Goal: Transaction & Acquisition: Purchase product/service

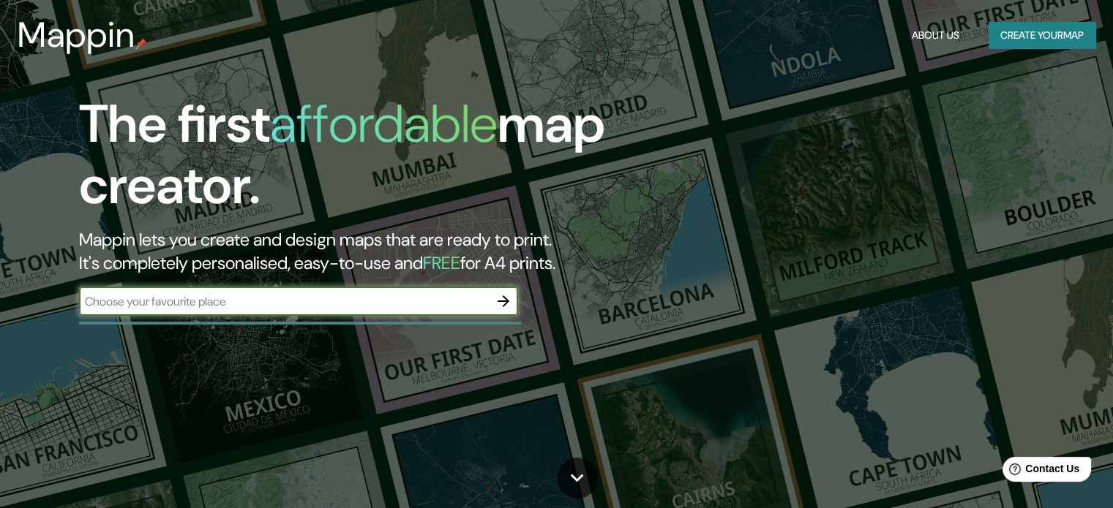
click at [268, 307] on input "text" at bounding box center [284, 301] width 410 height 17
type input "[GEOGRAPHIC_DATA]"
click at [499, 303] on icon "button" at bounding box center [504, 302] width 18 height 18
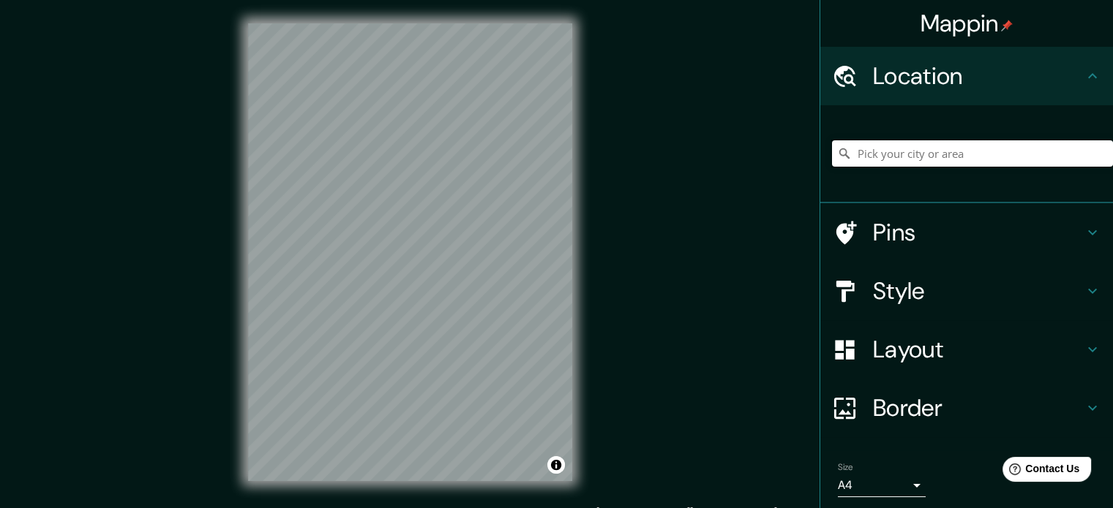
click at [886, 144] on input "Pick your city or area" at bounding box center [972, 153] width 281 height 26
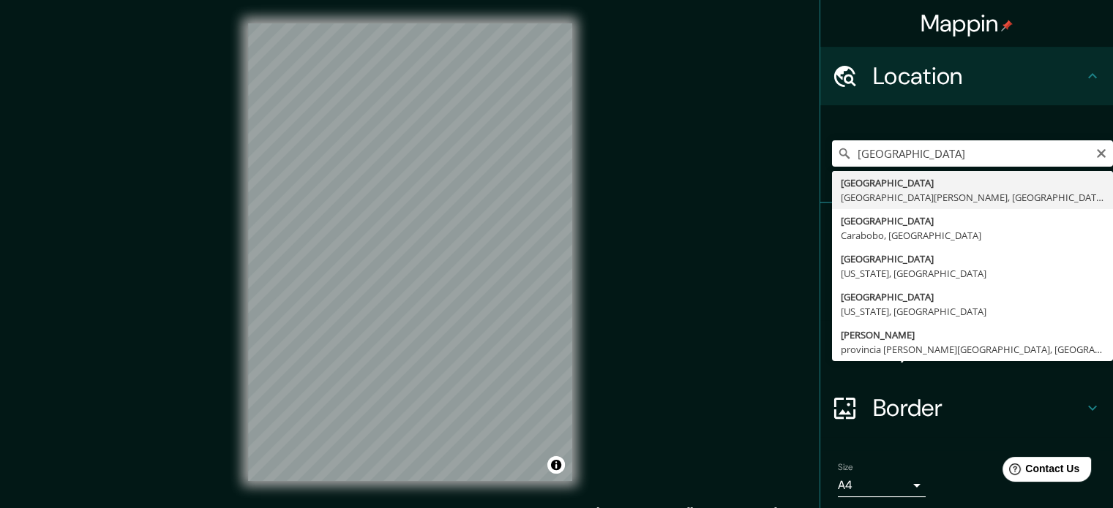
type input "[GEOGRAPHIC_DATA], [GEOGRAPHIC_DATA][PERSON_NAME], [GEOGRAPHIC_DATA]"
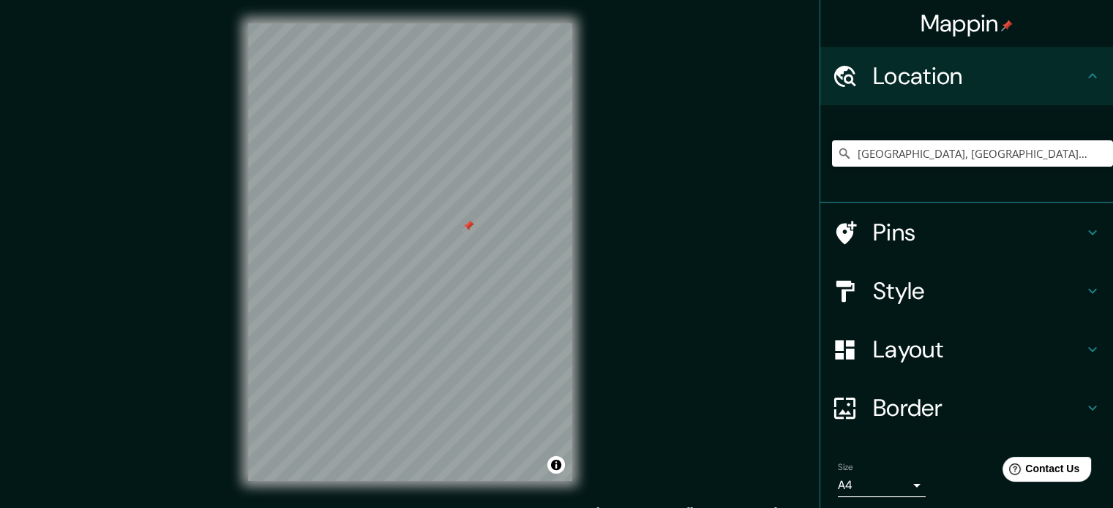
click at [582, 252] on div "© Mapbox © OpenStreetMap Improve this map" at bounding box center [410, 252] width 371 height 505
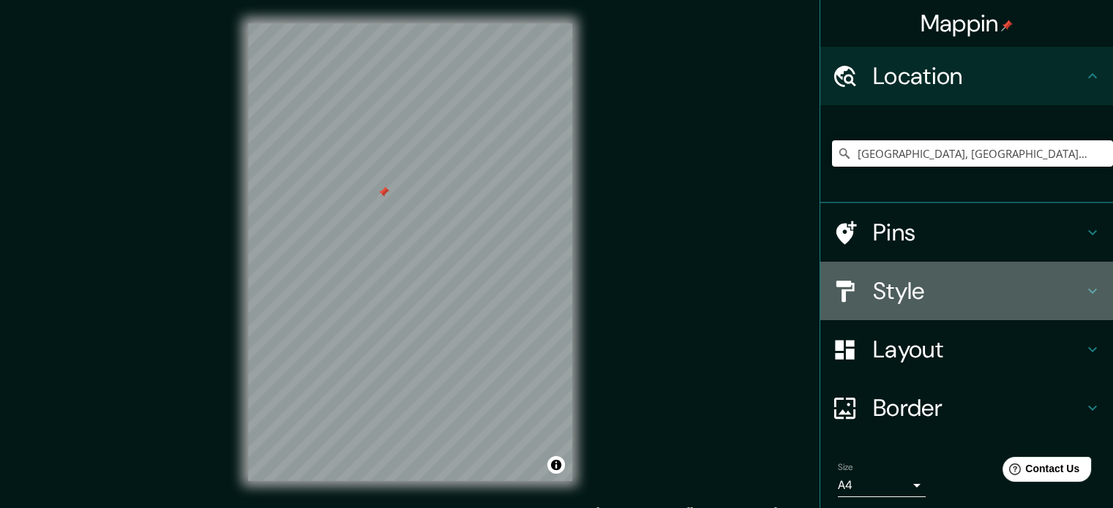
click at [1054, 296] on h4 "Style" at bounding box center [978, 291] width 211 height 29
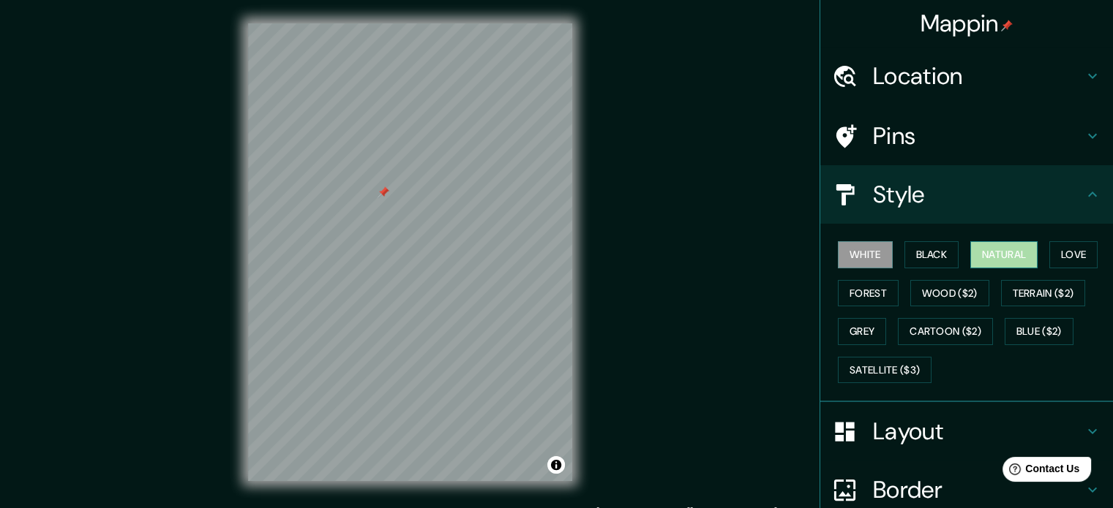
click at [983, 257] on button "Natural" at bounding box center [1003, 254] width 67 height 27
click at [935, 255] on button "Black" at bounding box center [931, 254] width 55 height 27
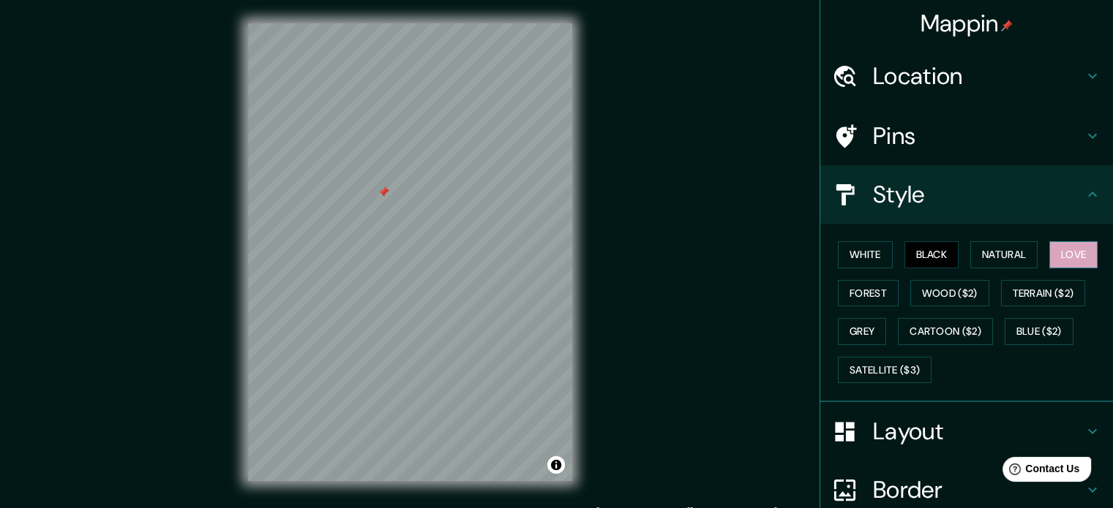
click at [1051, 260] on button "Love" at bounding box center [1073, 254] width 48 height 27
click at [873, 296] on button "Forest" at bounding box center [868, 293] width 61 height 27
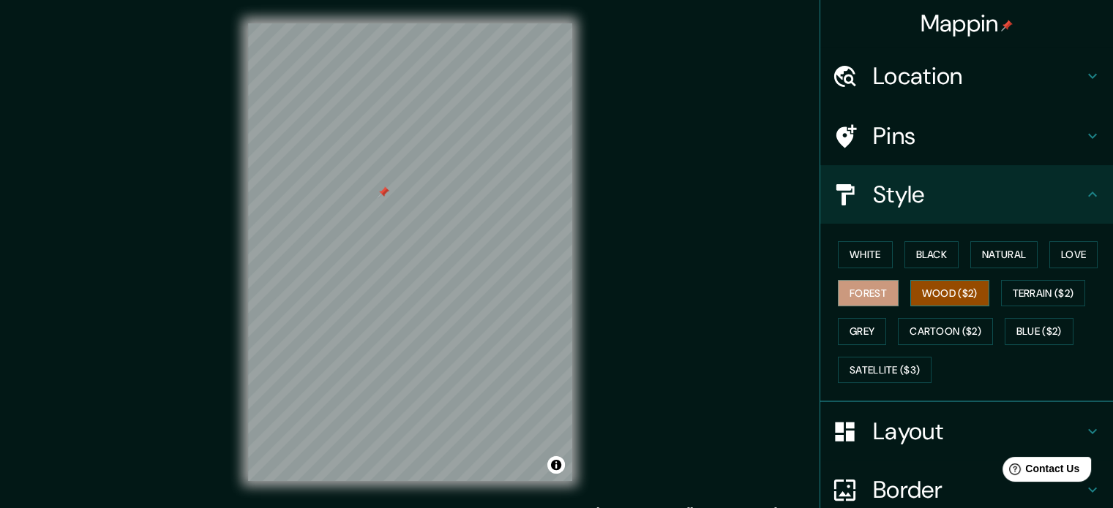
click at [934, 292] on button "Wood ($2)" at bounding box center [949, 293] width 79 height 27
click at [868, 257] on button "White" at bounding box center [865, 254] width 55 height 27
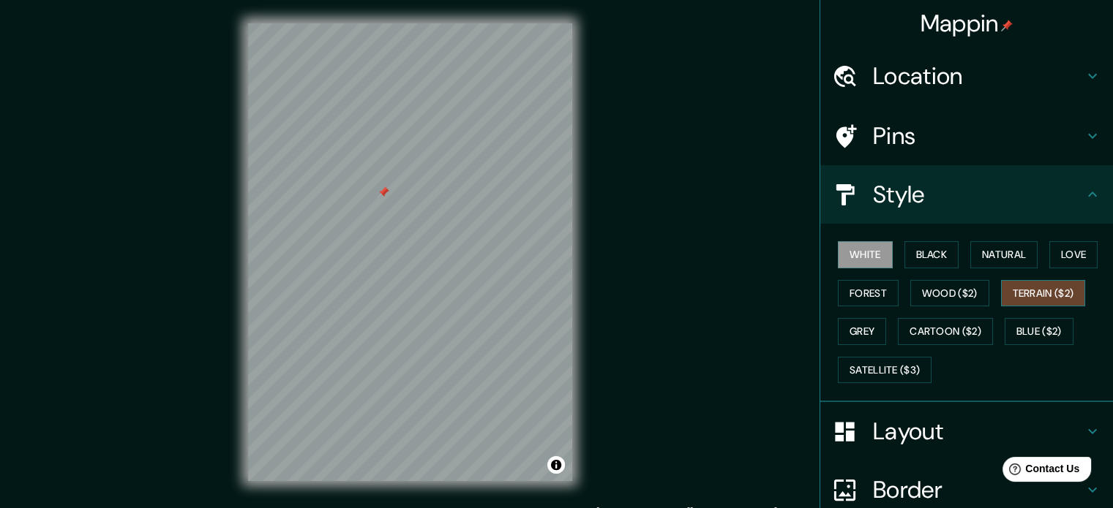
click at [1037, 289] on button "Terrain ($2)" at bounding box center [1043, 293] width 85 height 27
click at [865, 333] on button "Grey" at bounding box center [862, 331] width 48 height 27
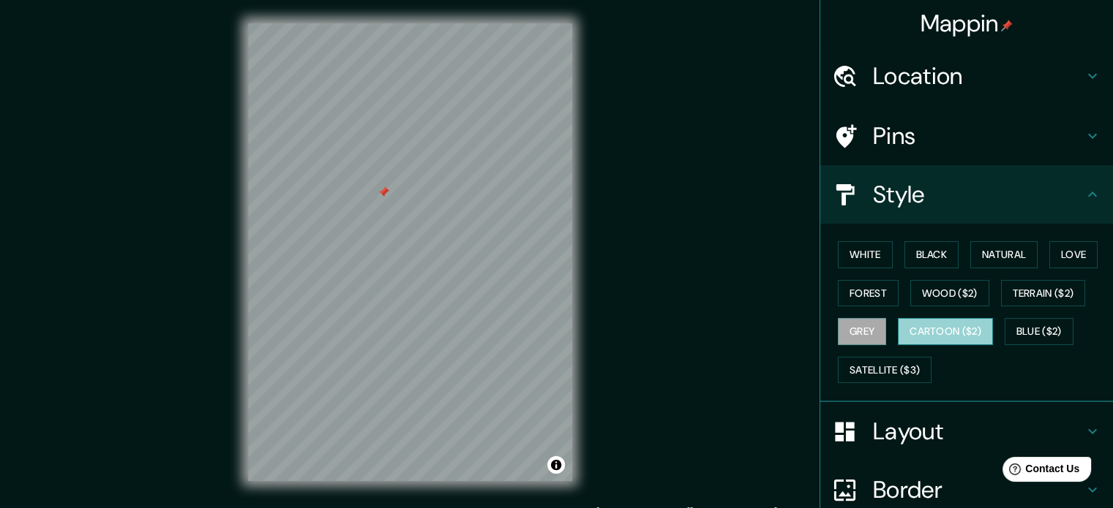
click at [950, 327] on button "Cartoon ($2)" at bounding box center [945, 331] width 95 height 27
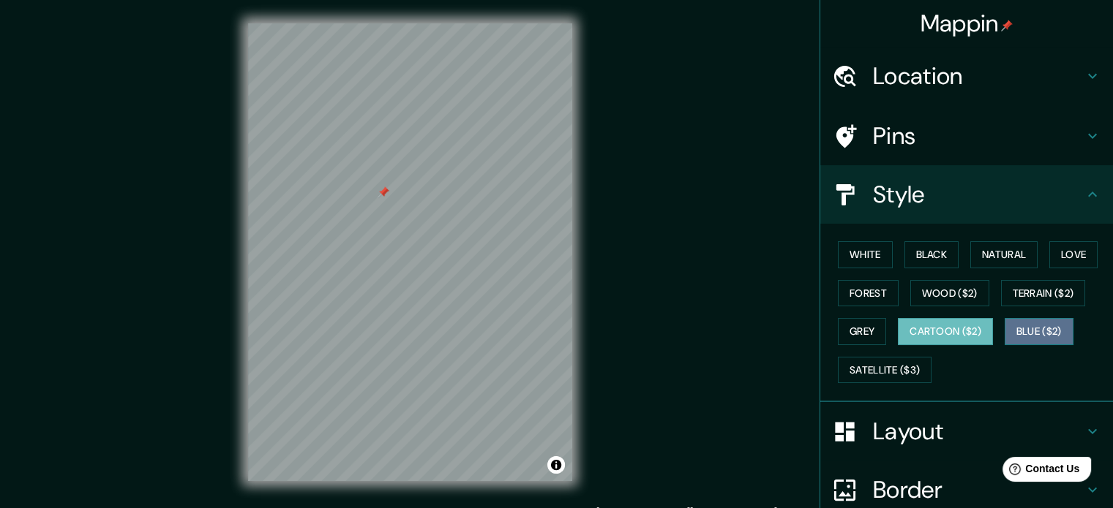
click at [1048, 329] on button "Blue ($2)" at bounding box center [1039, 331] width 69 height 27
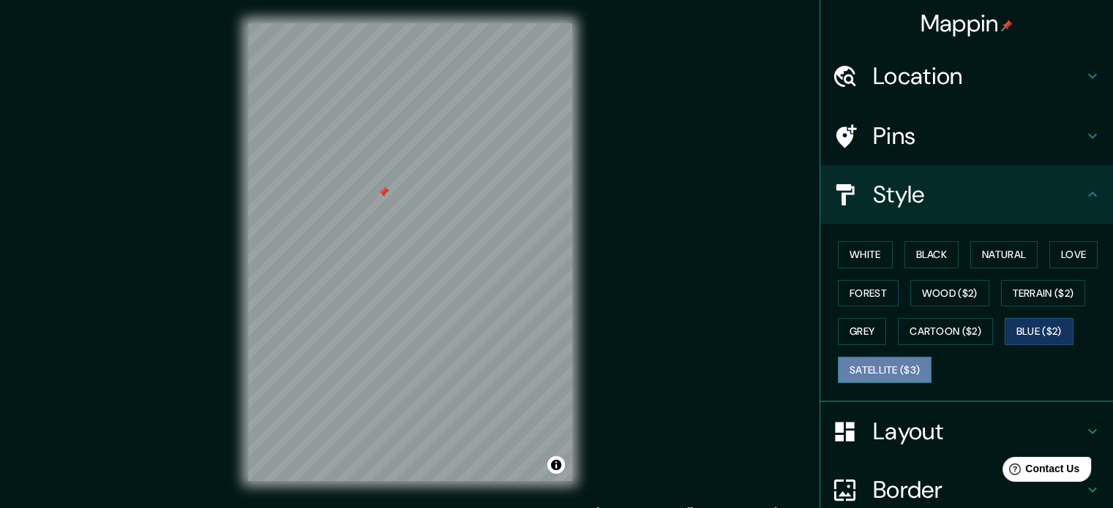
click at [899, 372] on button "Satellite ($3)" at bounding box center [885, 370] width 94 height 27
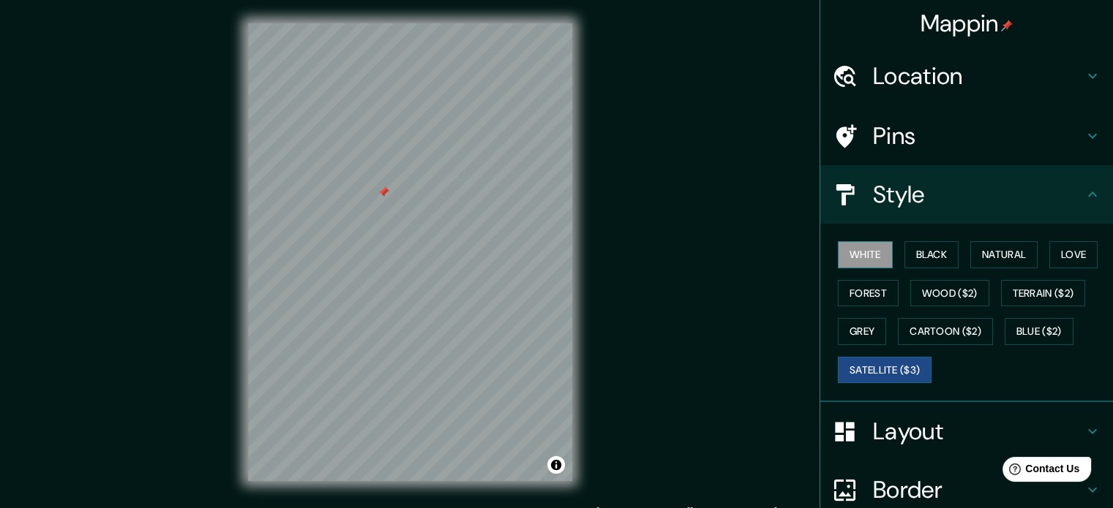
click at [852, 252] on button "White" at bounding box center [865, 254] width 55 height 27
click at [913, 142] on h4 "Pins" at bounding box center [978, 135] width 211 height 29
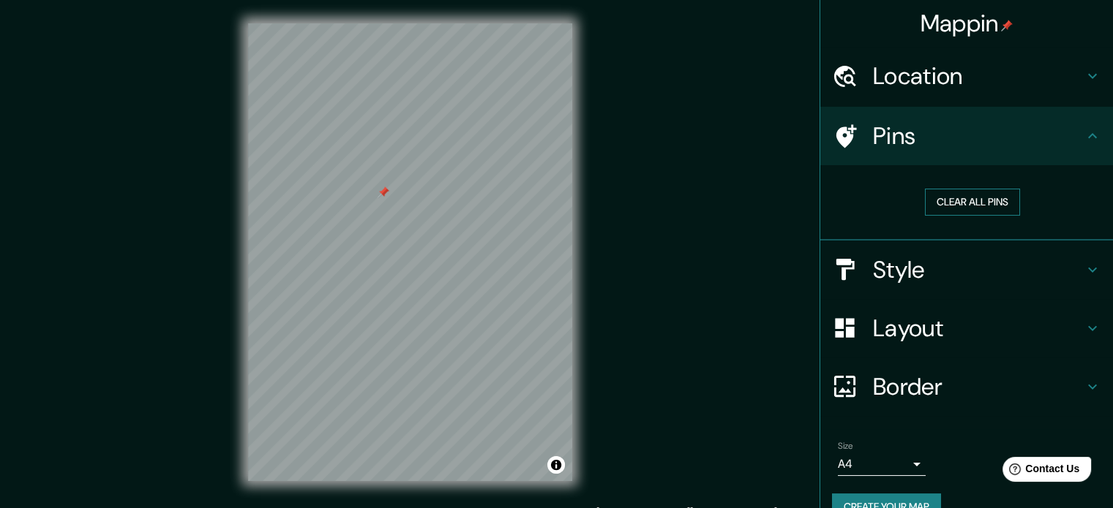
click at [951, 203] on button "Clear all pins" at bounding box center [972, 202] width 95 height 27
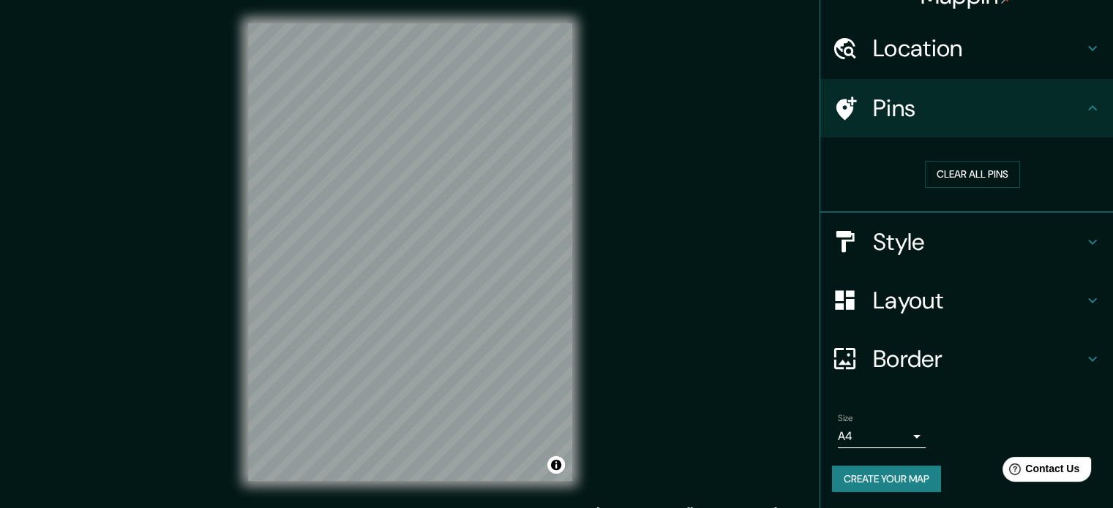
click at [967, 297] on h4 "Layout" at bounding box center [978, 300] width 211 height 29
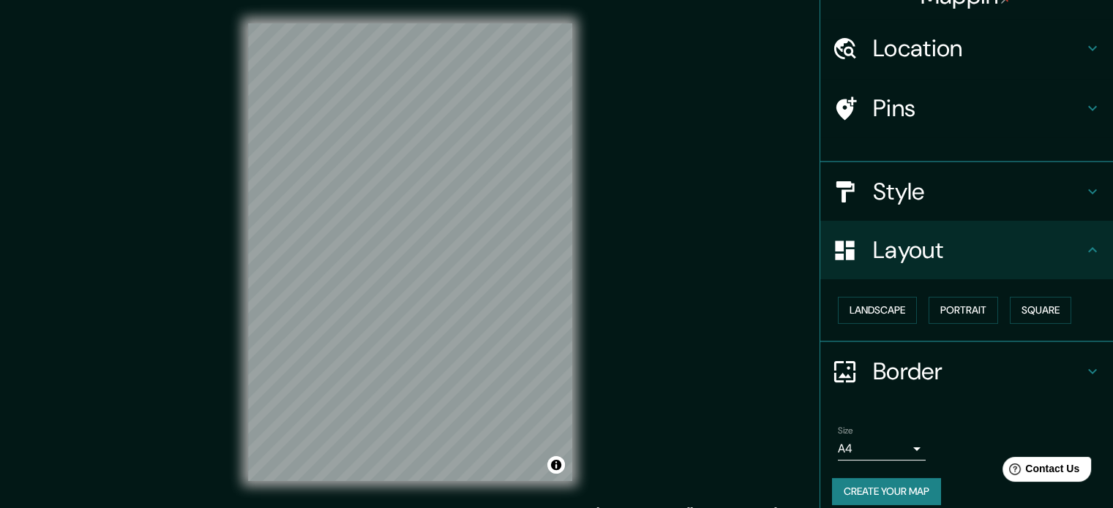
scroll to position [16, 0]
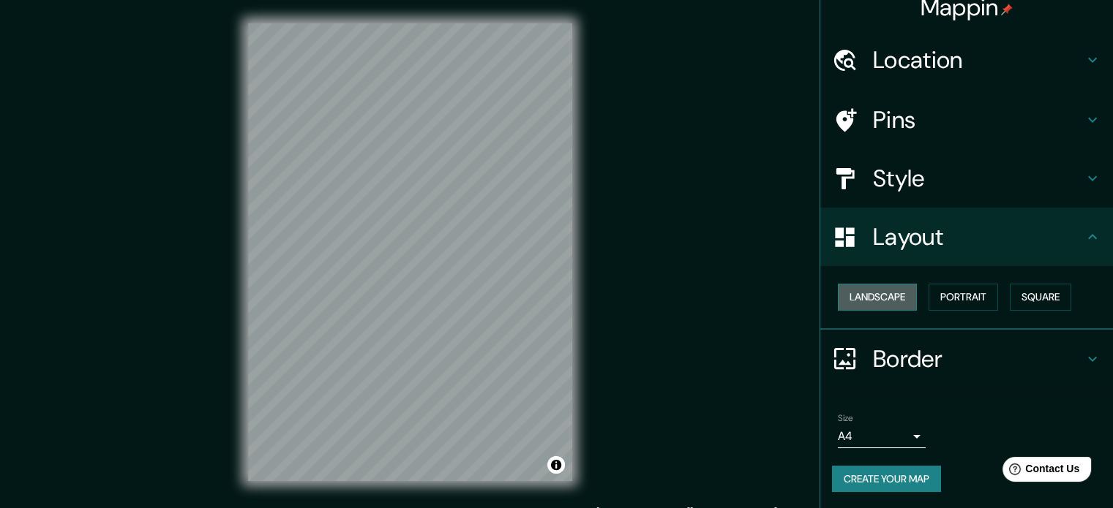
click at [861, 301] on button "Landscape" at bounding box center [877, 297] width 79 height 27
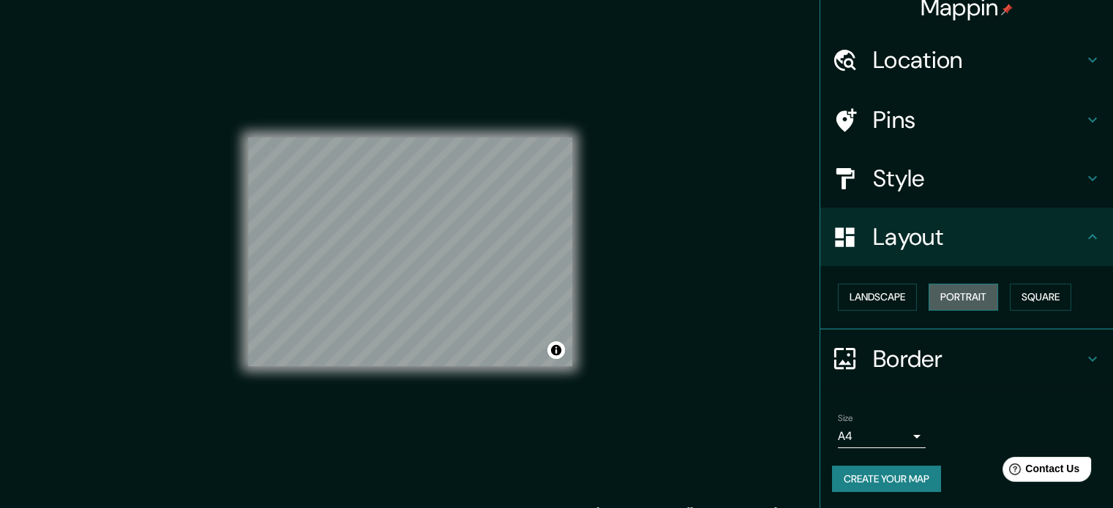
click at [945, 297] on button "Portrait" at bounding box center [963, 297] width 70 height 27
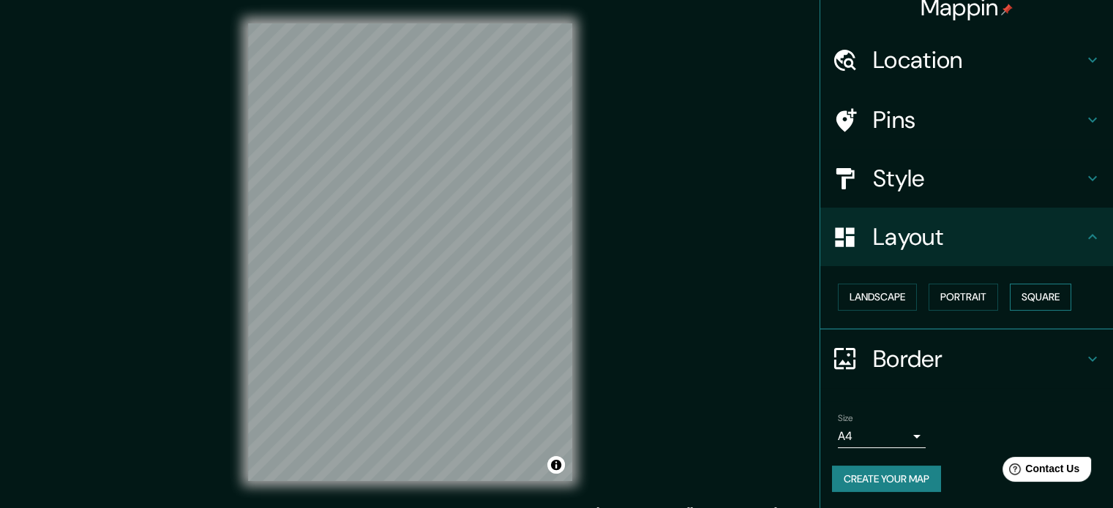
click at [1040, 299] on button "Square" at bounding box center [1040, 297] width 61 height 27
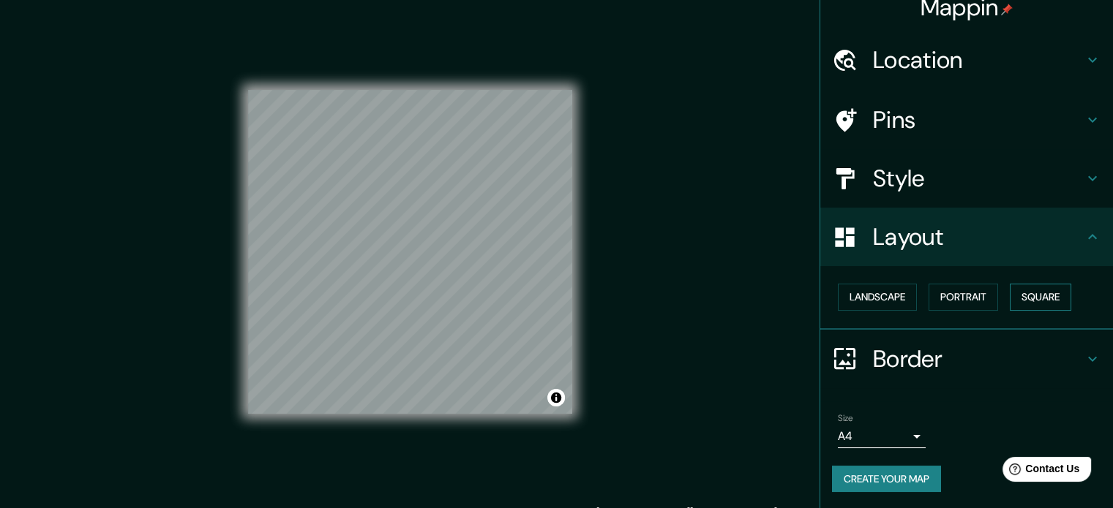
click at [1040, 299] on button "Square" at bounding box center [1040, 297] width 61 height 27
click at [966, 300] on button "Portrait" at bounding box center [963, 297] width 70 height 27
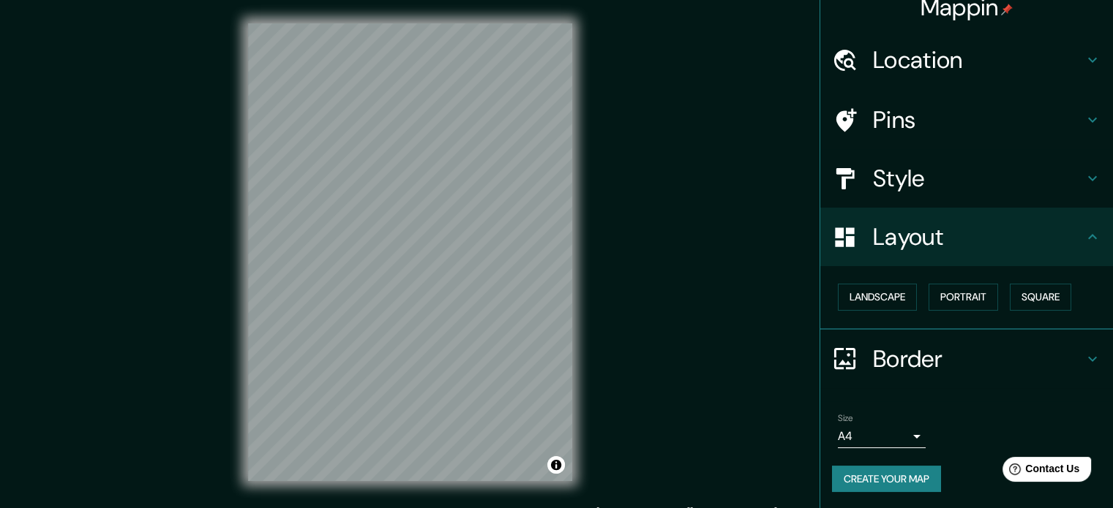
click at [929, 341] on div "Border" at bounding box center [966, 359] width 293 height 59
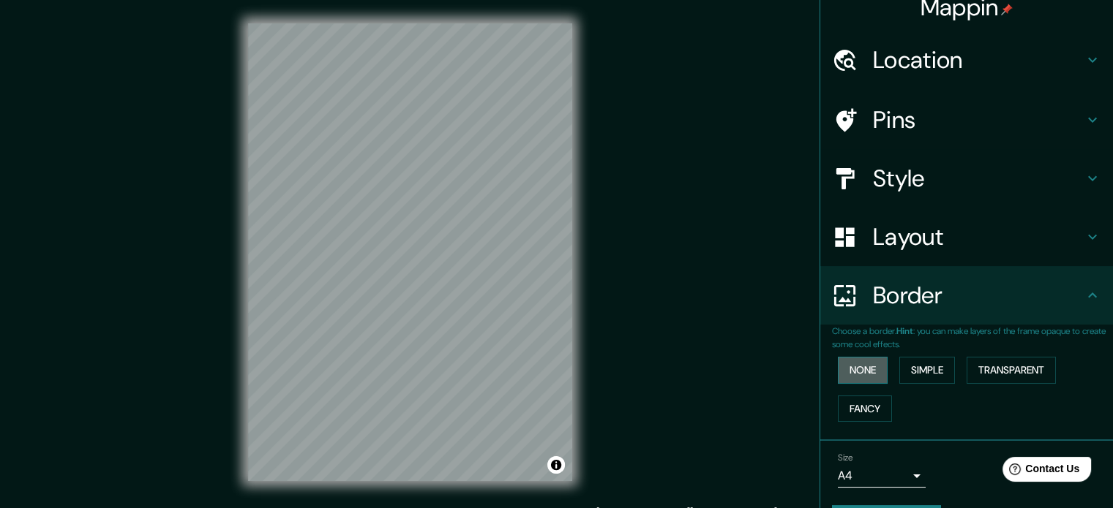
click at [857, 374] on button "None" at bounding box center [863, 370] width 50 height 27
click at [932, 371] on button "Simple" at bounding box center [927, 370] width 56 height 27
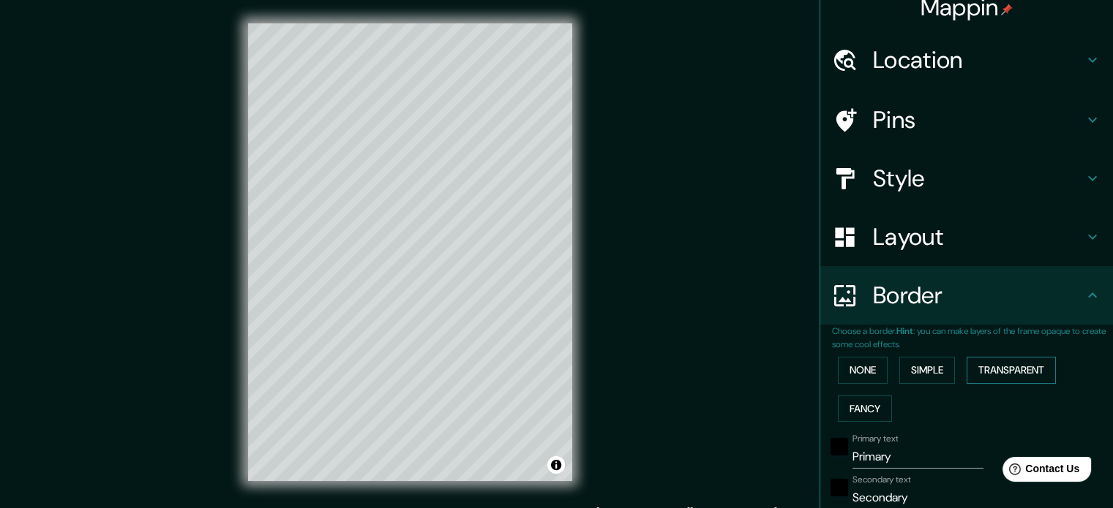
click at [996, 377] on button "Transparent" at bounding box center [1010, 370] width 89 height 27
click at [874, 409] on button "Fancy" at bounding box center [865, 409] width 54 height 27
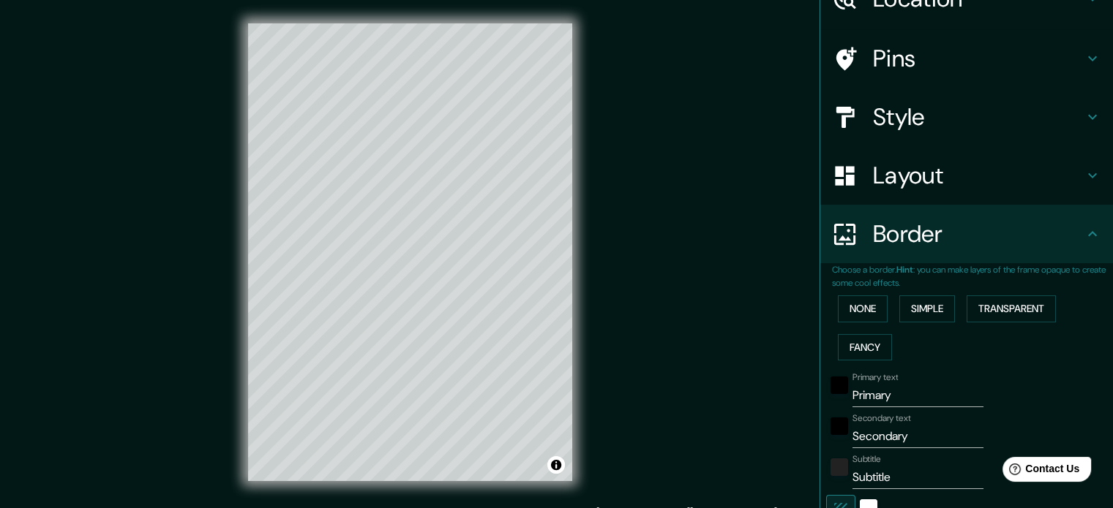
click at [860, 390] on input "Primary" at bounding box center [917, 395] width 131 height 23
type input "V"
type input "177"
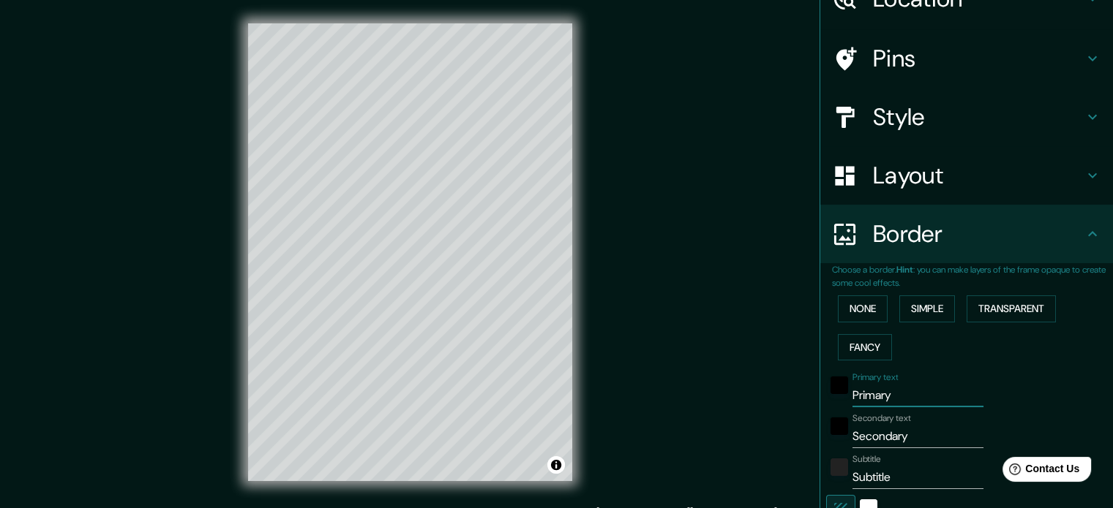
type input "35"
type input "18"
type input "Va"
type input "177"
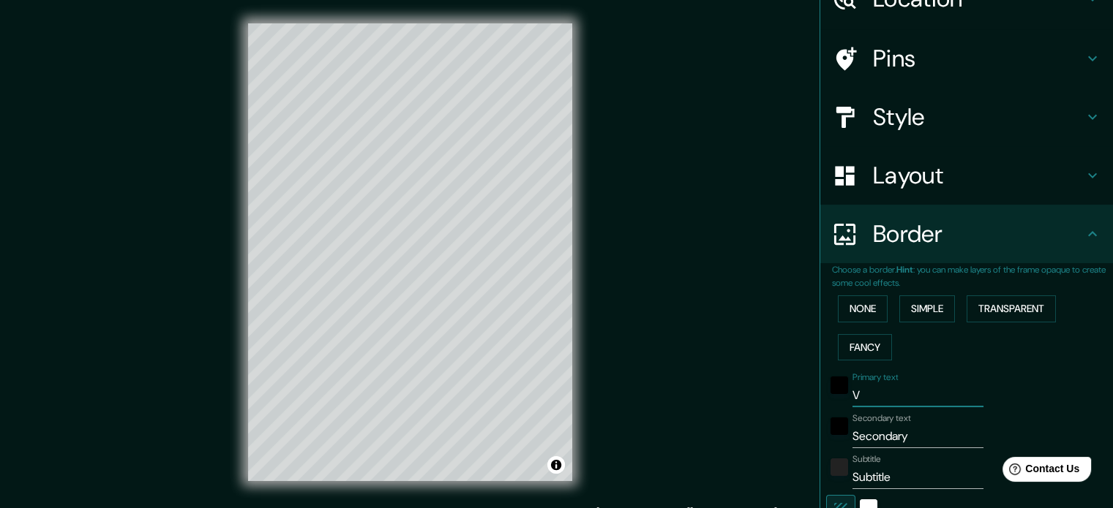
type input "35"
type input "18"
type input "Vale"
type input "177"
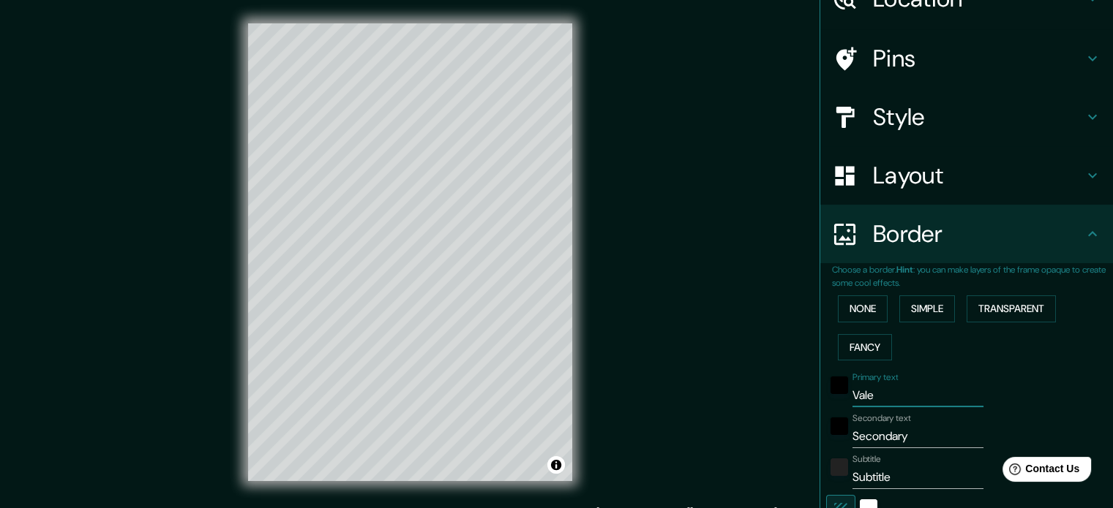
type input "35"
type input "18"
type input "Valen"
type input "177"
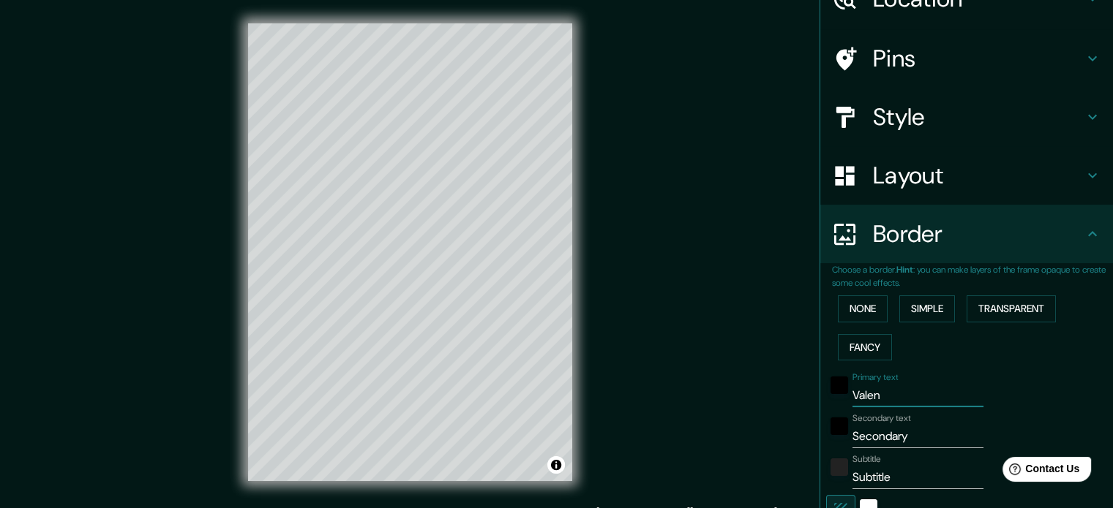
type input "35"
type input "18"
type input "Valenci"
type input "177"
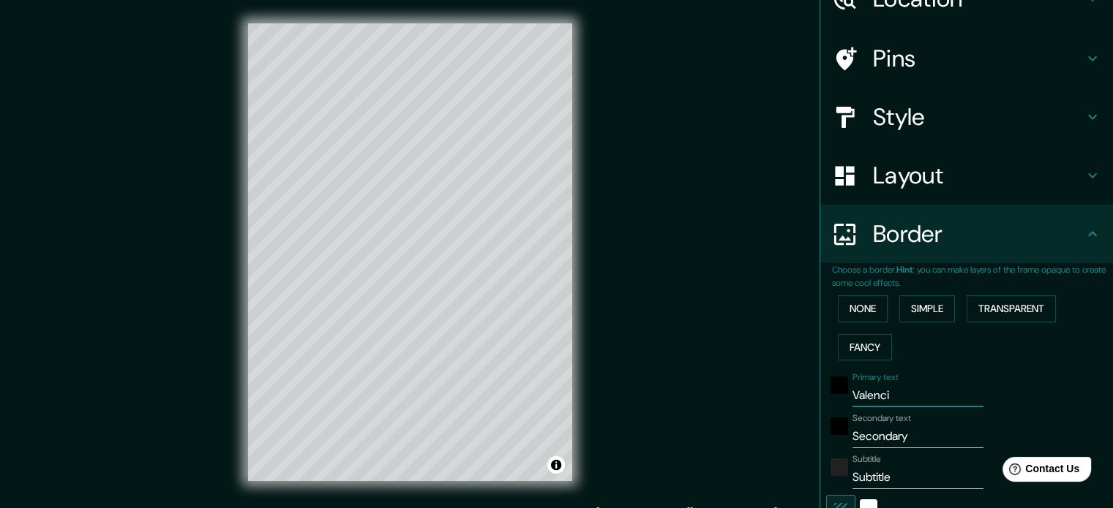
type input "35"
type input "18"
type input "[GEOGRAPHIC_DATA]"
type input "177"
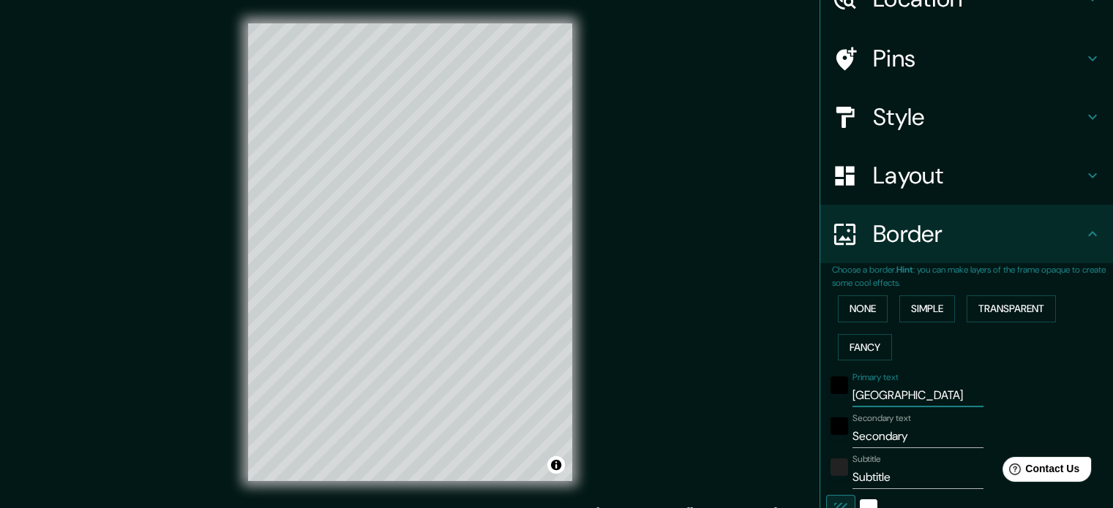
type input "35"
type input "18"
type input "[GEOGRAPHIC_DATA]"
click at [865, 434] on input "Secondary" at bounding box center [917, 436] width 131 height 23
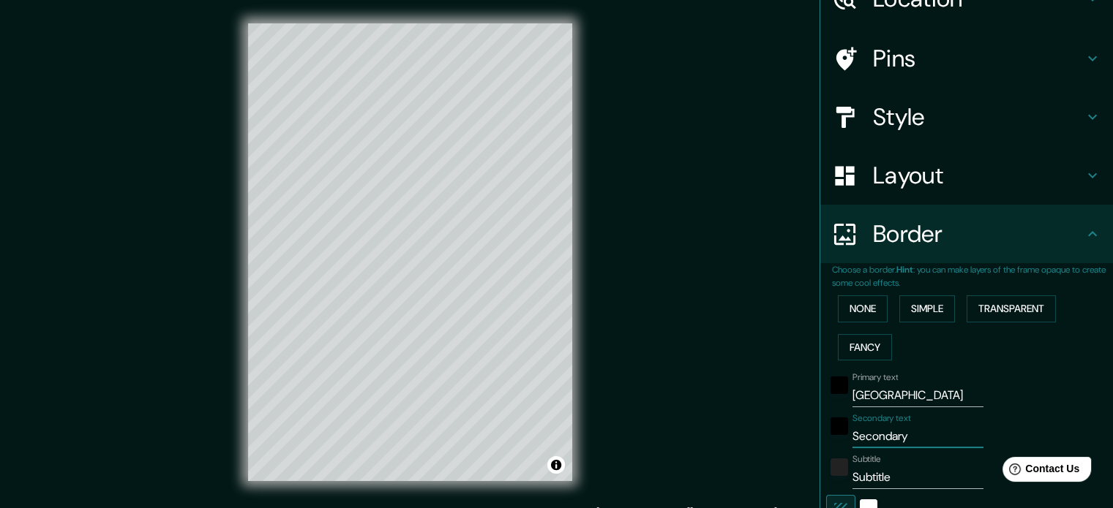
click at [865, 434] on input "Secondary" at bounding box center [917, 436] width 131 height 23
type input "S"
type input "177"
type input "35"
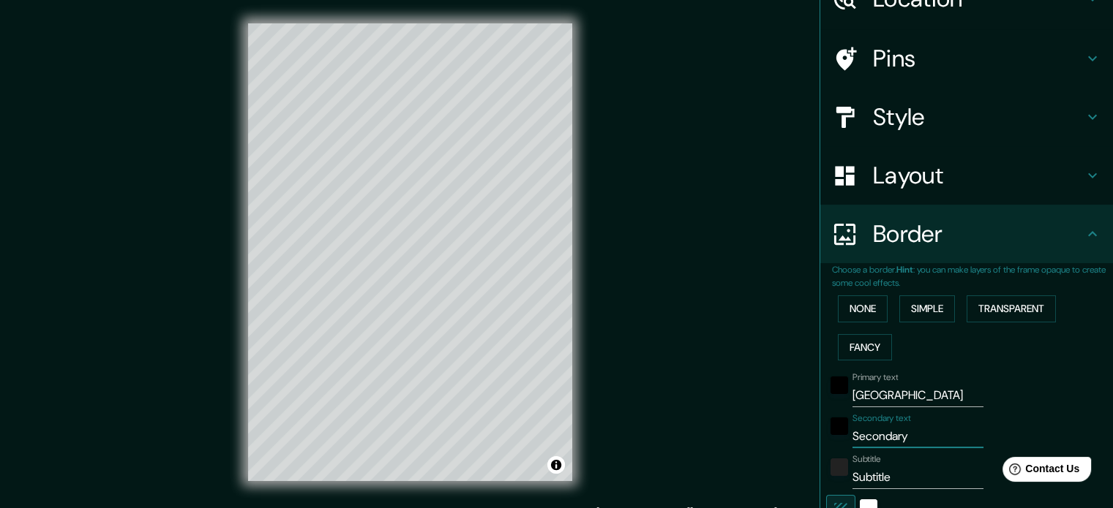
type input "18"
type input "Sp"
type input "177"
type input "35"
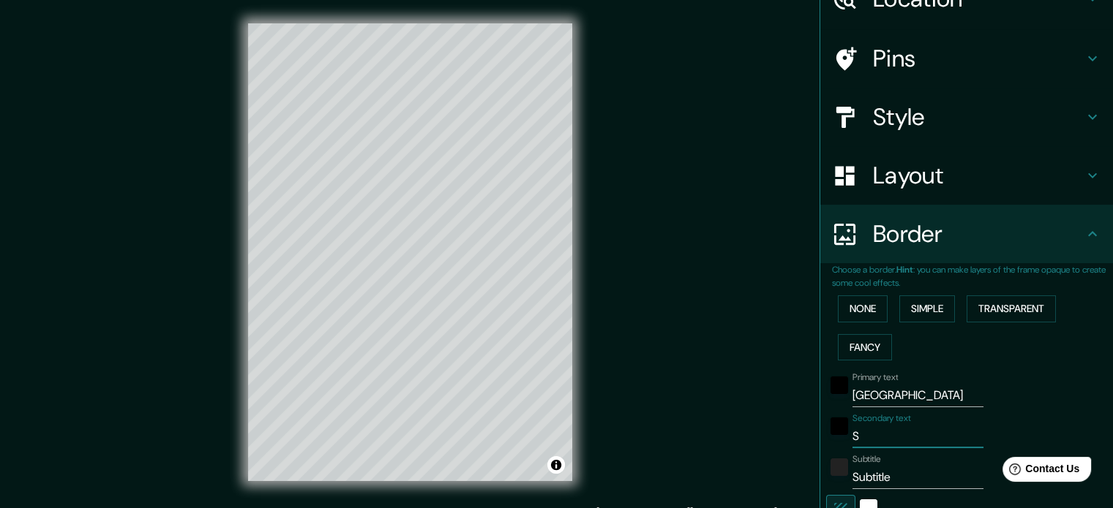
type input "18"
type input "Spa"
type input "177"
type input "35"
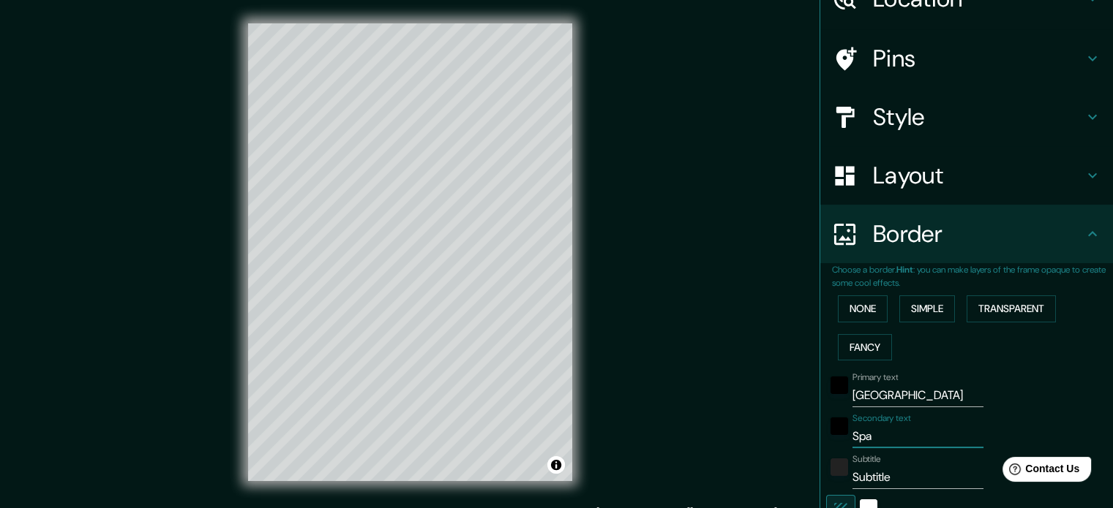
type input "18"
type input "Spai"
type input "177"
type input "35"
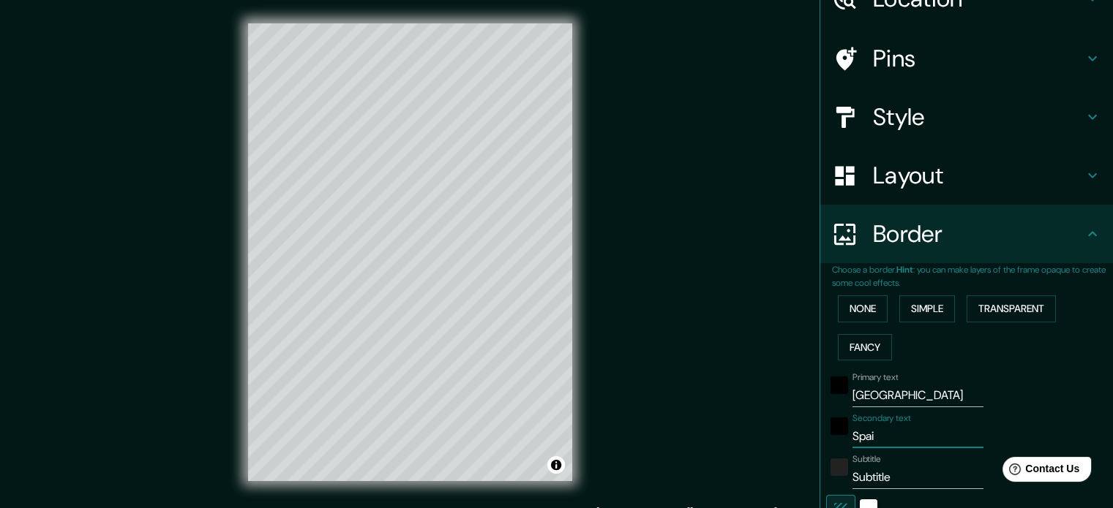
type input "18"
type input "[GEOGRAPHIC_DATA]"
type input "177"
type input "35"
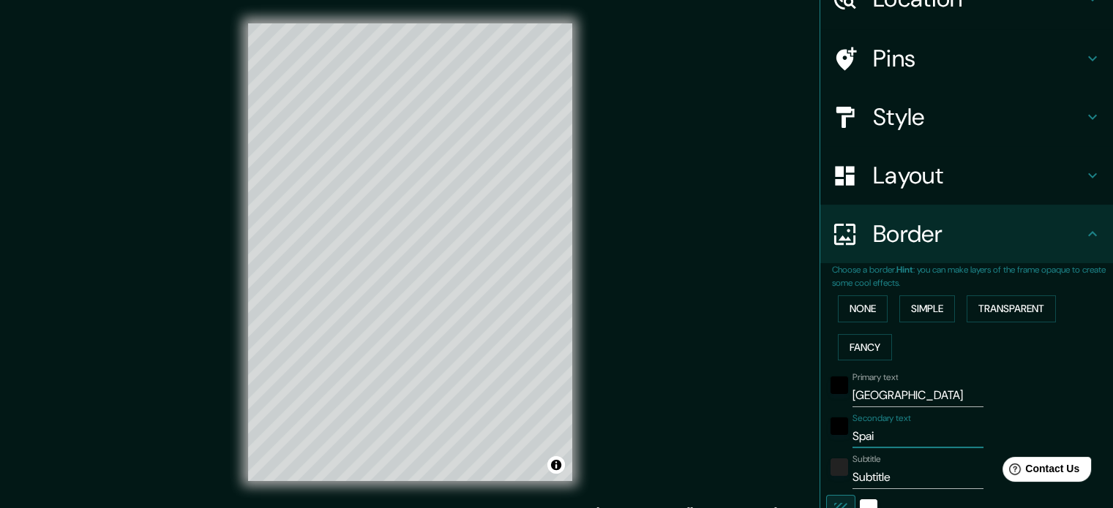
type input "18"
type input "[GEOGRAPHIC_DATA]"
click at [871, 475] on input "Subtitle" at bounding box center [917, 477] width 131 height 23
type input "177"
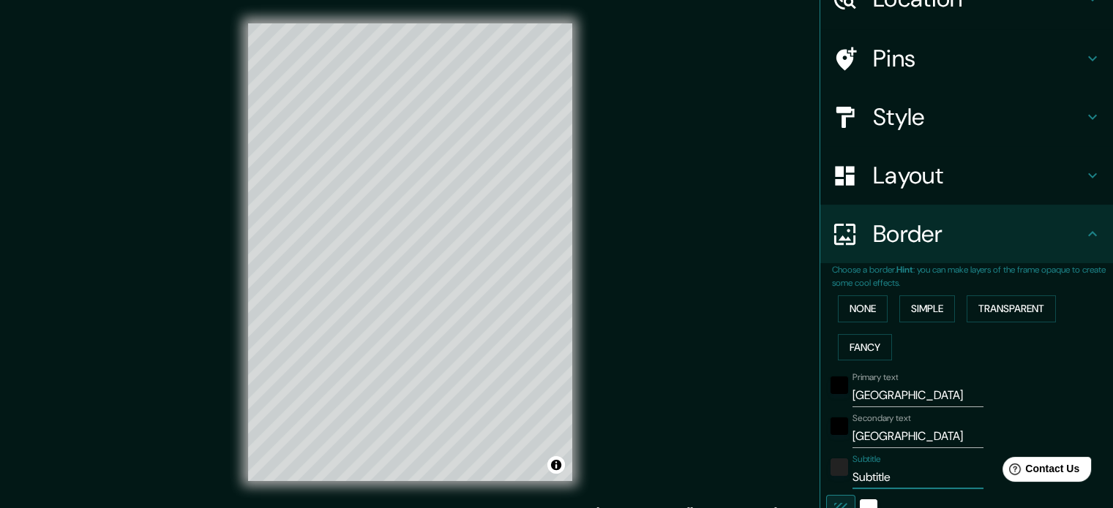
type input "35"
type input "18"
click at [879, 389] on input "[GEOGRAPHIC_DATA]" at bounding box center [917, 395] width 131 height 23
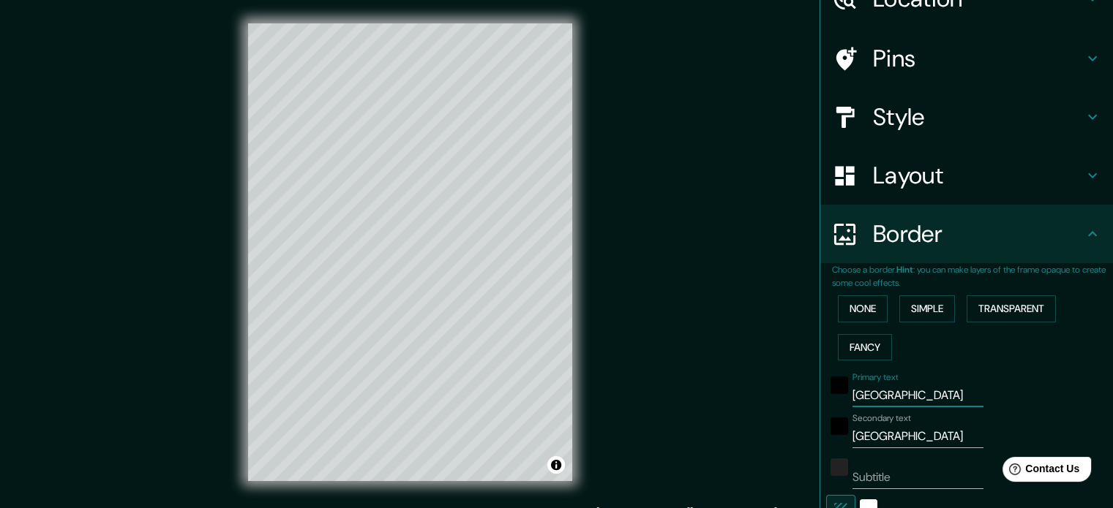
type input "177"
type input "35"
type input "18"
click at [856, 429] on input "[GEOGRAPHIC_DATA]" at bounding box center [917, 436] width 131 height 23
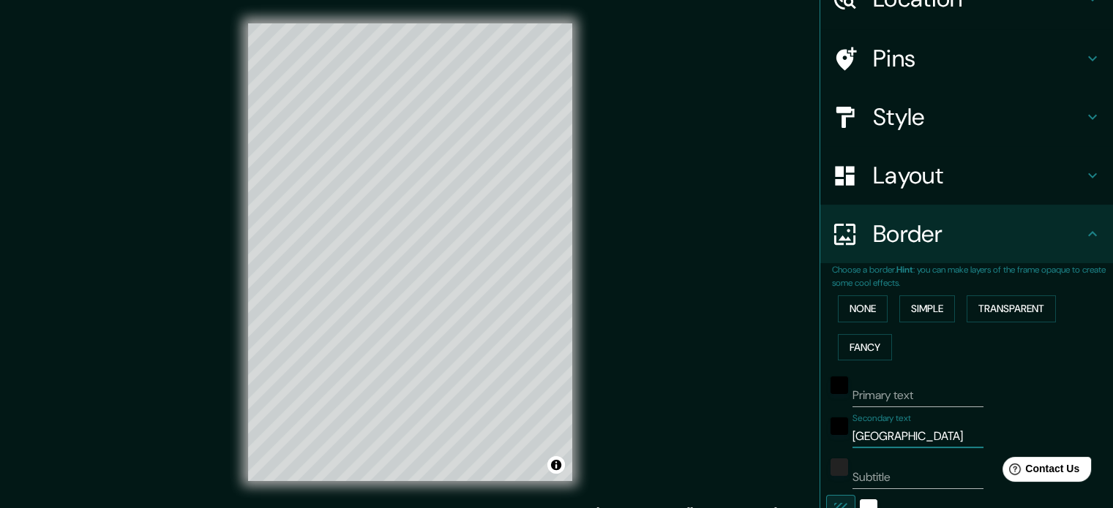
click at [856, 429] on input "[GEOGRAPHIC_DATA]" at bounding box center [917, 436] width 131 height 23
type input "B"
type input "177"
type input "35"
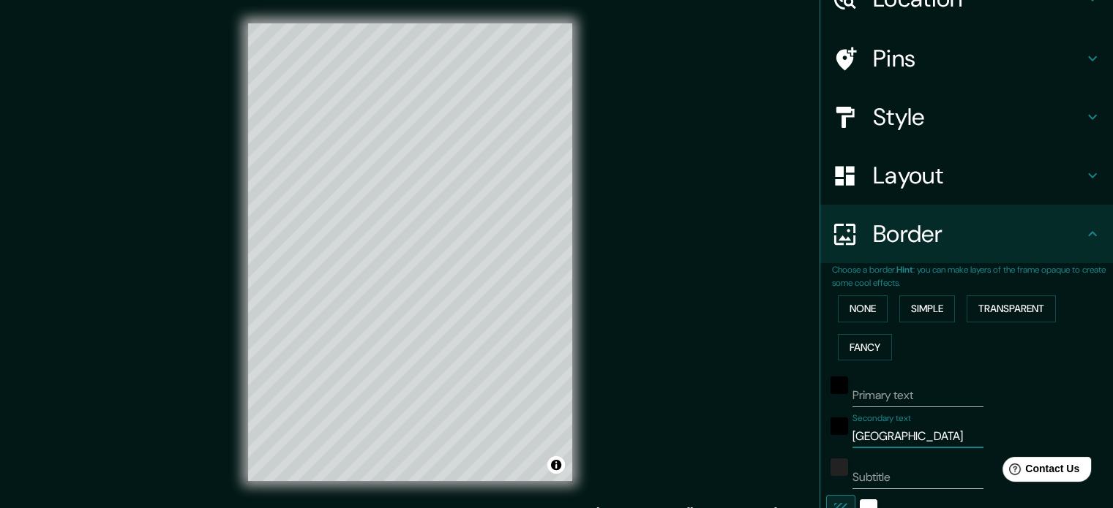
type input "18"
type input "177"
type input "35"
type input "18"
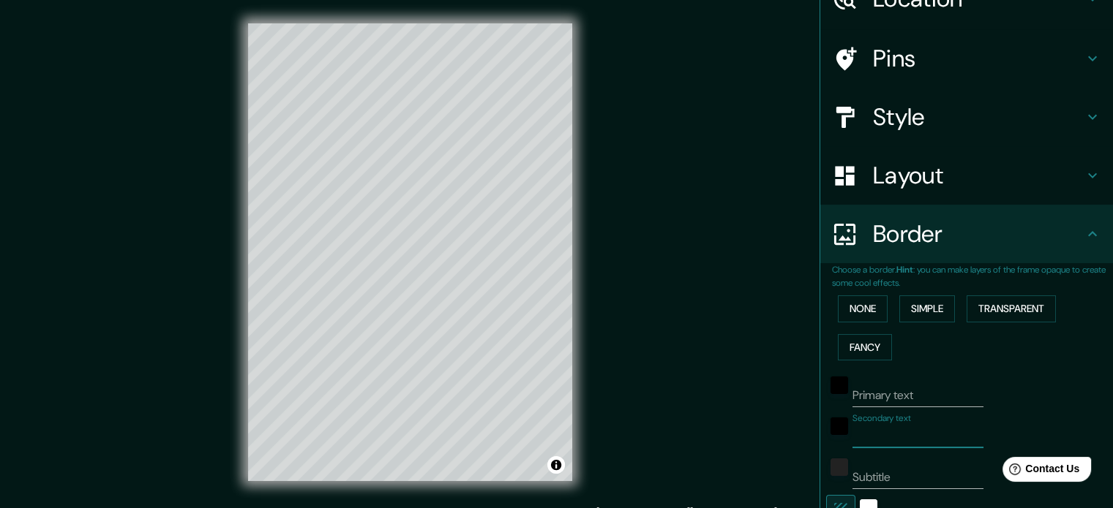
type input "V"
type input "177"
type input "35"
type input "18"
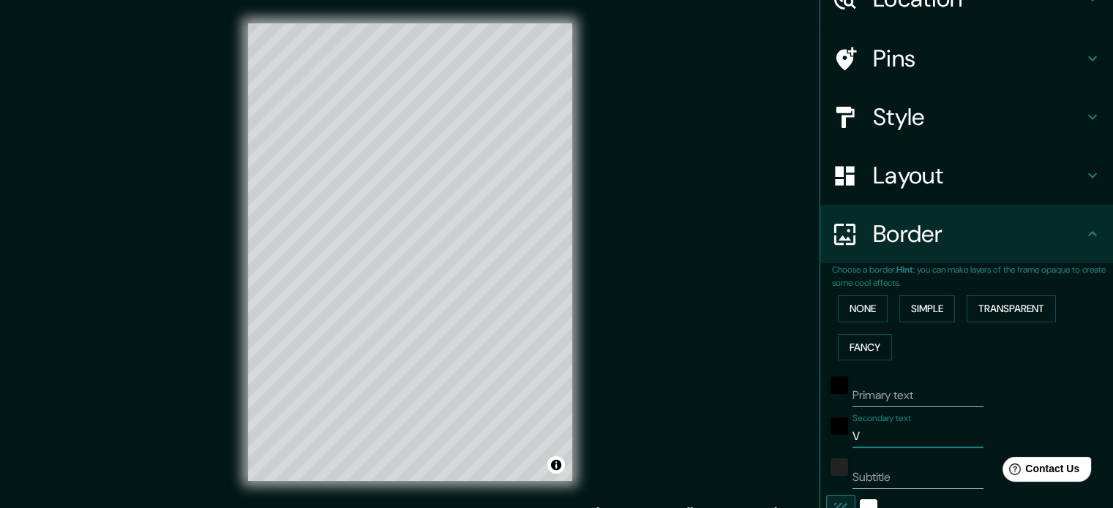
type input "Vs"
type input "177"
type input "35"
type input "18"
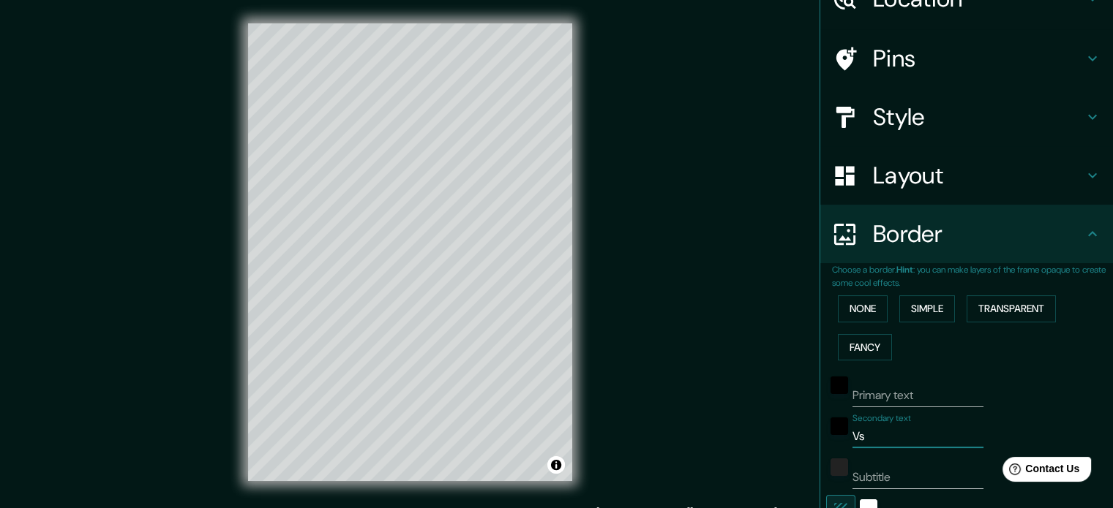
type input "V"
type input "177"
type input "35"
type input "18"
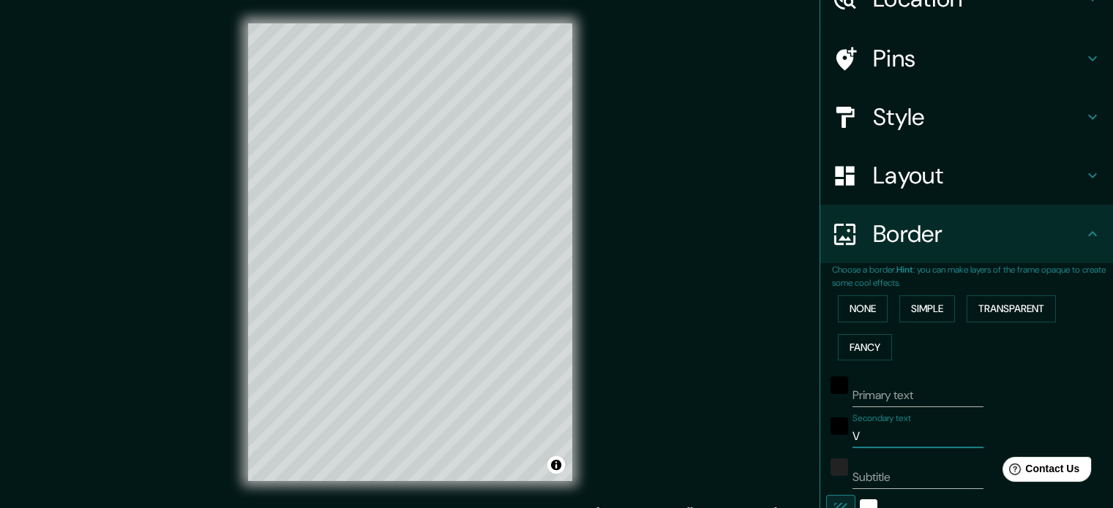
type input "Vs"
type input "177"
type input "35"
type input "18"
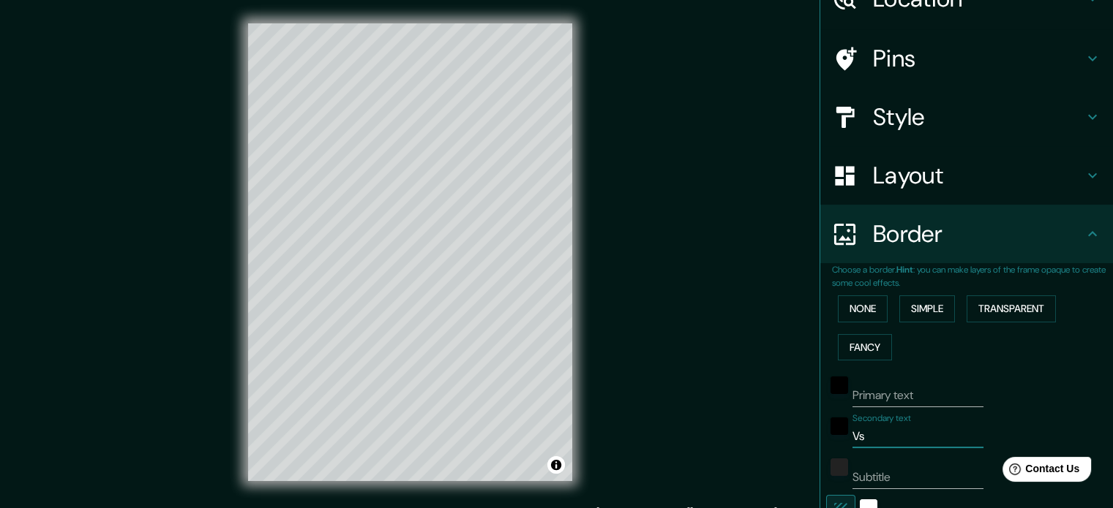
type input "V"
type input "177"
type input "35"
type input "18"
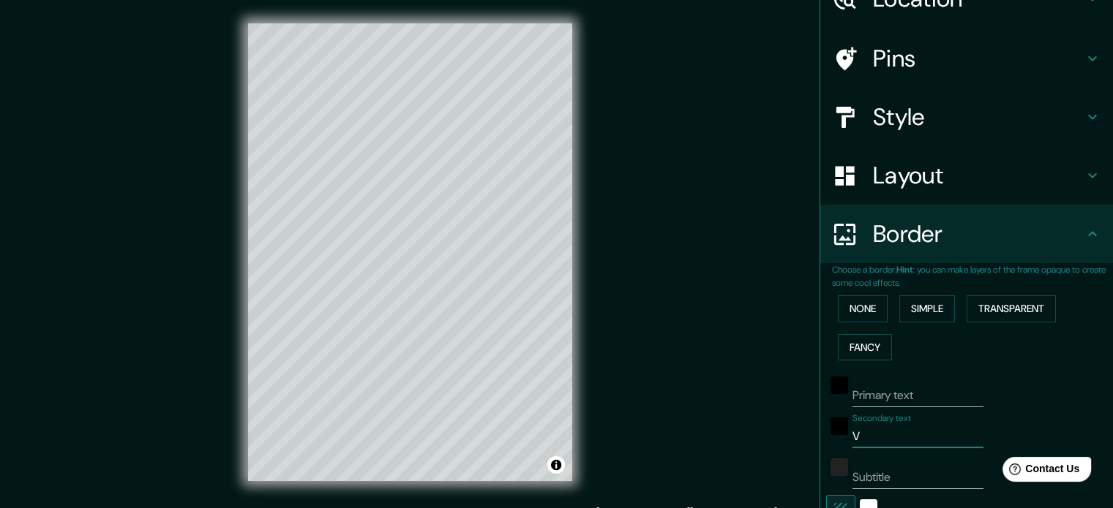
type input "Va"
type input "177"
type input "35"
type input "18"
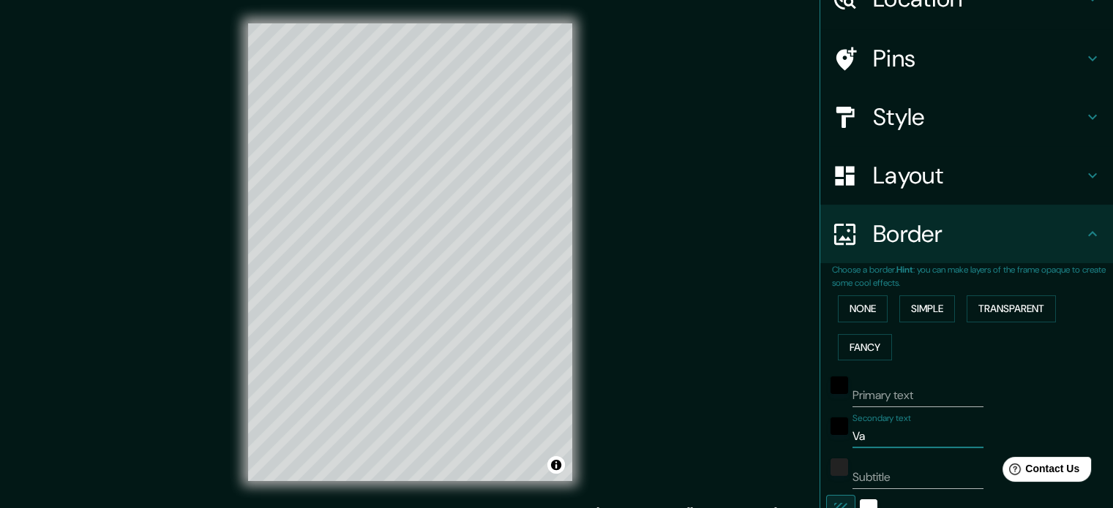
type input "Val"
type input "177"
type input "35"
type input "18"
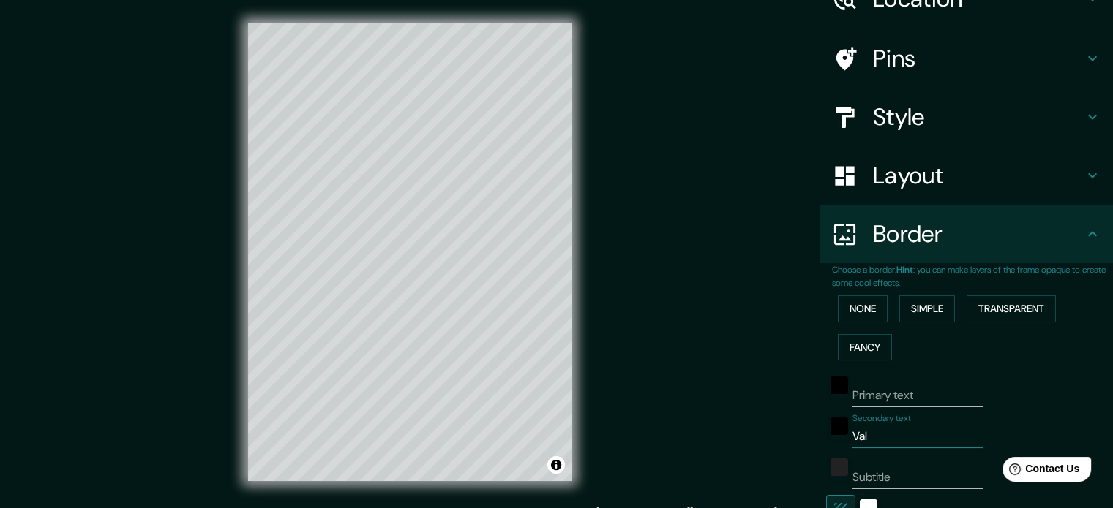
type input "Vale"
type input "177"
type input "35"
type input "18"
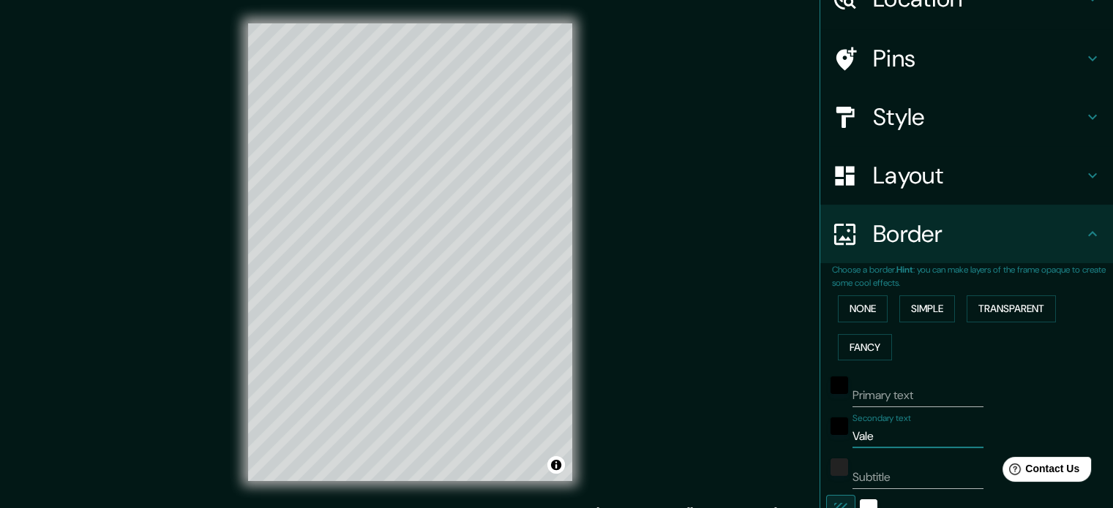
type input "Valen"
type input "177"
type input "35"
type input "18"
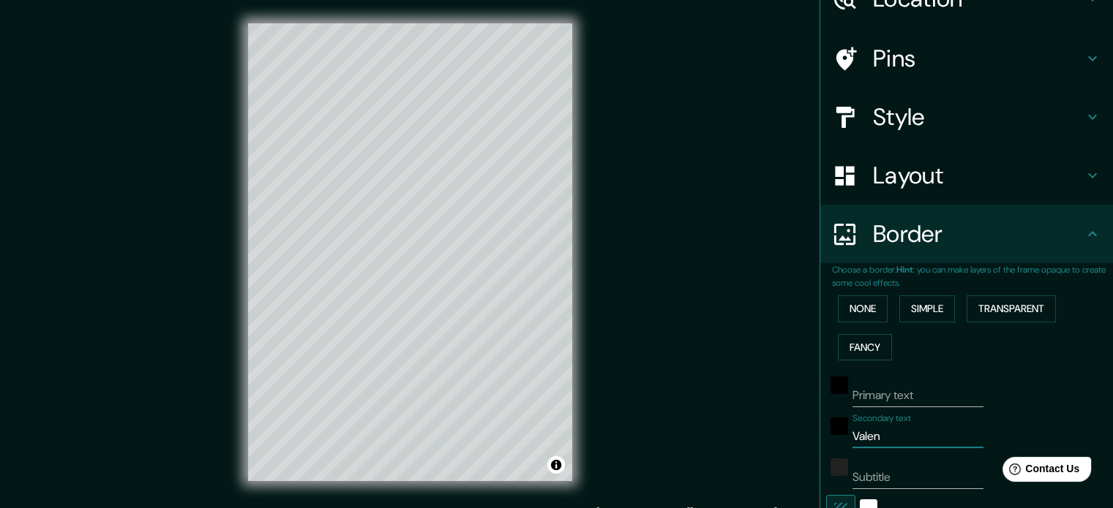
type input "Valenc"
type input "177"
type input "35"
type input "18"
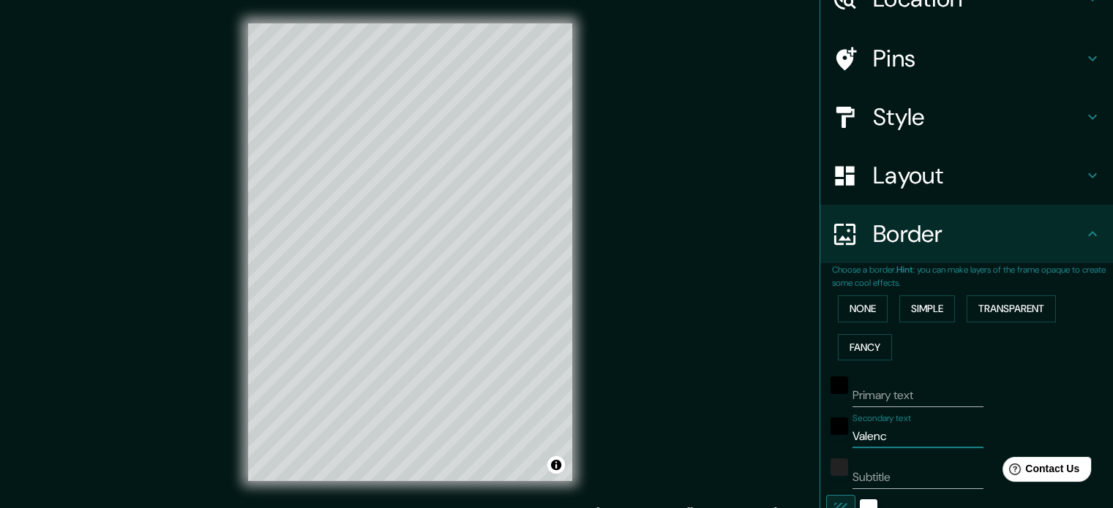
type input "Valenci"
type input "177"
type input "35"
type input "18"
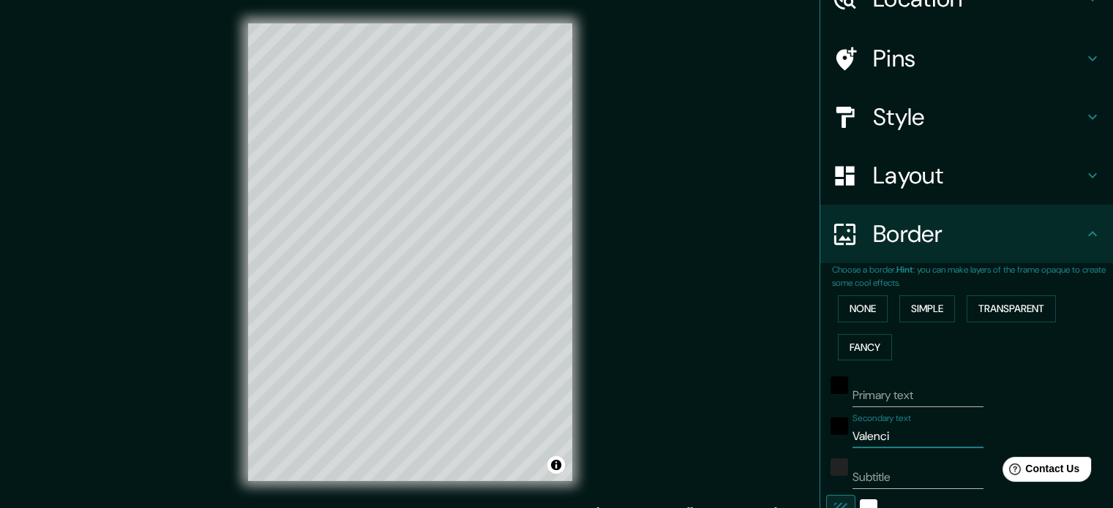
type input "[GEOGRAPHIC_DATA]"
type input "177"
type input "35"
type input "18"
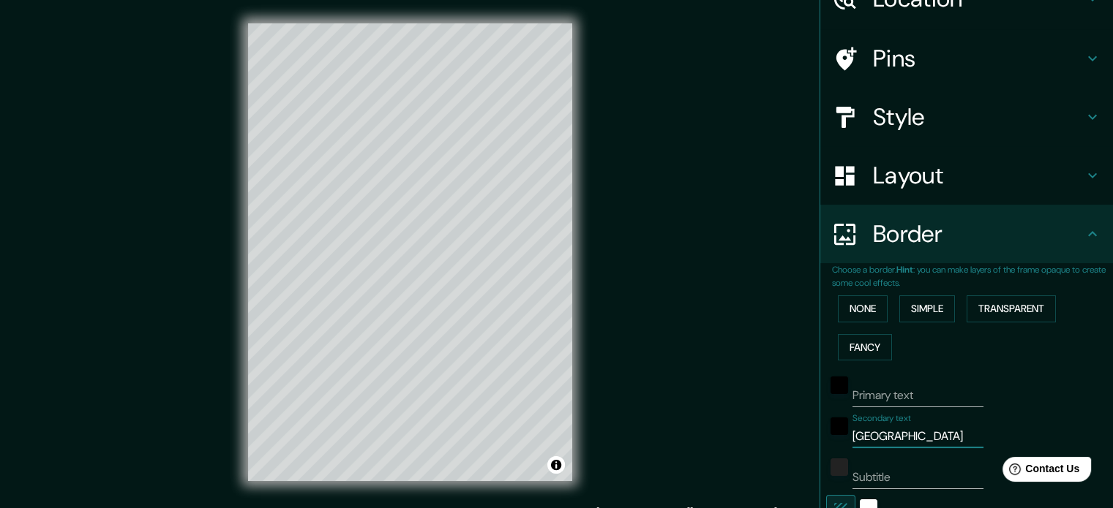
type input "[GEOGRAPHIC_DATA]"
click at [878, 472] on input "Subtitle" at bounding box center [917, 477] width 131 height 23
type input "s"
type input "177"
type input "35"
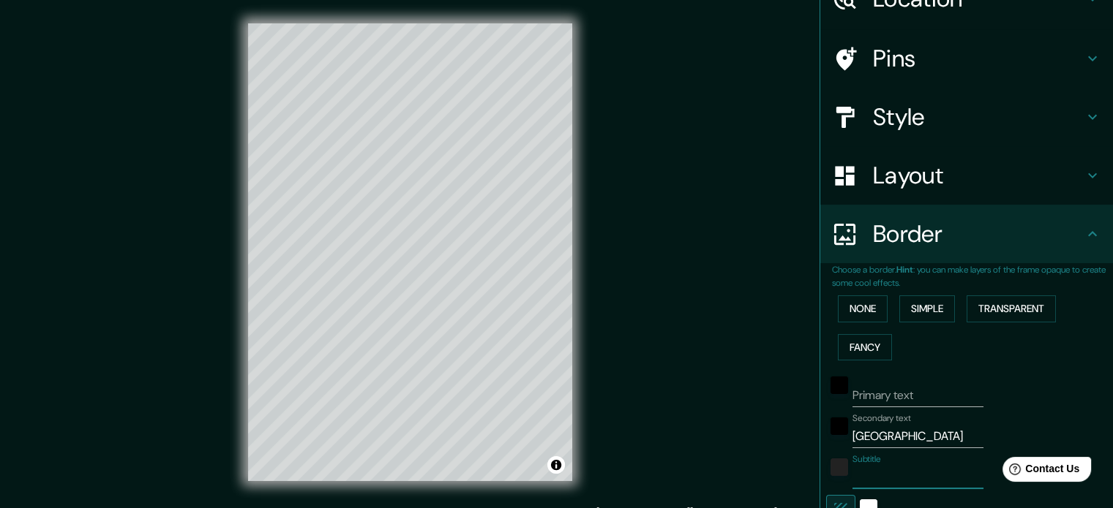
type input "35"
type input "18"
type input "sp"
type input "177"
type input "35"
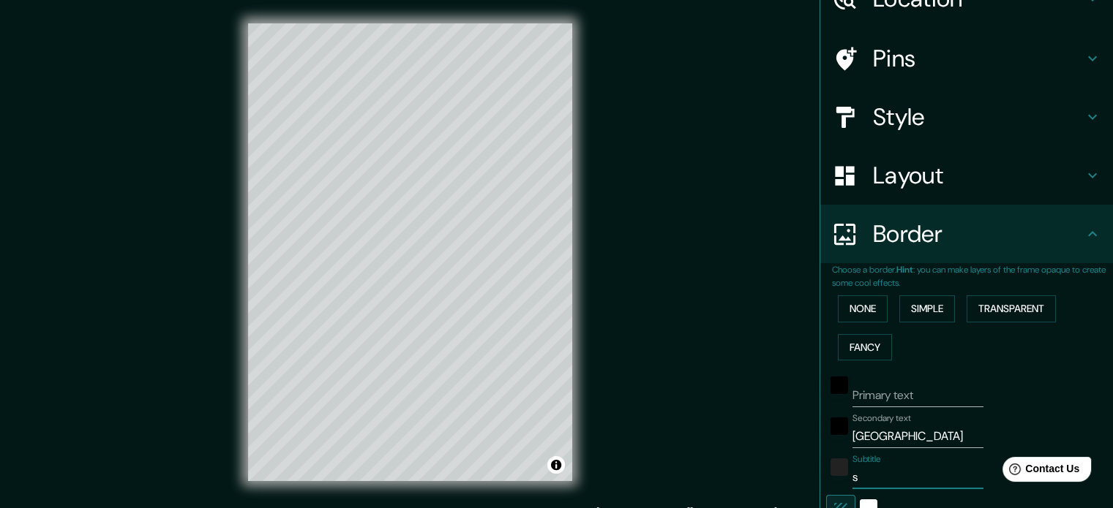
type input "35"
type input "18"
type input "spa"
type input "177"
type input "35"
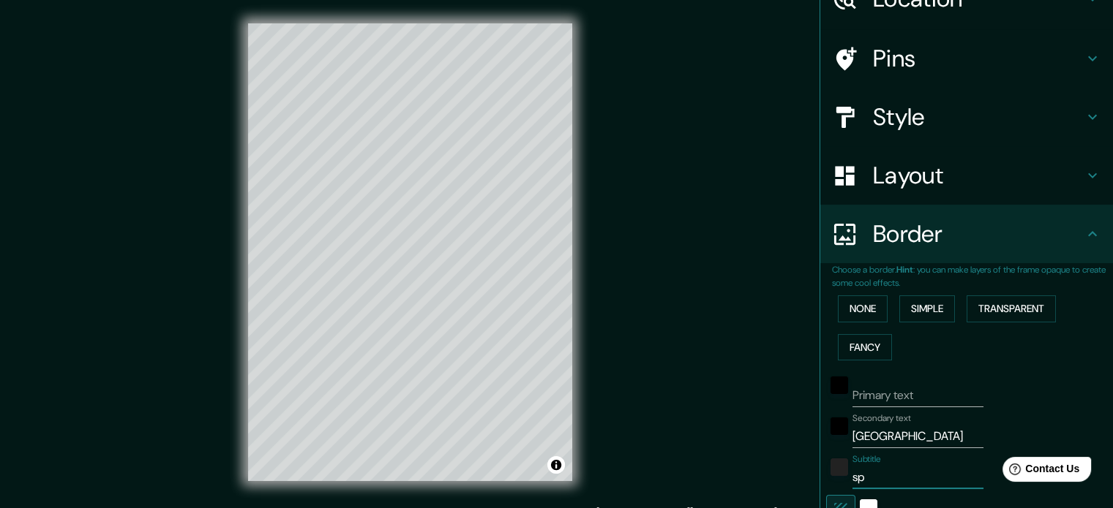
type input "35"
type input "18"
type input "spai"
type input "177"
type input "35"
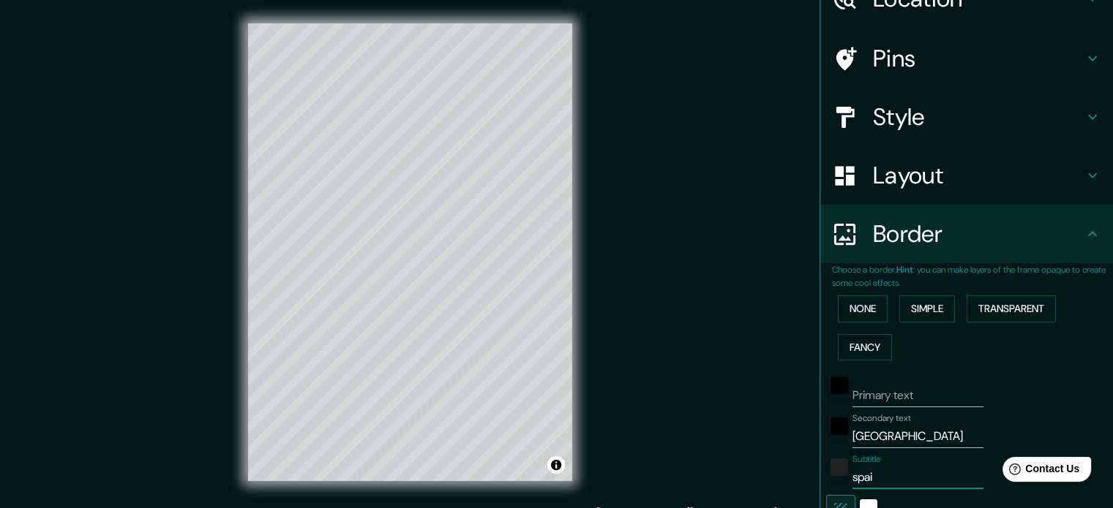
type input "35"
type input "18"
type input "[GEOGRAPHIC_DATA]"
type input "177"
type input "35"
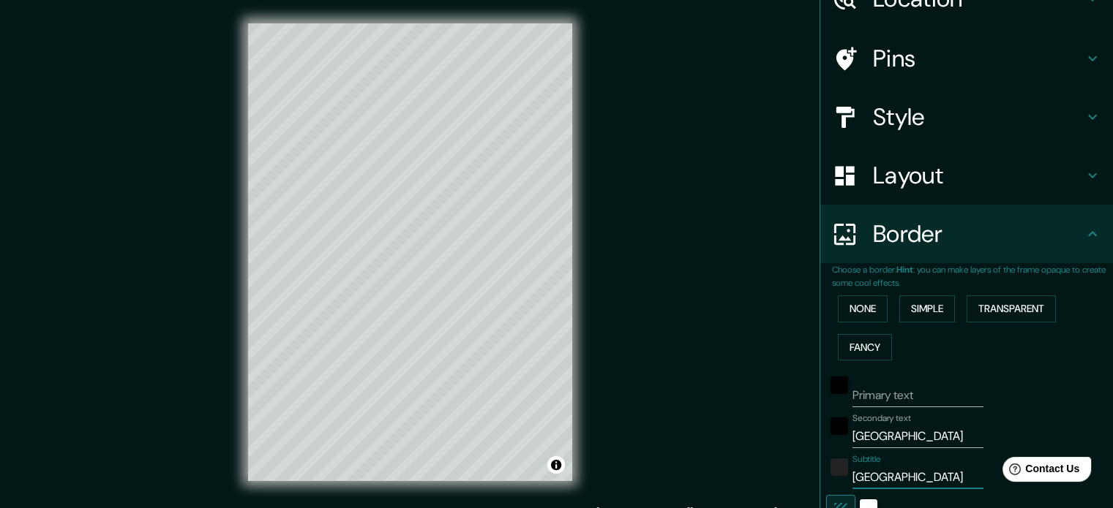
type input "35"
type input "18"
type input "spai"
type input "177"
type input "35"
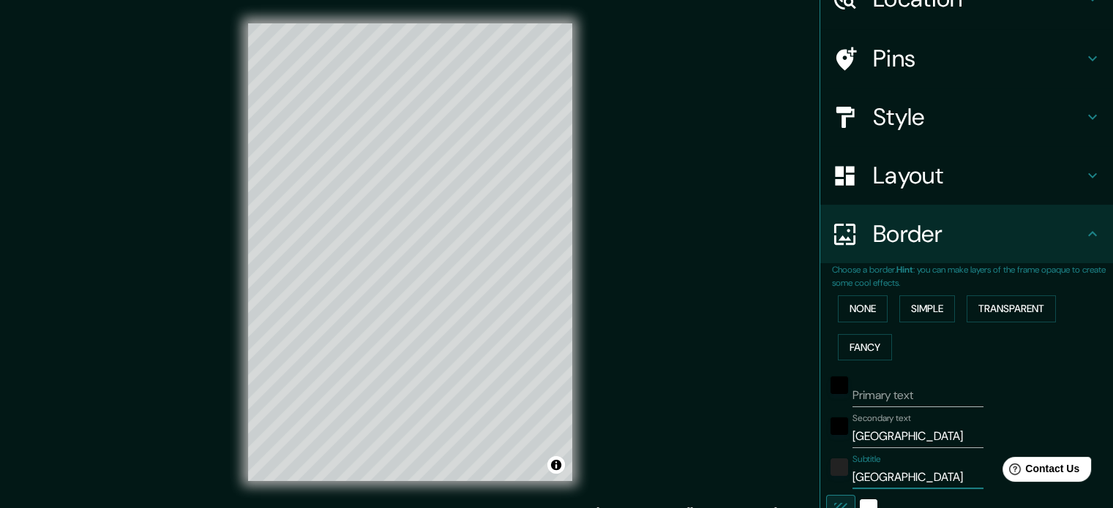
type input "35"
type input "18"
type input "spa"
type input "177"
type input "35"
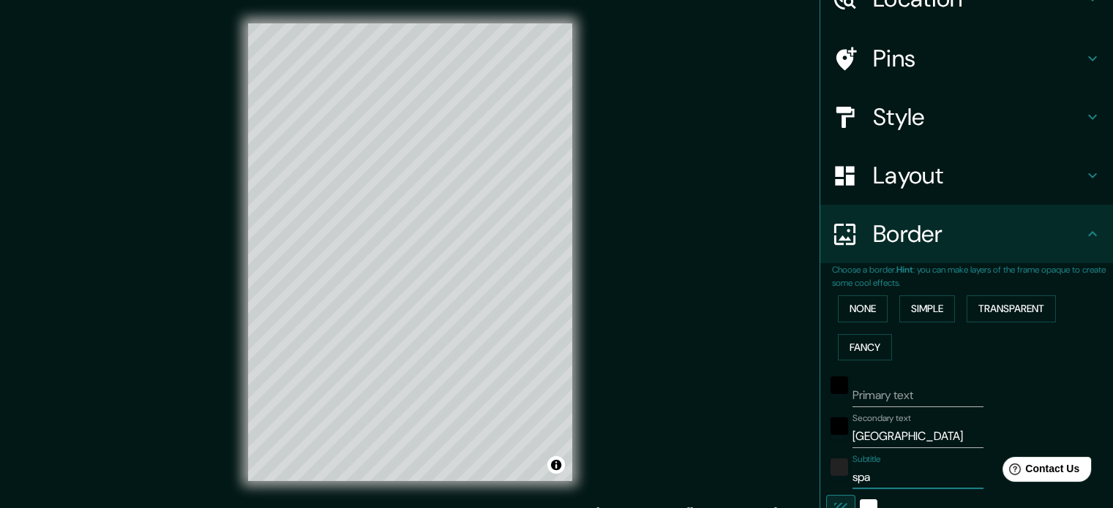
type input "35"
type input "18"
type input "sp"
type input "177"
type input "35"
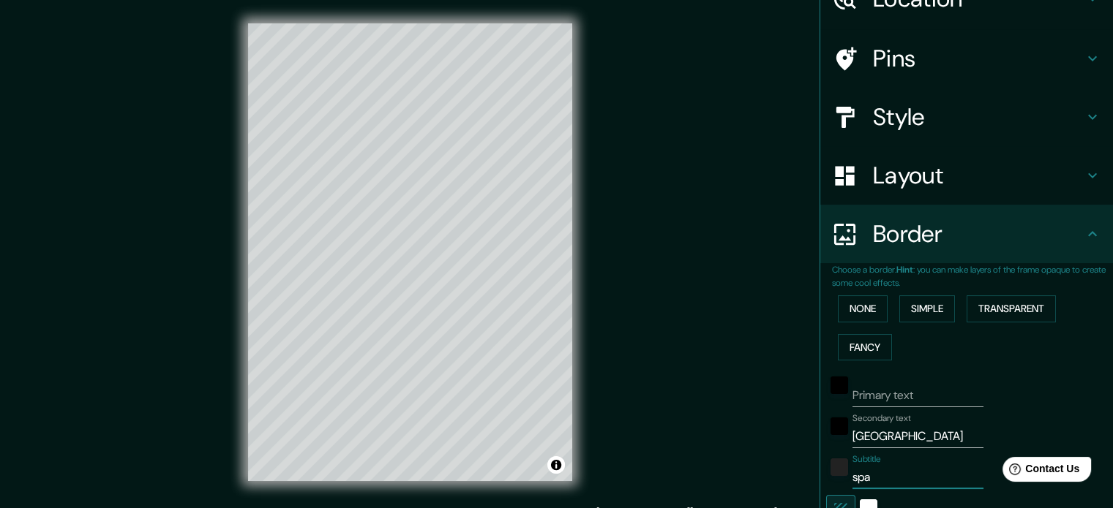
type input "35"
type input "18"
type input "s"
type input "177"
type input "35"
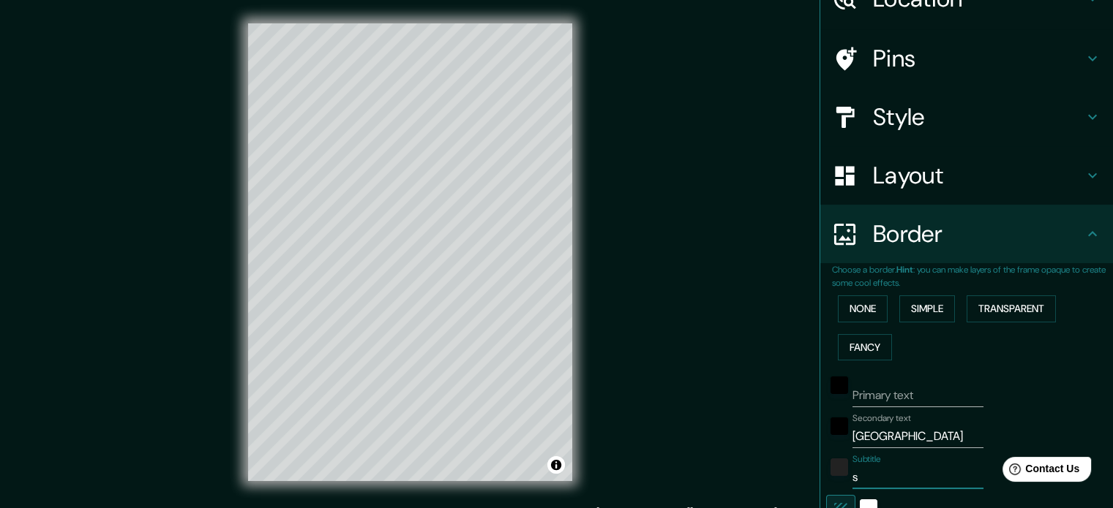
type input "35"
type input "18"
type input "177"
type input "35"
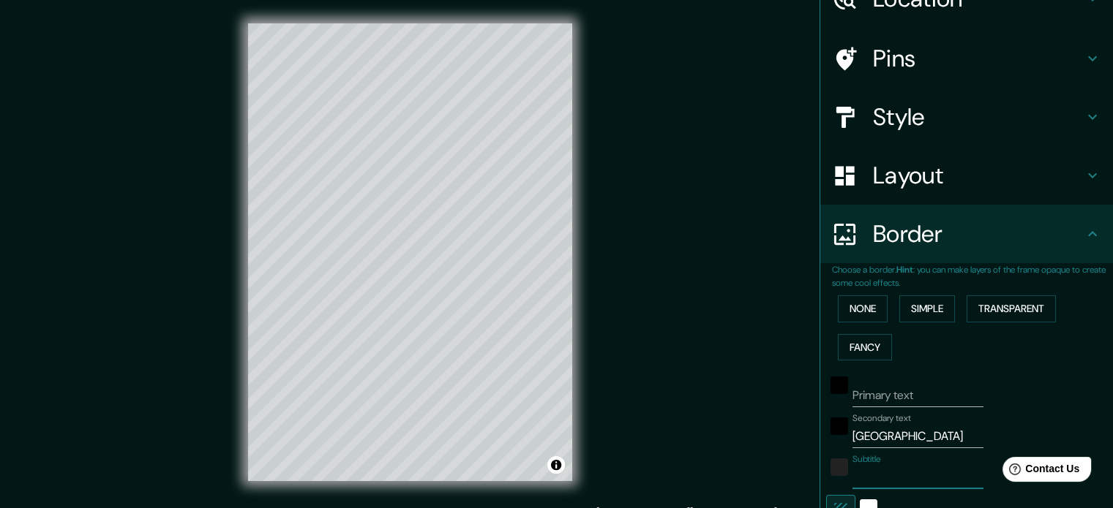
type input "18"
type input "s"
type input "177"
type input "35"
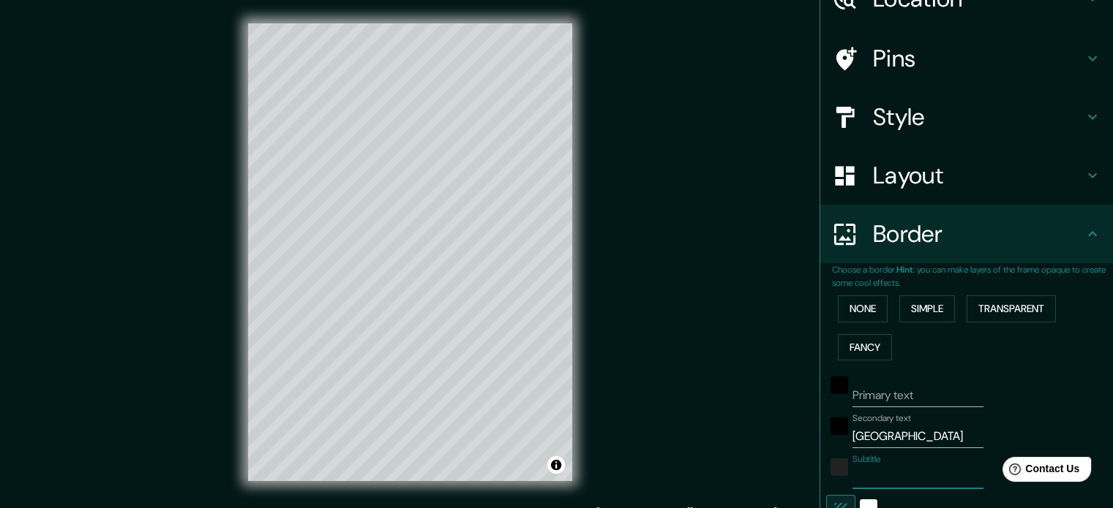
type input "18"
type input "sp"
type input "177"
type input "35"
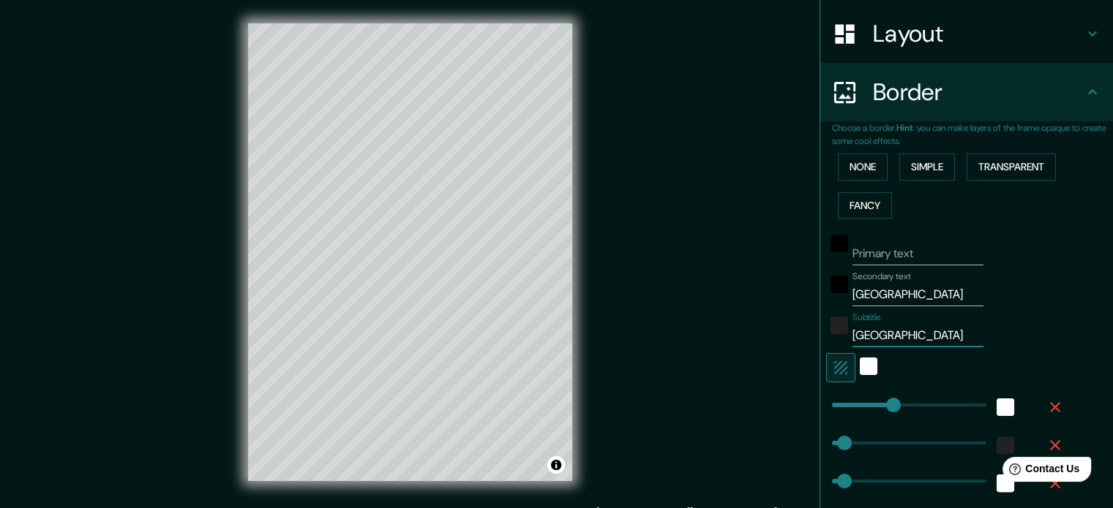
scroll to position [221, 0]
click at [860, 361] on div "white" at bounding box center [869, 365] width 18 height 18
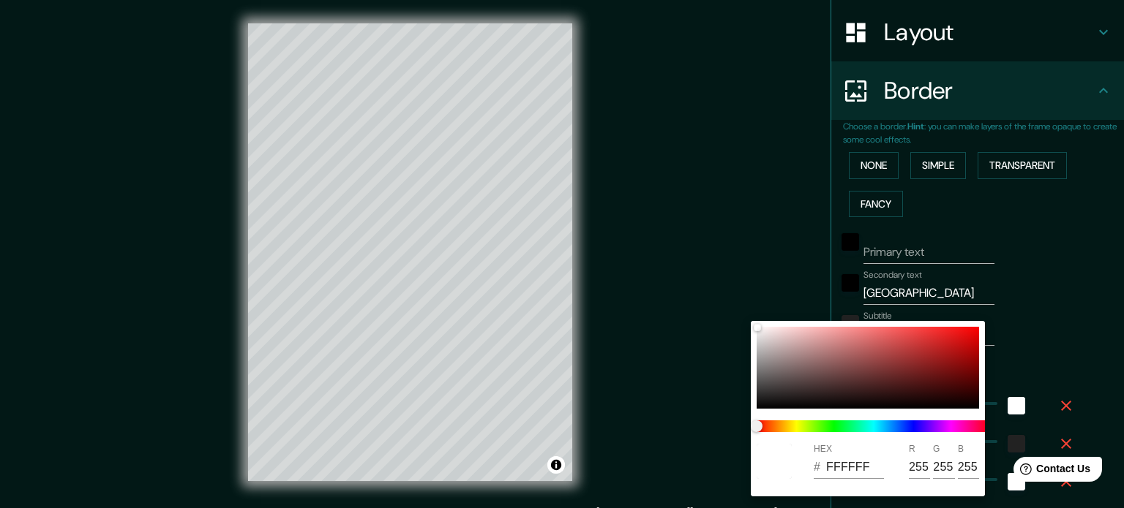
click at [1040, 294] on div at bounding box center [562, 254] width 1124 height 508
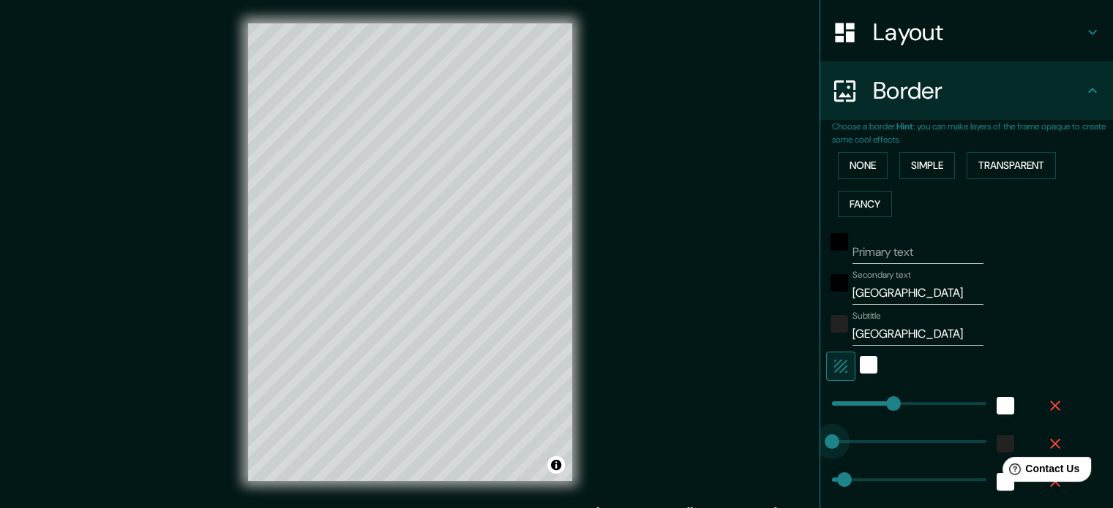
drag, startPoint x: 896, startPoint y: 438, endPoint x: 773, endPoint y: 445, distance: 123.1
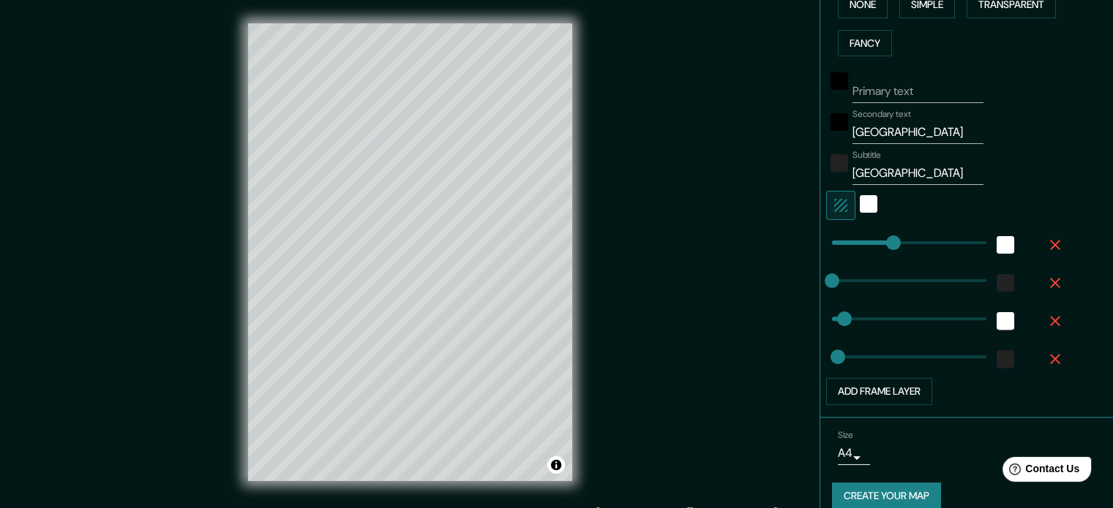
scroll to position [384, 0]
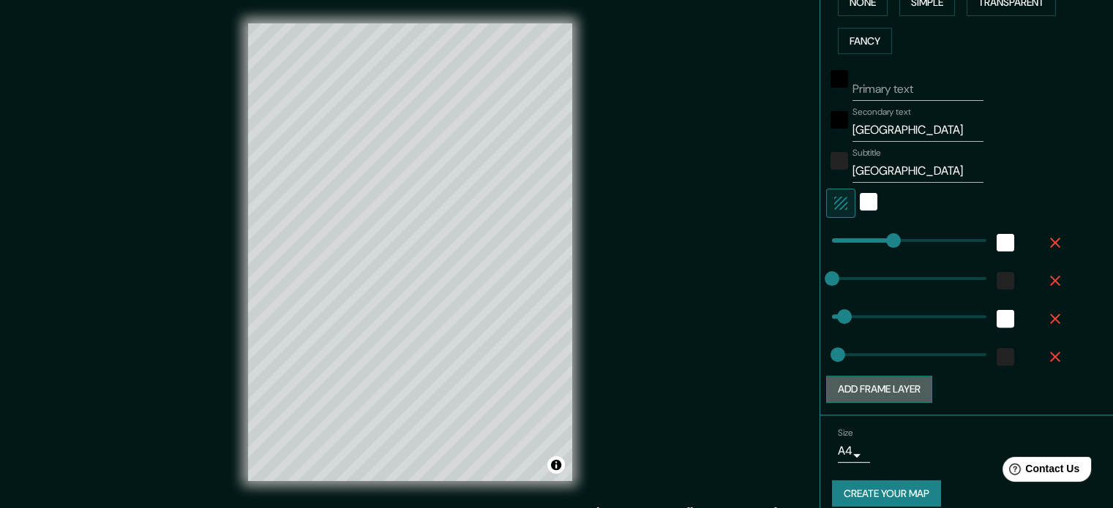
click at [900, 391] on button "Add frame layer" at bounding box center [879, 389] width 106 height 27
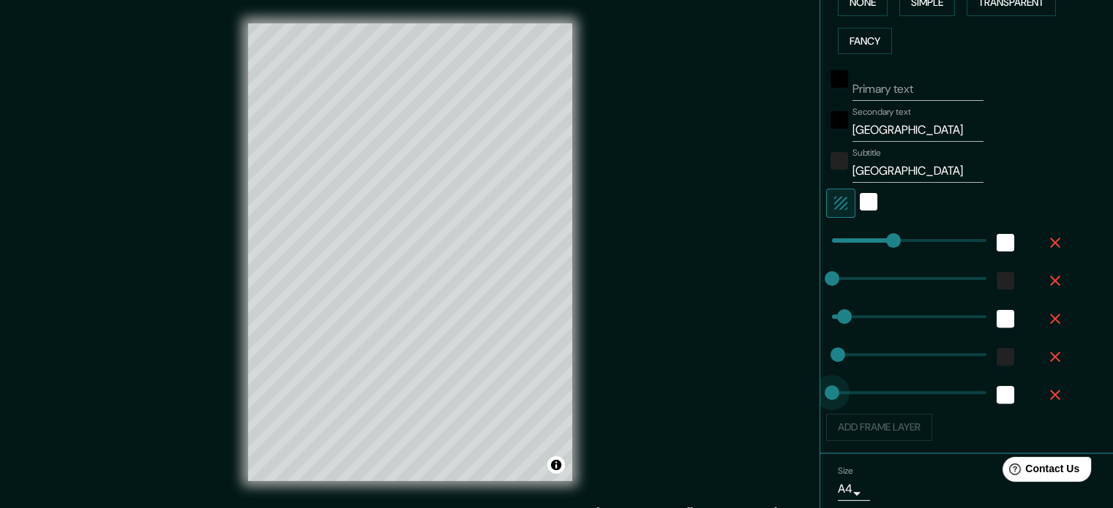
drag, startPoint x: 900, startPoint y: 391, endPoint x: 764, endPoint y: 383, distance: 136.3
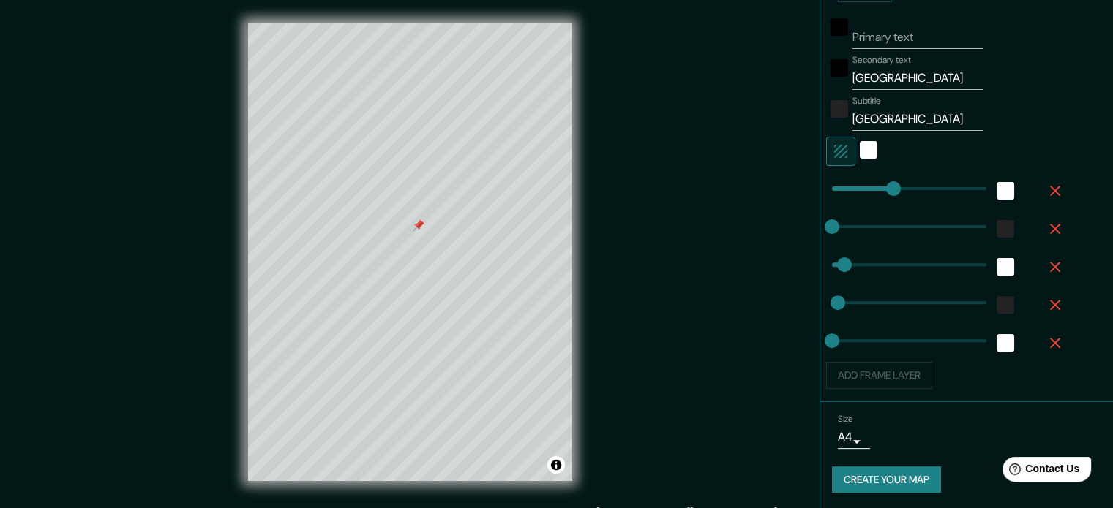
click at [417, 228] on div at bounding box center [419, 225] width 12 height 12
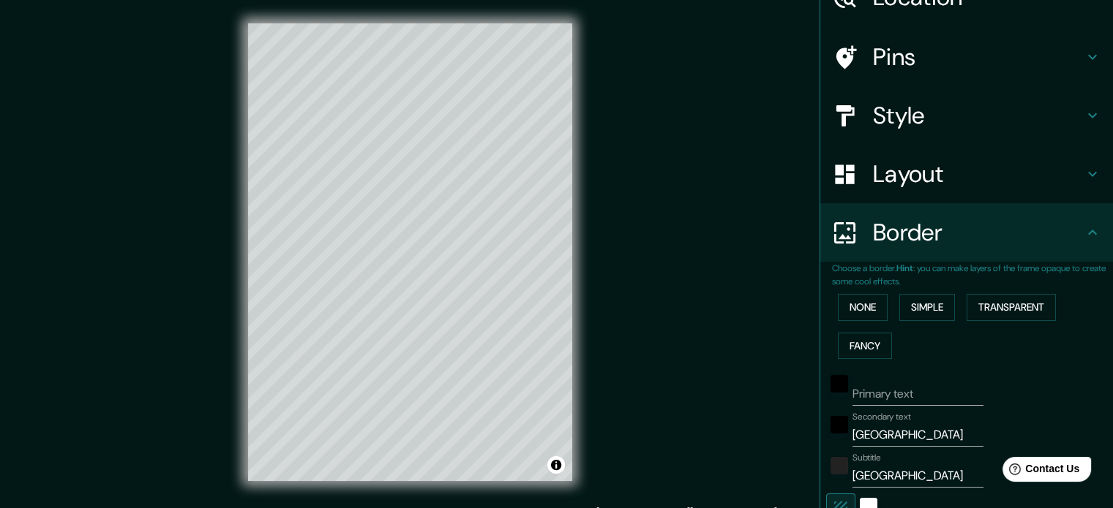
scroll to position [85, 0]
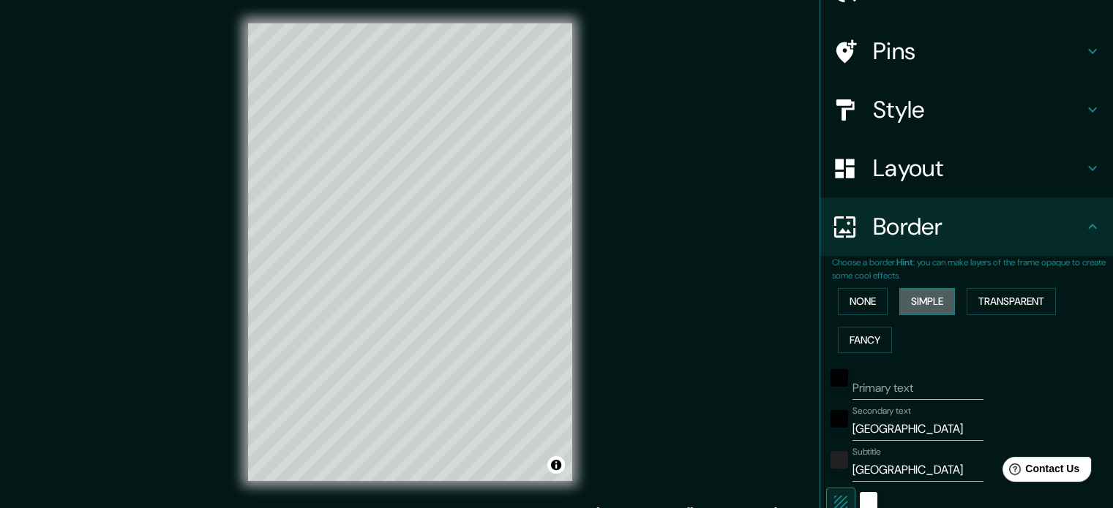
click at [926, 301] on button "Simple" at bounding box center [927, 301] width 56 height 27
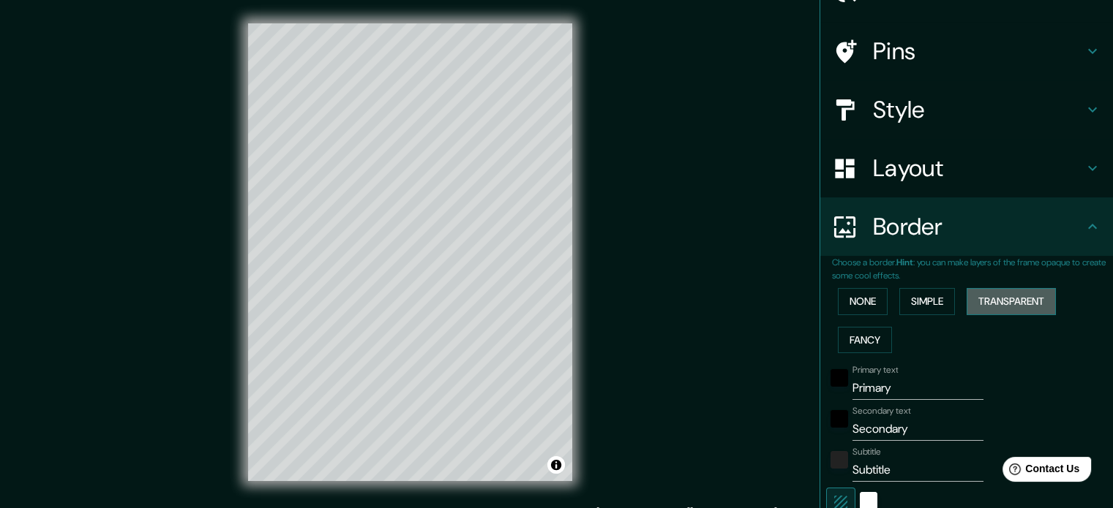
click at [986, 304] on button "Transparent" at bounding box center [1010, 301] width 89 height 27
click at [926, 308] on button "Simple" at bounding box center [927, 301] width 56 height 27
click at [860, 336] on button "Fancy" at bounding box center [865, 340] width 54 height 27
click at [849, 299] on button "None" at bounding box center [863, 301] width 50 height 27
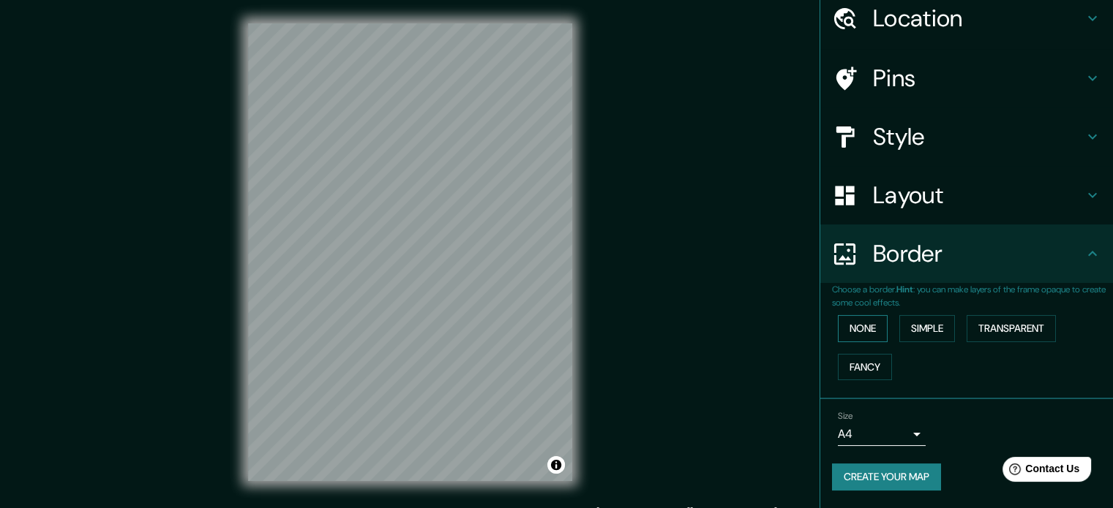
scroll to position [56, 0]
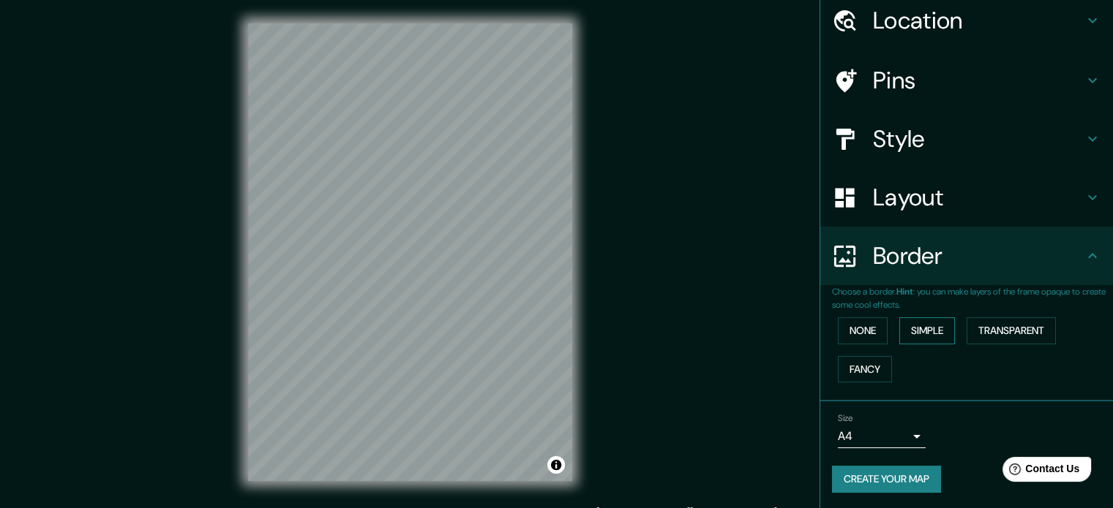
click at [936, 326] on button "Simple" at bounding box center [927, 331] width 56 height 27
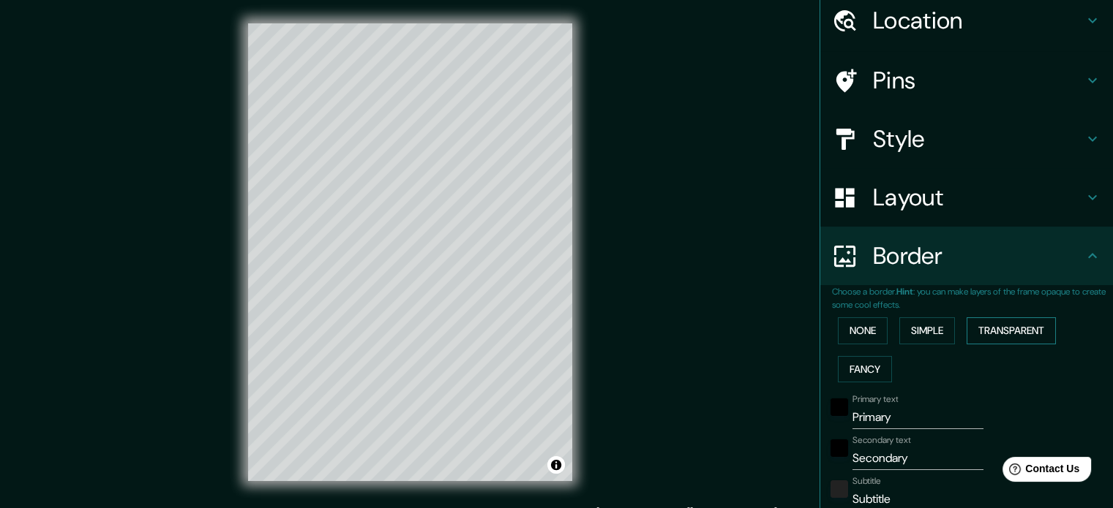
click at [973, 326] on button "Transparent" at bounding box center [1010, 331] width 89 height 27
click at [933, 330] on button "Simple" at bounding box center [927, 331] width 56 height 27
click at [871, 358] on button "Fancy" at bounding box center [865, 369] width 54 height 27
click at [912, 334] on button "Simple" at bounding box center [927, 331] width 56 height 27
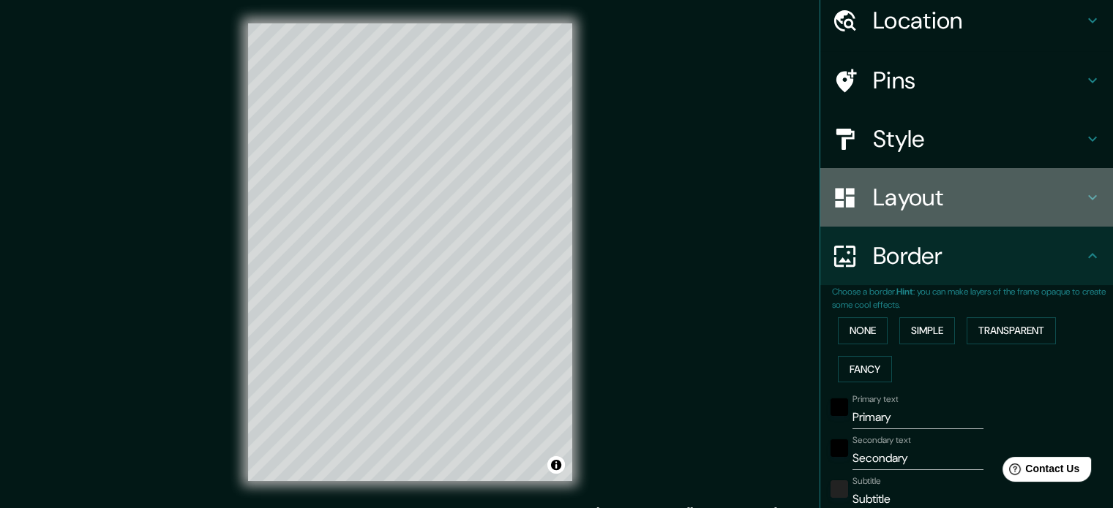
click at [998, 187] on h4 "Layout" at bounding box center [978, 197] width 211 height 29
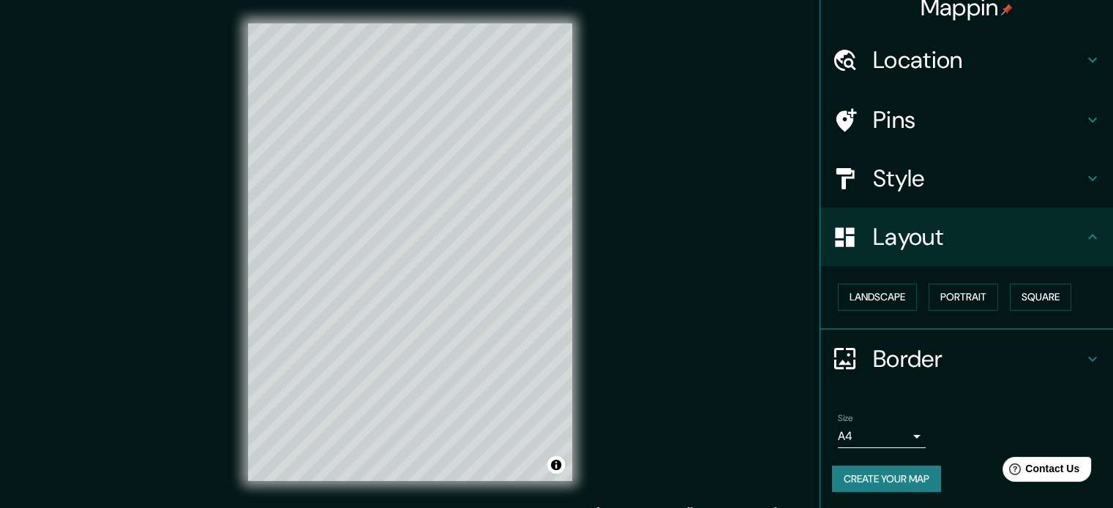
scroll to position [16, 0]
click at [967, 296] on button "Portrait" at bounding box center [963, 297] width 70 height 27
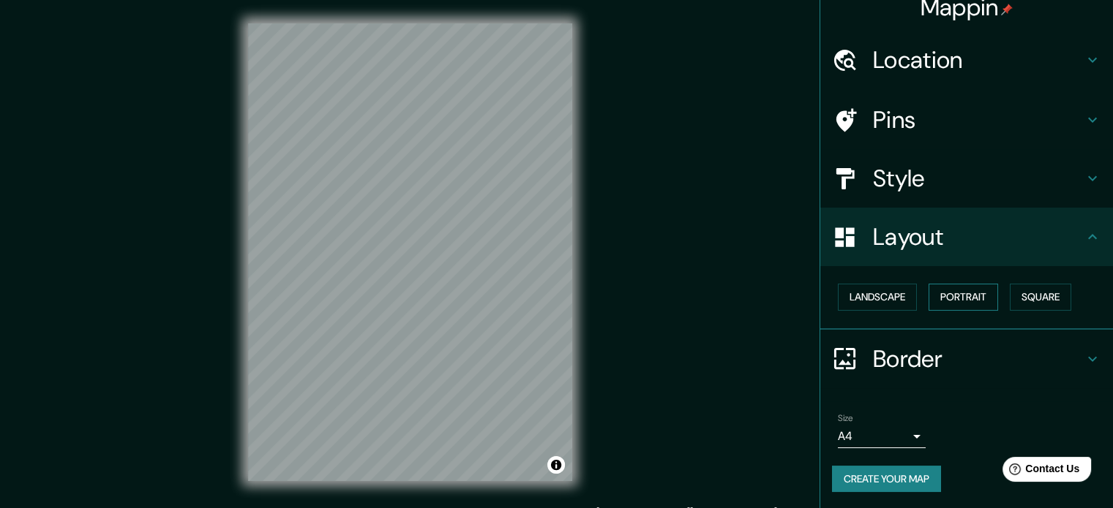
click at [967, 296] on button "Portrait" at bounding box center [963, 297] width 70 height 27
click at [887, 293] on button "Landscape" at bounding box center [877, 297] width 79 height 27
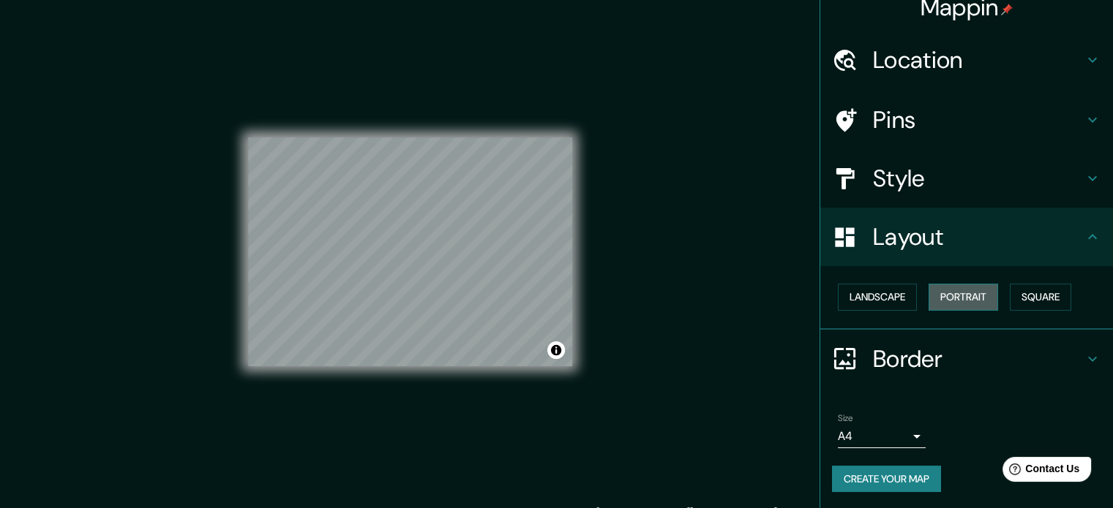
click at [953, 295] on button "Portrait" at bounding box center [963, 297] width 70 height 27
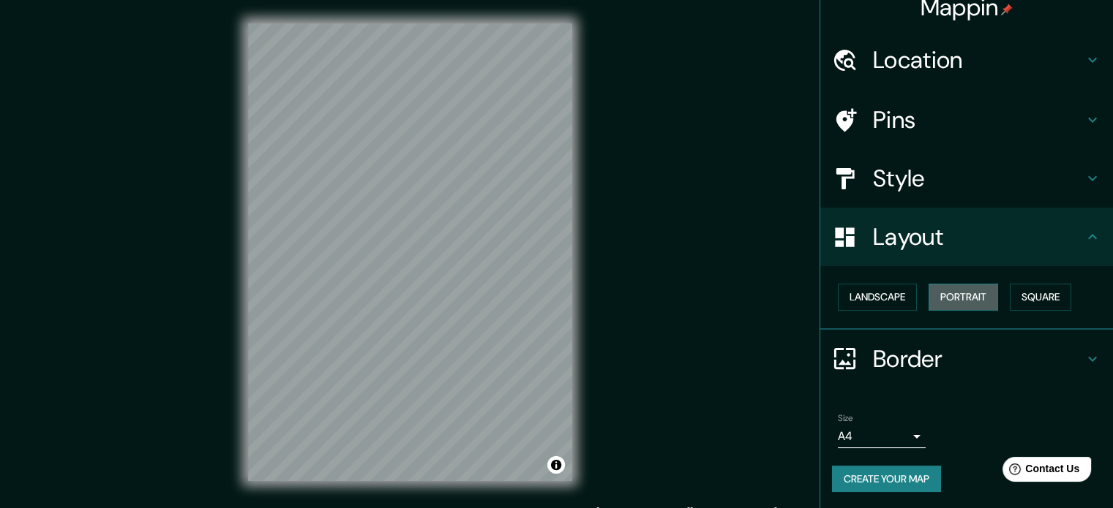
click at [948, 293] on button "Portrait" at bounding box center [963, 297] width 70 height 27
click at [1021, 357] on h4 "Border" at bounding box center [978, 359] width 211 height 29
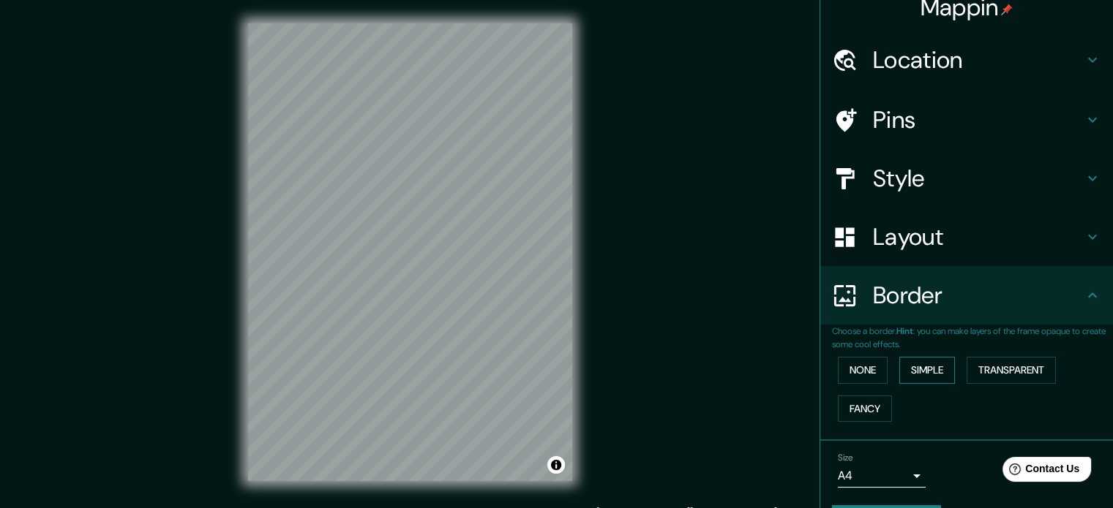
click at [915, 380] on button "Simple" at bounding box center [927, 370] width 56 height 27
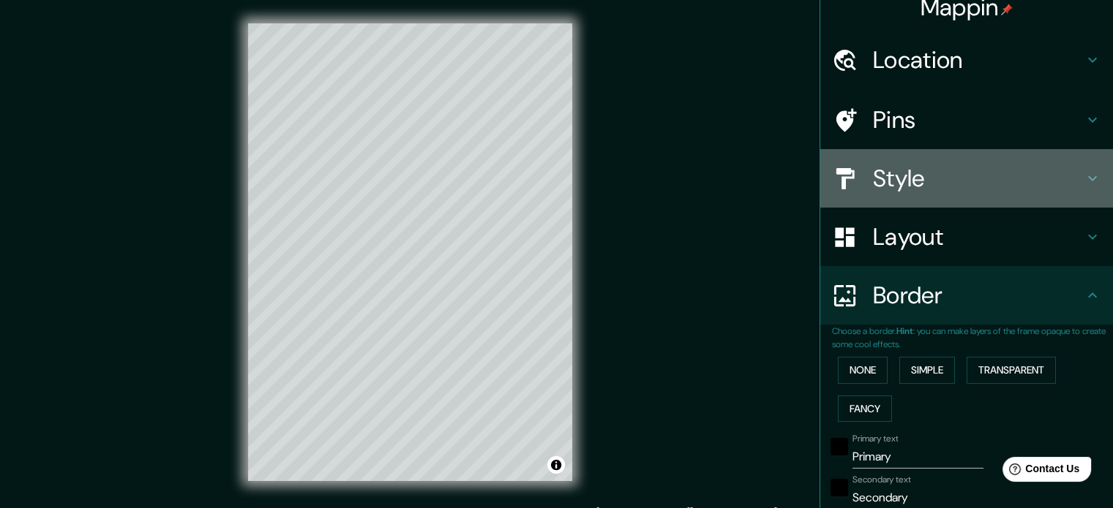
click at [901, 166] on h4 "Style" at bounding box center [978, 178] width 211 height 29
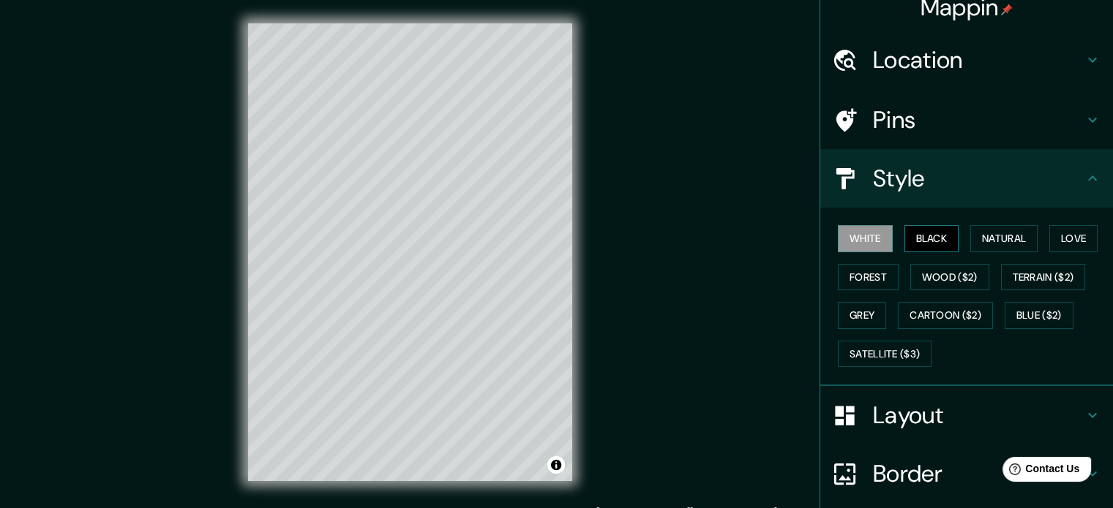
click at [917, 228] on button "Black" at bounding box center [931, 238] width 55 height 27
click at [863, 239] on button "White" at bounding box center [865, 238] width 55 height 27
click at [992, 237] on button "Natural" at bounding box center [1003, 238] width 67 height 27
click at [860, 248] on button "White" at bounding box center [865, 238] width 55 height 27
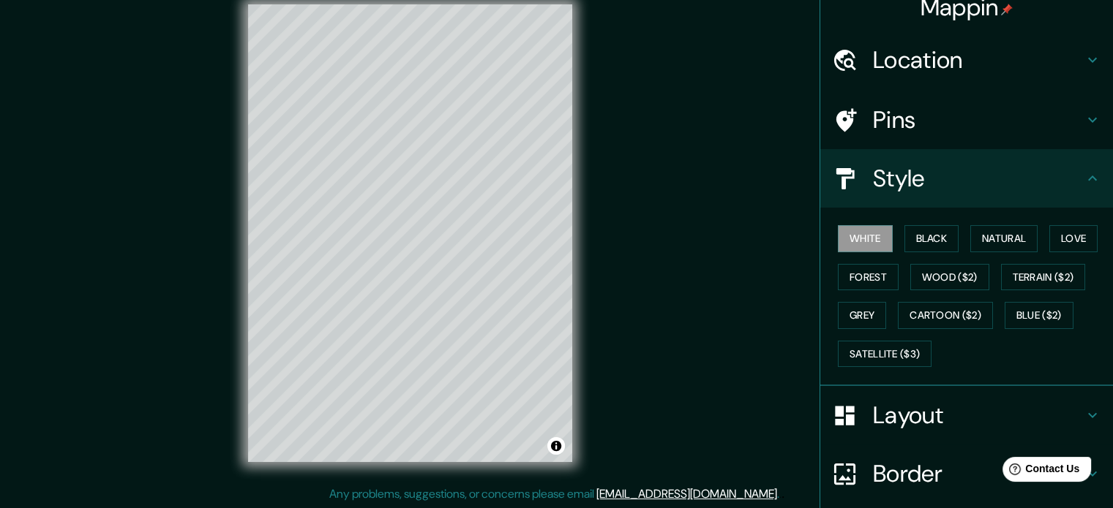
drag, startPoint x: 573, startPoint y: 350, endPoint x: 667, endPoint y: 234, distance: 149.2
click at [667, 234] on div "Mappin Location [GEOGRAPHIC_DATA], [GEOGRAPHIC_DATA][PERSON_NAME], [GEOGRAPHIC_…" at bounding box center [556, 245] width 1113 height 528
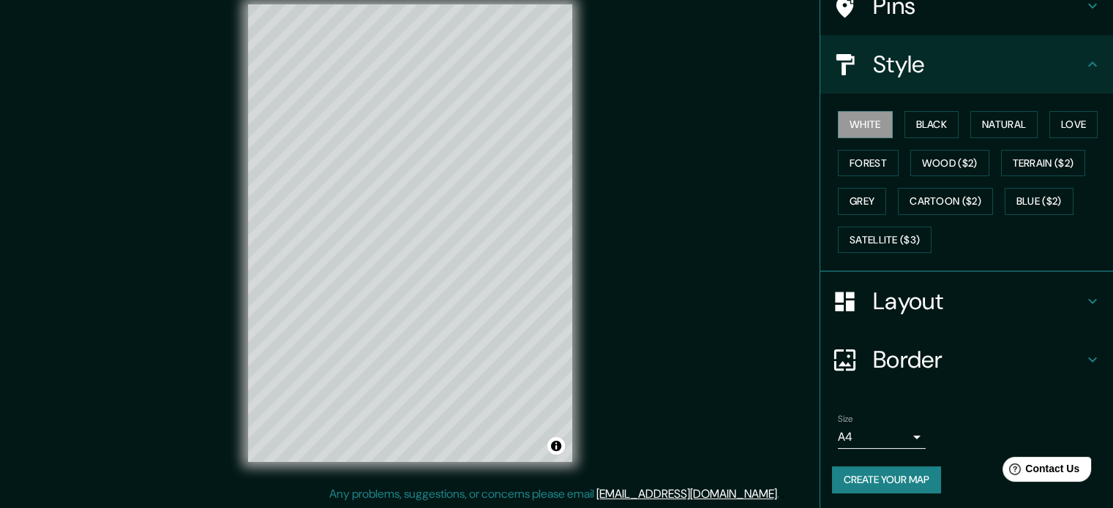
click at [901, 433] on body "Mappin Location [GEOGRAPHIC_DATA], [GEOGRAPHIC_DATA][PERSON_NAME], [GEOGRAPHIC_…" at bounding box center [556, 235] width 1113 height 508
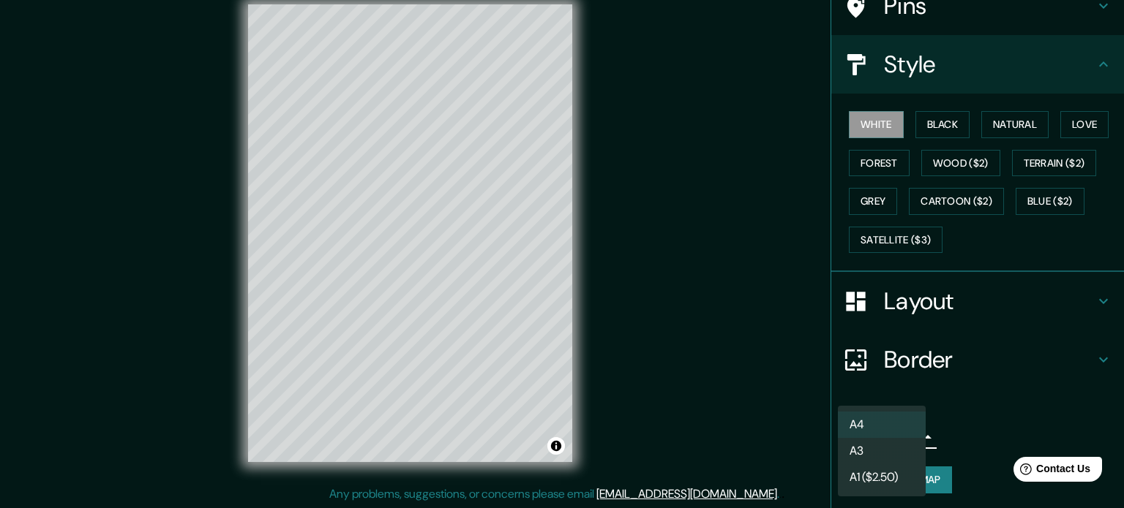
click at [875, 457] on li "A3" at bounding box center [882, 451] width 88 height 26
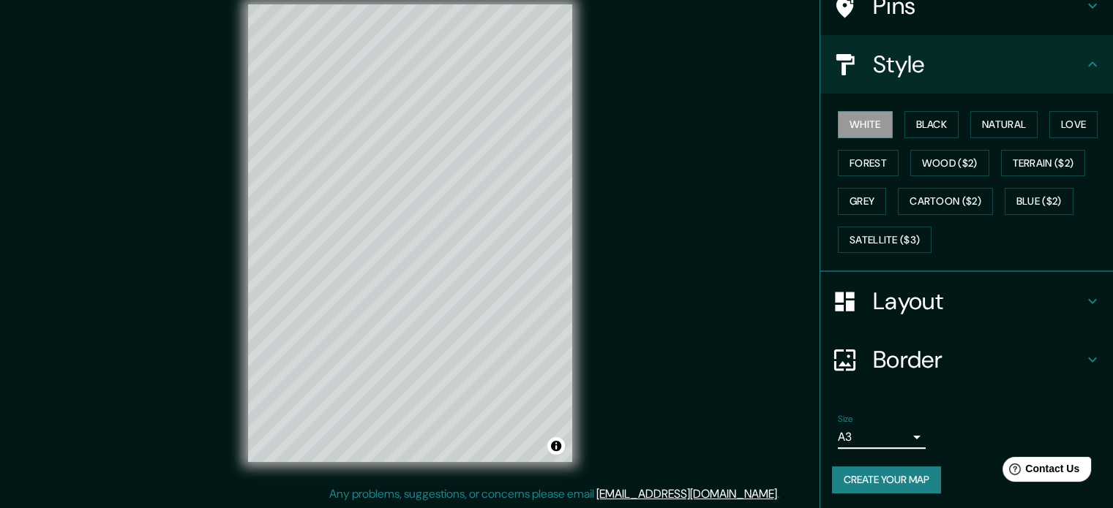
click at [1054, 304] on h4 "Layout" at bounding box center [978, 301] width 211 height 29
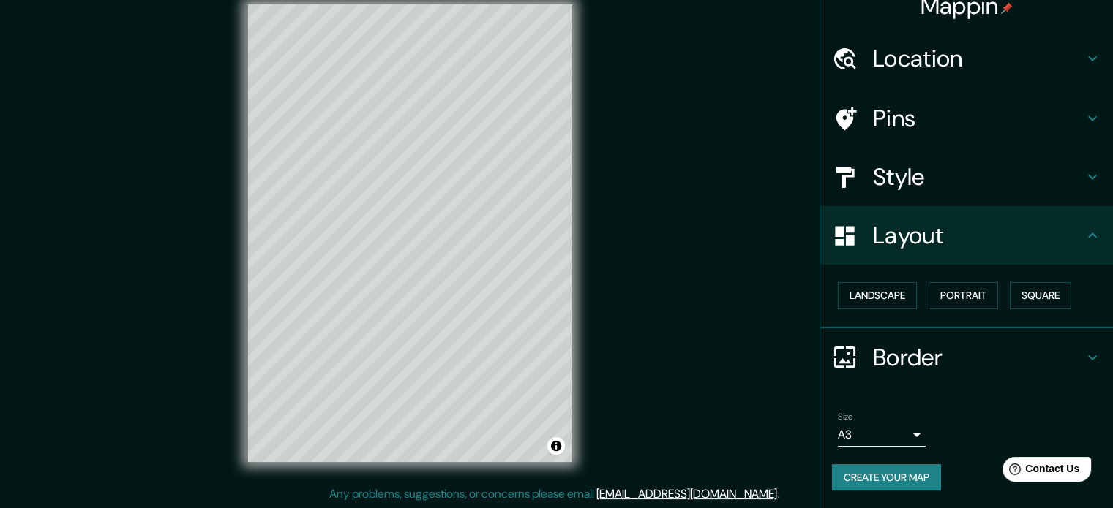
scroll to position [16, 0]
click at [966, 298] on button "Portrait" at bounding box center [963, 297] width 70 height 27
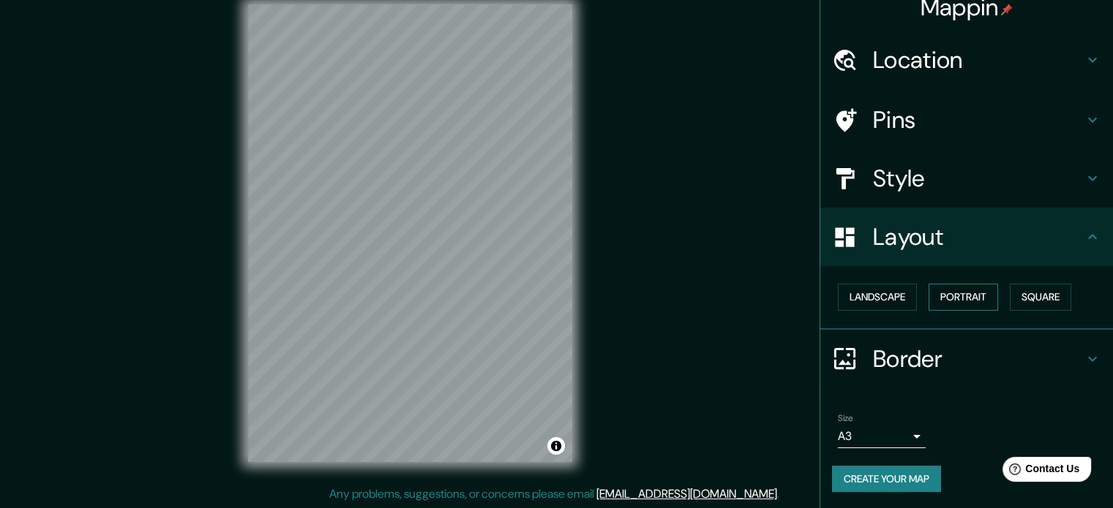
click at [966, 298] on button "Portrait" at bounding box center [963, 297] width 70 height 27
click at [878, 301] on button "Landscape" at bounding box center [877, 297] width 79 height 27
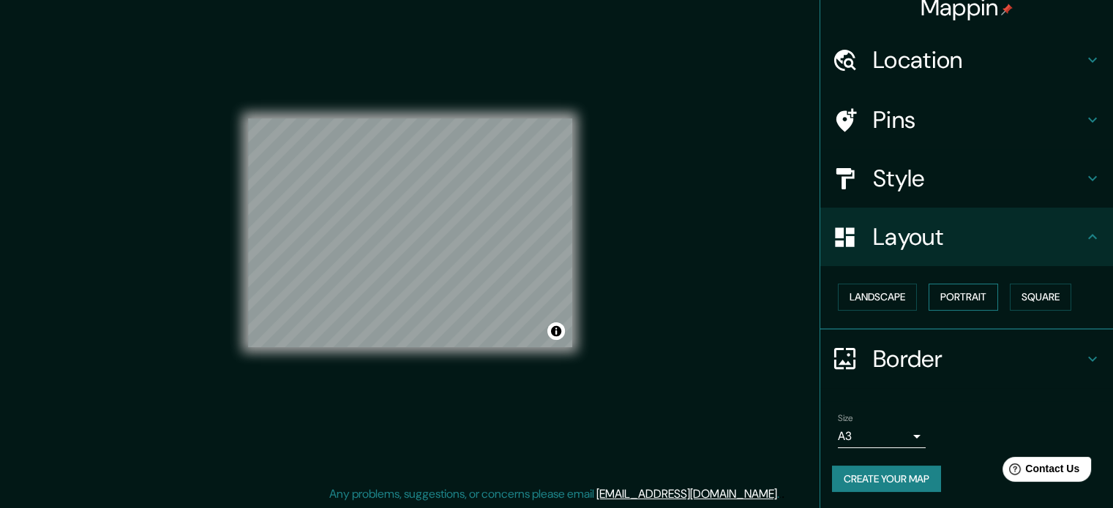
click at [951, 296] on button "Portrait" at bounding box center [963, 297] width 70 height 27
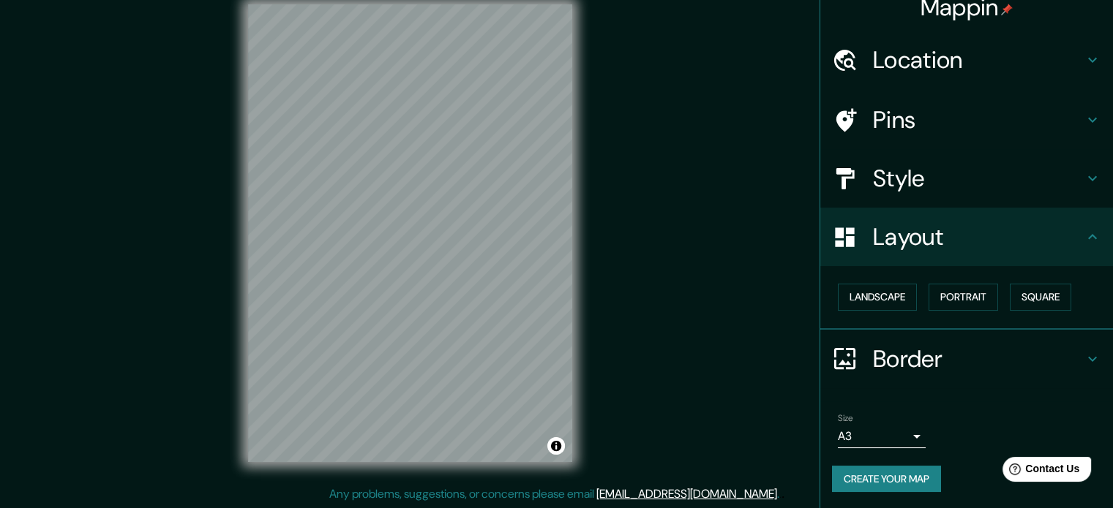
click at [913, 170] on h4 "Style" at bounding box center [978, 178] width 211 height 29
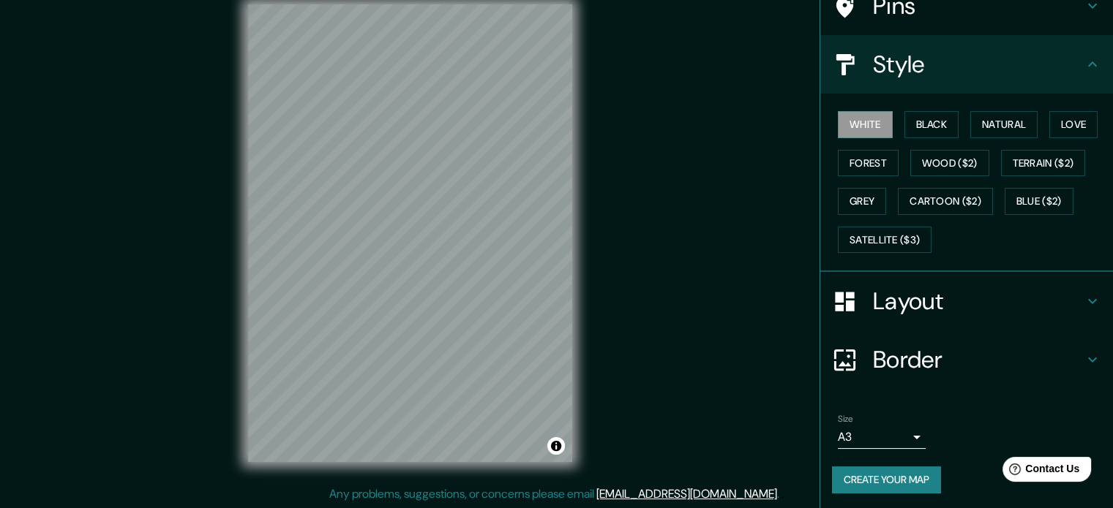
click at [887, 383] on div "Border" at bounding box center [966, 360] width 293 height 59
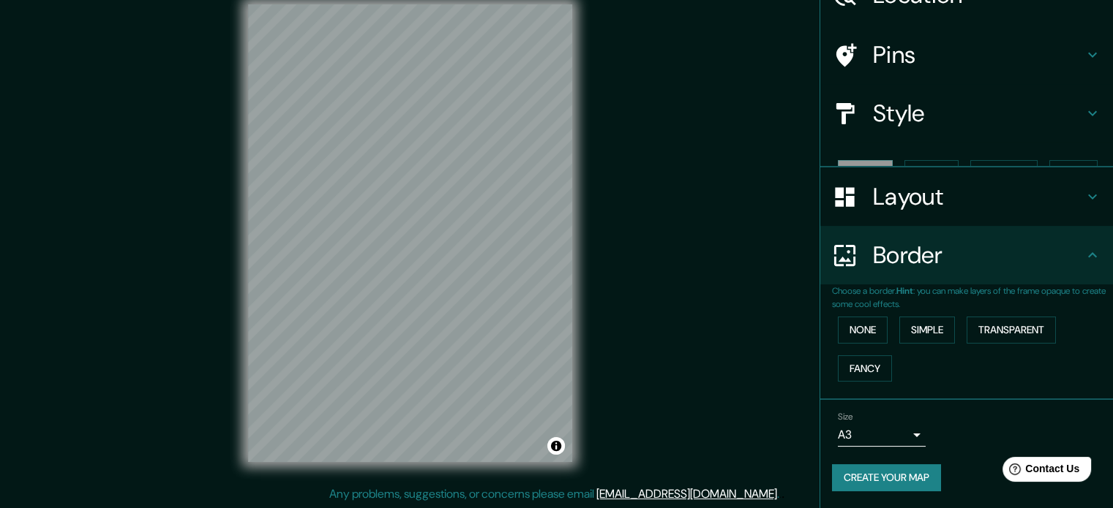
scroll to position [56, 0]
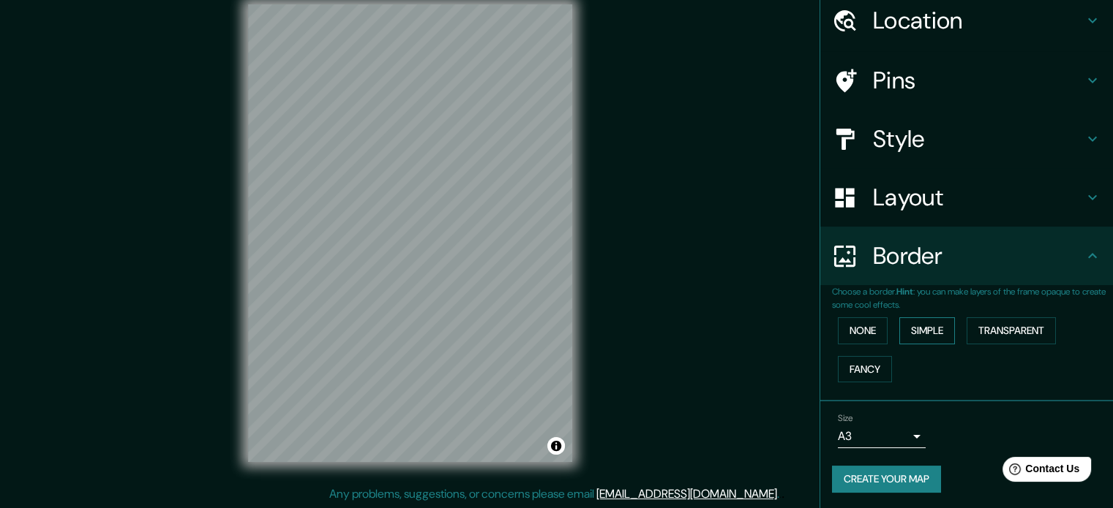
click at [942, 337] on button "Simple" at bounding box center [927, 331] width 56 height 27
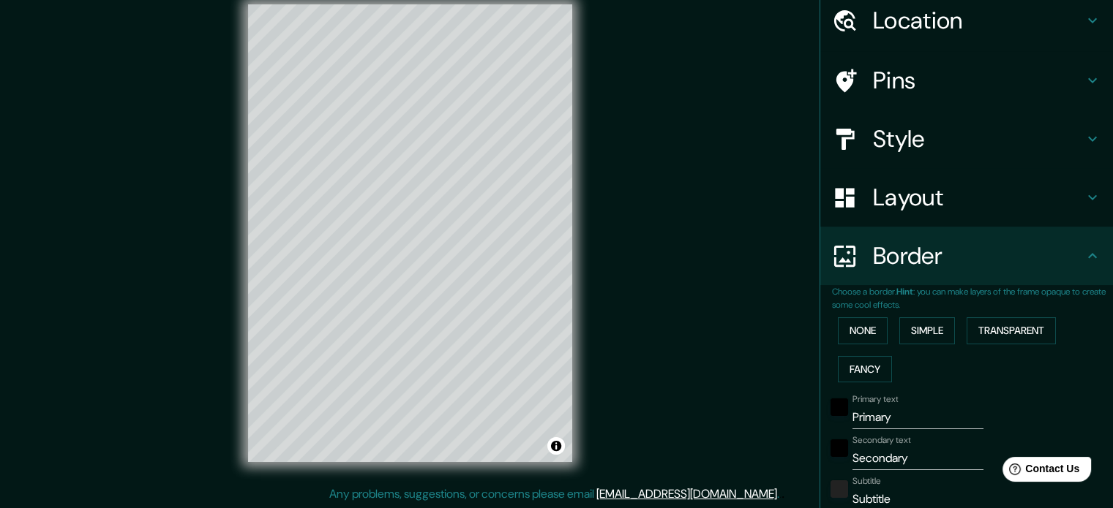
click at [879, 422] on input "Primary" at bounding box center [917, 417] width 131 height 23
click at [876, 453] on input "Secondary" at bounding box center [917, 458] width 131 height 23
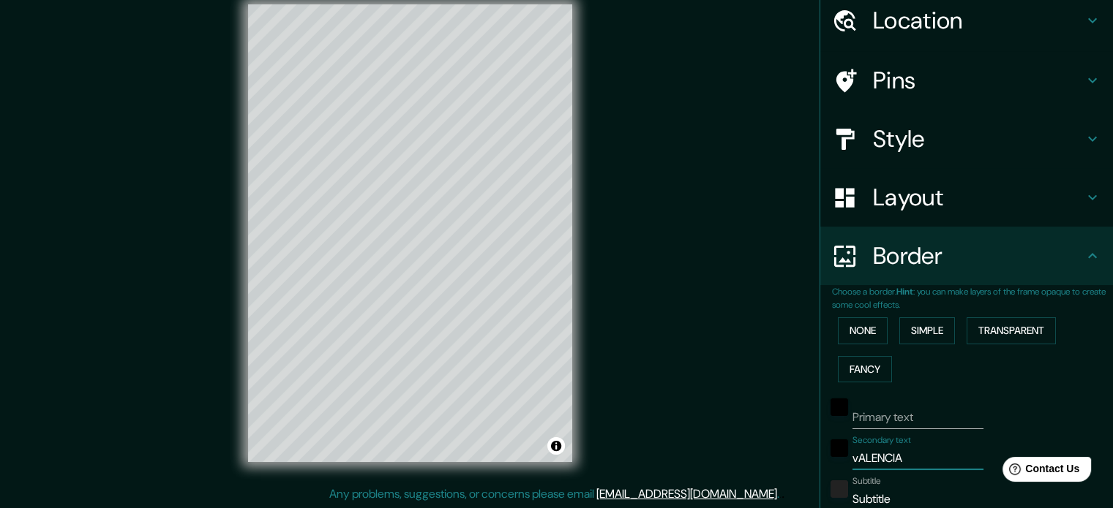
click at [852, 493] on input "Subtitle" at bounding box center [917, 499] width 131 height 23
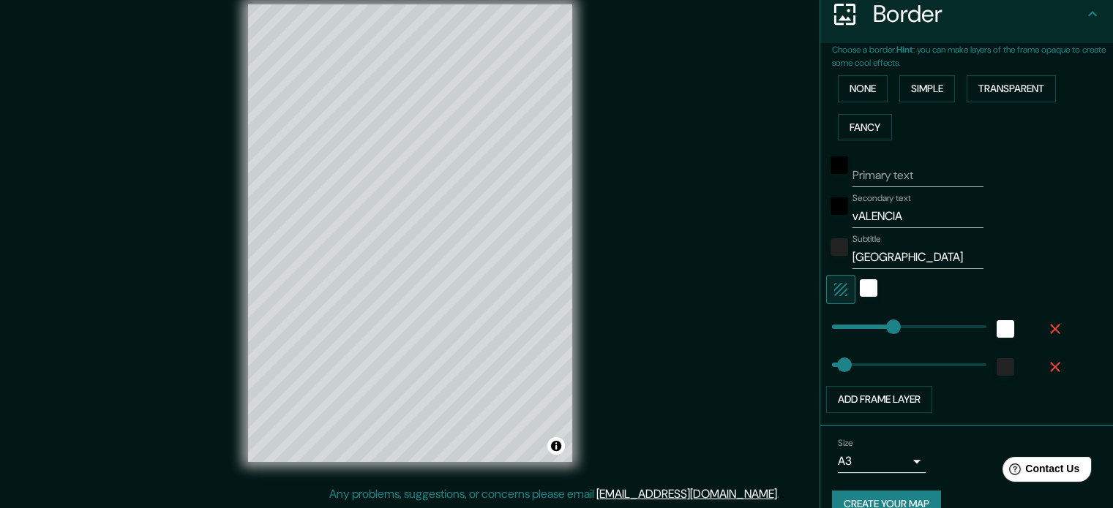
scroll to position [322, 0]
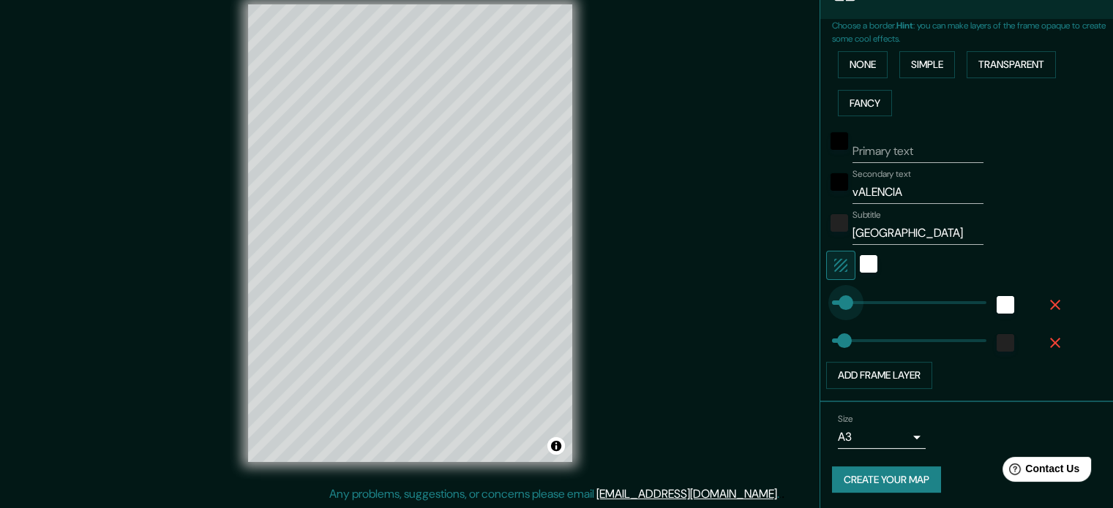
drag, startPoint x: 884, startPoint y: 298, endPoint x: 799, endPoint y: 298, distance: 84.9
drag, startPoint x: 829, startPoint y: 300, endPoint x: 855, endPoint y: 299, distance: 25.6
drag, startPoint x: 855, startPoint y: 299, endPoint x: 868, endPoint y: 295, distance: 13.7
drag, startPoint x: 868, startPoint y: 295, endPoint x: 877, endPoint y: 294, distance: 9.5
drag, startPoint x: 831, startPoint y: 333, endPoint x: 852, endPoint y: 327, distance: 21.3
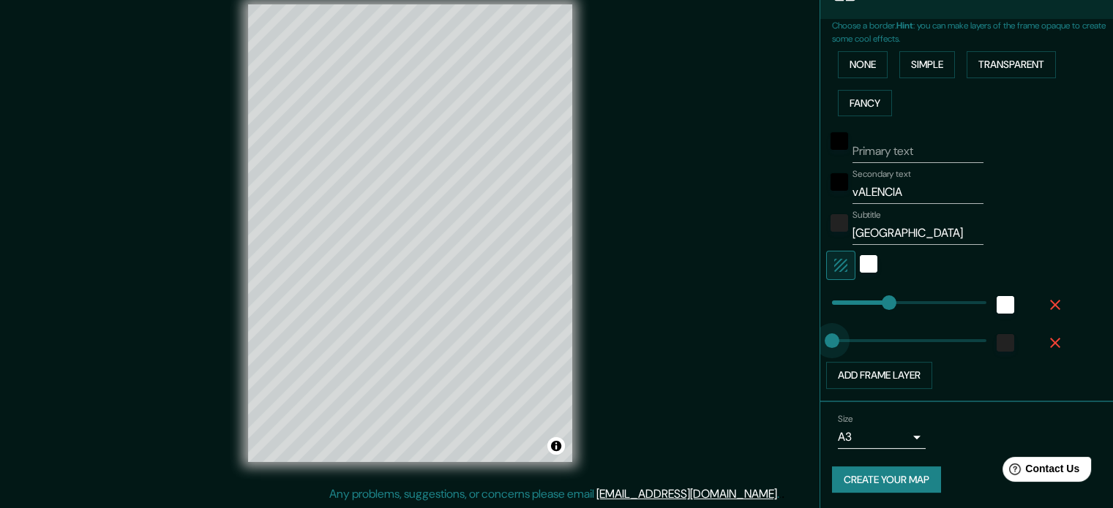
drag, startPoint x: 852, startPoint y: 336, endPoint x: 799, endPoint y: 337, distance: 52.7
click at [860, 261] on div "white" at bounding box center [869, 264] width 18 height 18
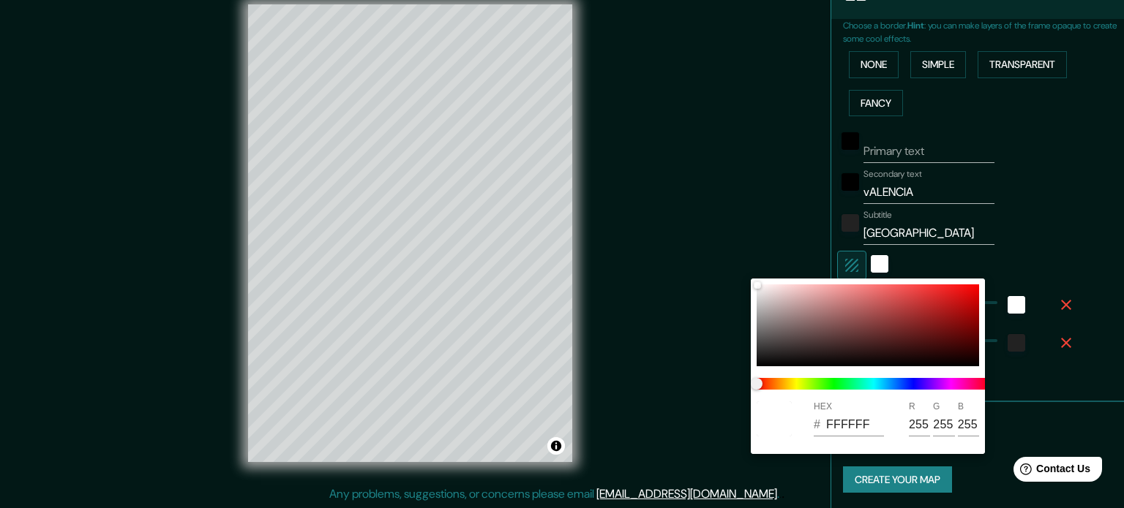
click at [838, 263] on div at bounding box center [562, 254] width 1124 height 508
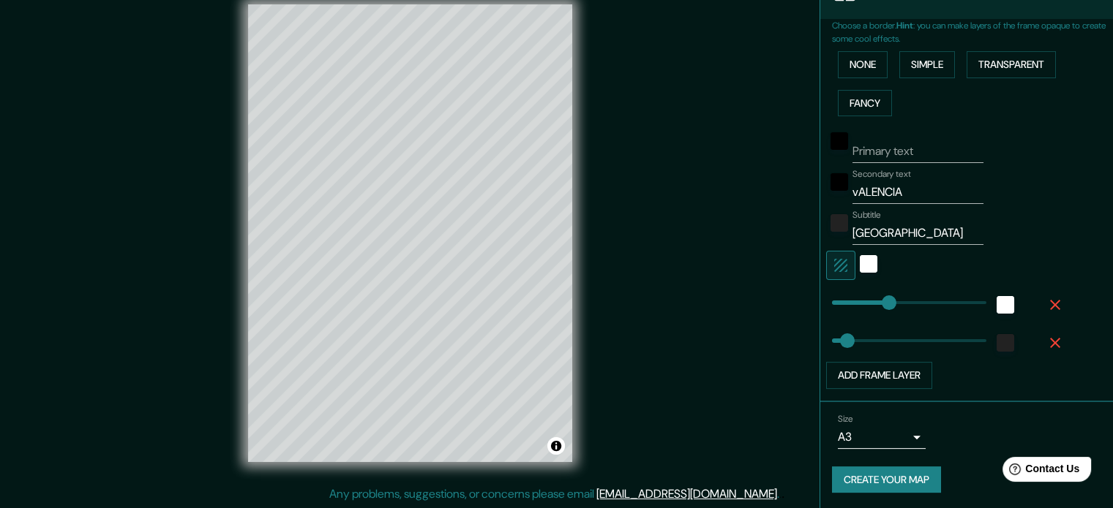
click at [901, 479] on button "Create your map" at bounding box center [886, 480] width 109 height 27
click at [896, 478] on button "Create your map" at bounding box center [886, 480] width 109 height 27
drag, startPoint x: 572, startPoint y: 345, endPoint x: 629, endPoint y: 189, distance: 166.0
click at [629, 189] on div "Mappin Location [GEOGRAPHIC_DATA], [GEOGRAPHIC_DATA][PERSON_NAME], [GEOGRAPHIC_…" at bounding box center [556, 245] width 1113 height 528
click at [849, 474] on button "Create your map" at bounding box center [886, 480] width 109 height 27
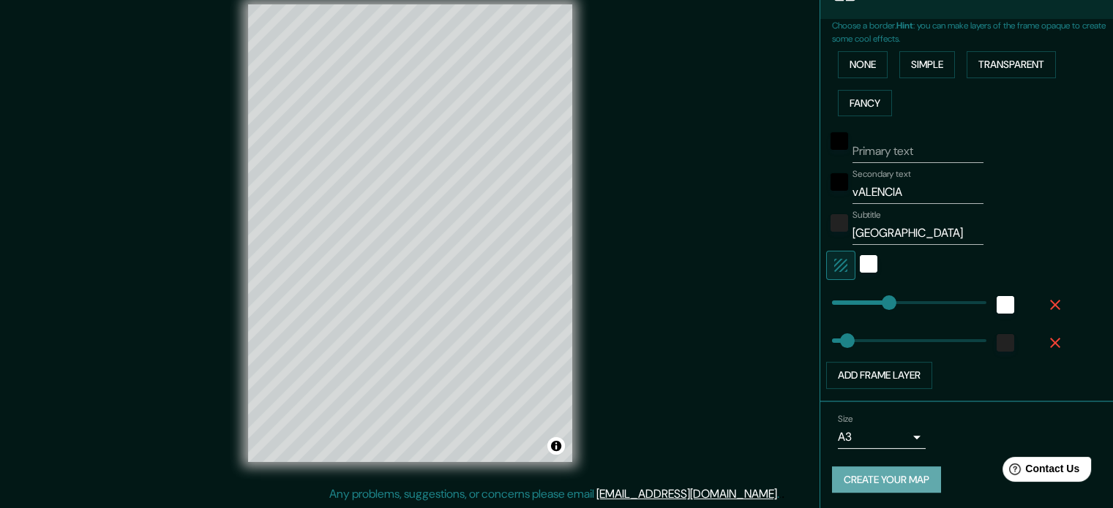
click at [915, 487] on button "Create your map" at bounding box center [886, 480] width 109 height 27
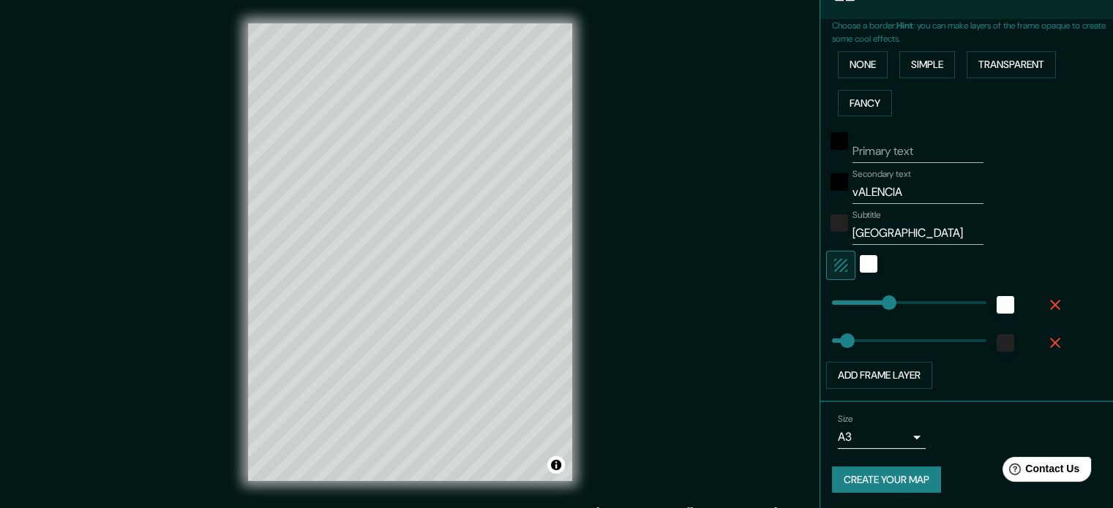
scroll to position [0, 0]
click at [859, 467] on button "Create your map" at bounding box center [886, 480] width 109 height 27
drag, startPoint x: 632, startPoint y: 424, endPoint x: 661, endPoint y: 242, distance: 183.7
click at [661, 242] on div "Mappin Location [GEOGRAPHIC_DATA], [GEOGRAPHIC_DATA][PERSON_NAME], [GEOGRAPHIC_…" at bounding box center [556, 264] width 1113 height 528
click at [717, 263] on div "Mappin Location [GEOGRAPHIC_DATA], [GEOGRAPHIC_DATA][PERSON_NAME], [GEOGRAPHIC_…" at bounding box center [556, 264] width 1113 height 528
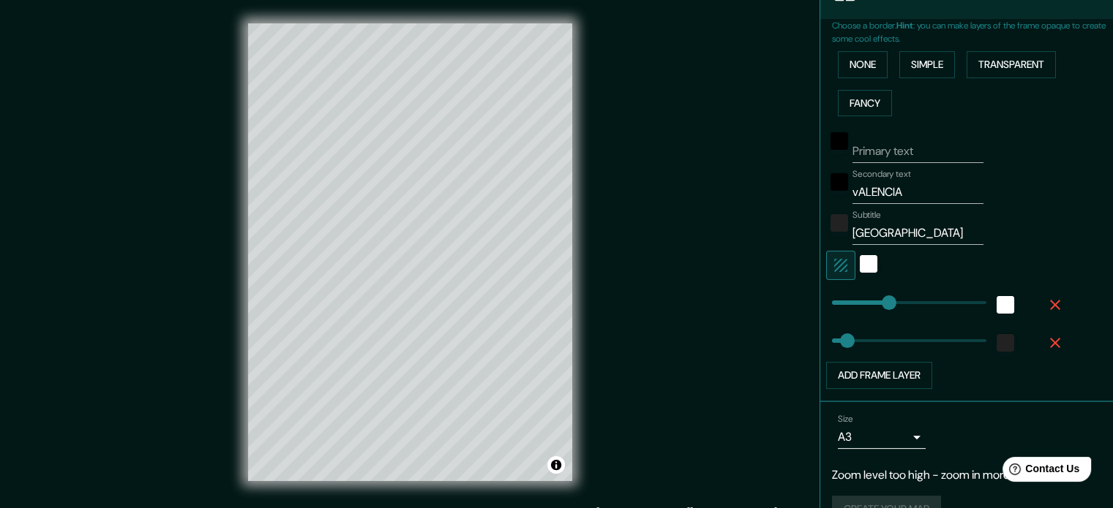
click at [582, 318] on div "© Mapbox © OpenStreetMap Improve this map" at bounding box center [410, 252] width 371 height 505
click at [202, 220] on div "Mappin Location [GEOGRAPHIC_DATA], [GEOGRAPHIC_DATA][PERSON_NAME], [GEOGRAPHIC_…" at bounding box center [556, 264] width 1113 height 528
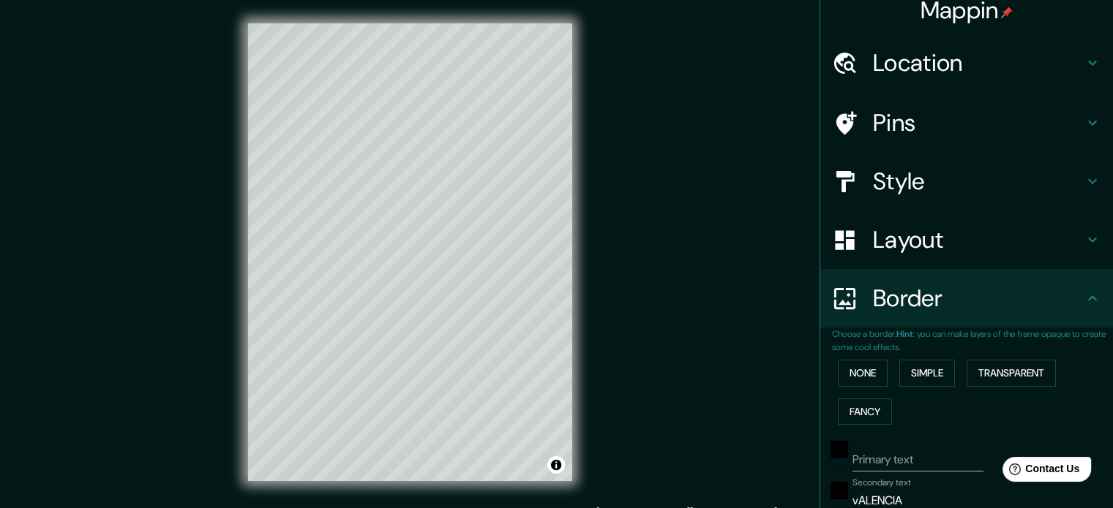
scroll to position [6, 0]
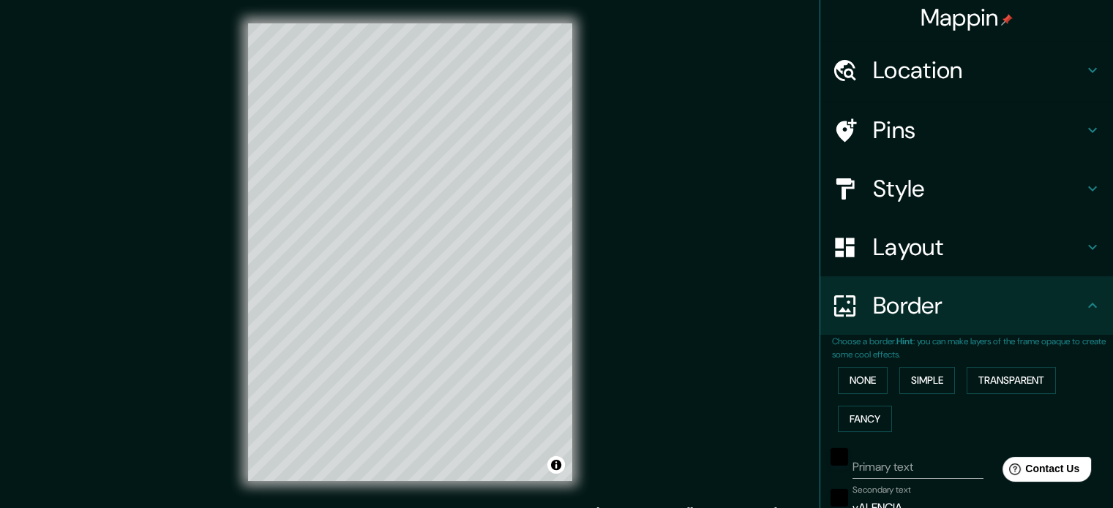
click at [911, 181] on h4 "Style" at bounding box center [978, 188] width 211 height 29
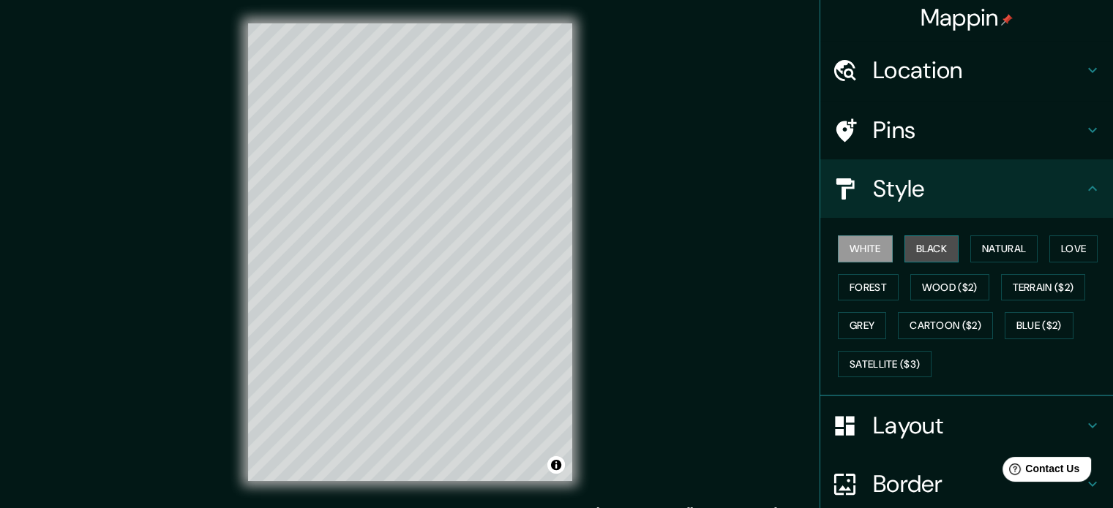
click at [919, 249] on button "Black" at bounding box center [931, 249] width 55 height 27
click at [1001, 253] on button "Natural" at bounding box center [1003, 249] width 67 height 27
click at [945, 250] on button "Black" at bounding box center [931, 249] width 55 height 27
click at [857, 282] on button "Forest" at bounding box center [868, 287] width 61 height 27
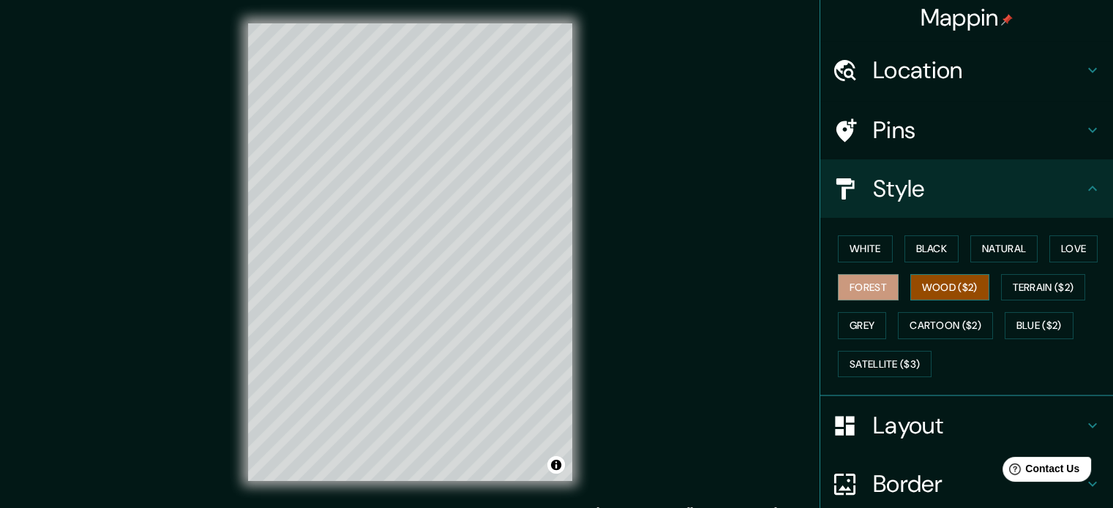
click at [925, 299] on button "Wood ($2)" at bounding box center [949, 287] width 79 height 27
click at [1024, 290] on button "Terrain ($2)" at bounding box center [1043, 287] width 85 height 27
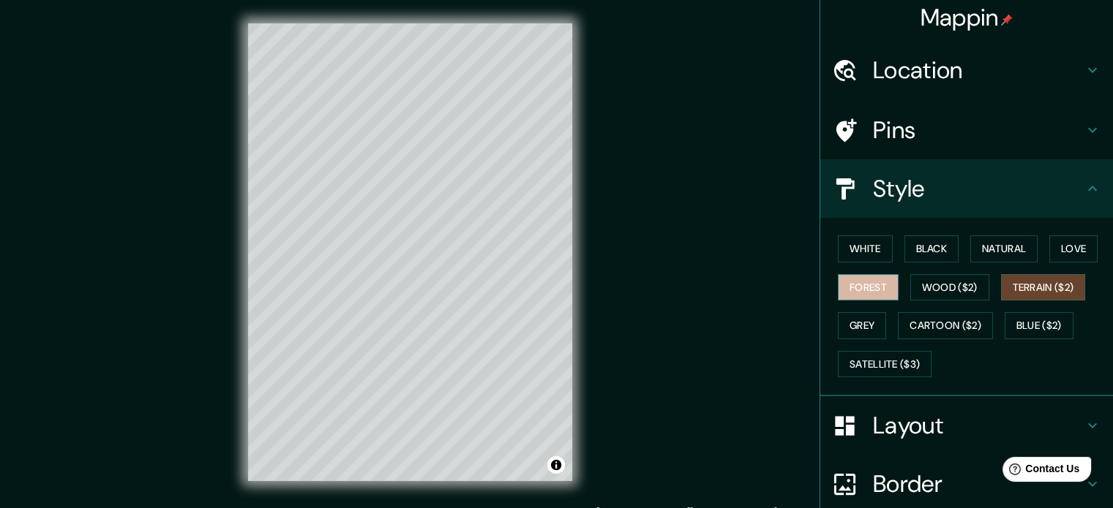
click at [857, 289] on button "Forest" at bounding box center [868, 287] width 61 height 27
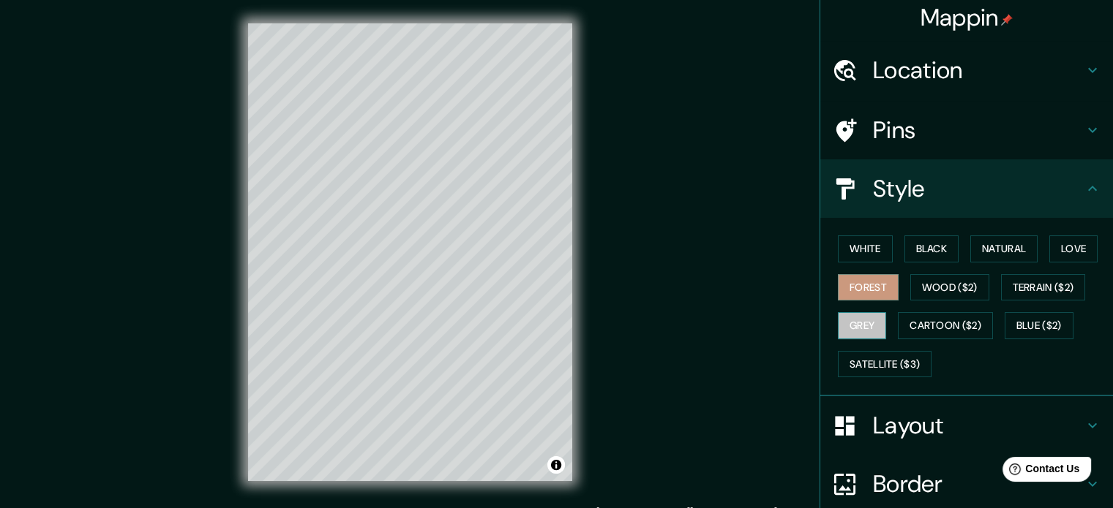
click at [851, 327] on button "Grey" at bounding box center [862, 325] width 48 height 27
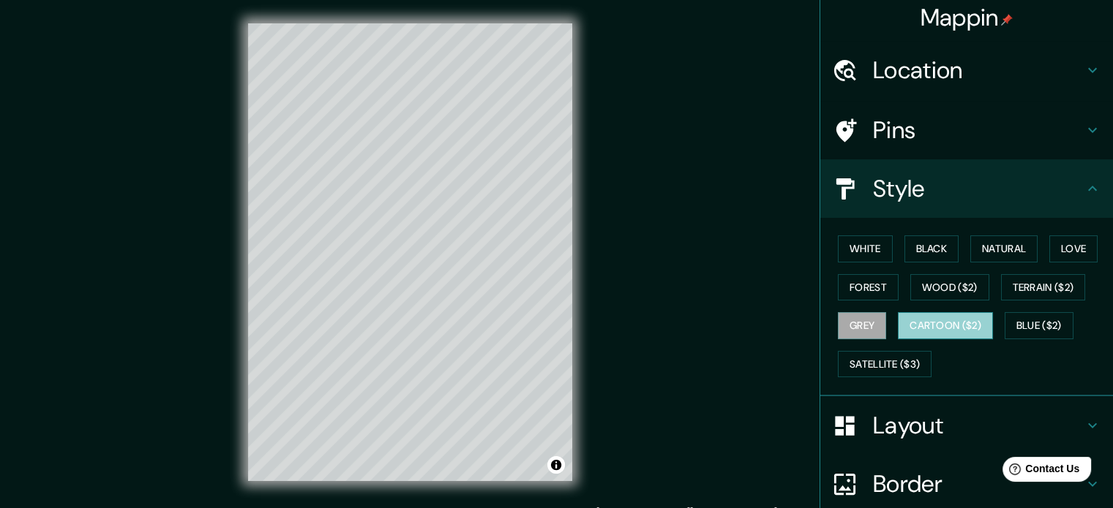
click at [936, 327] on button "Cartoon ($2)" at bounding box center [945, 325] width 95 height 27
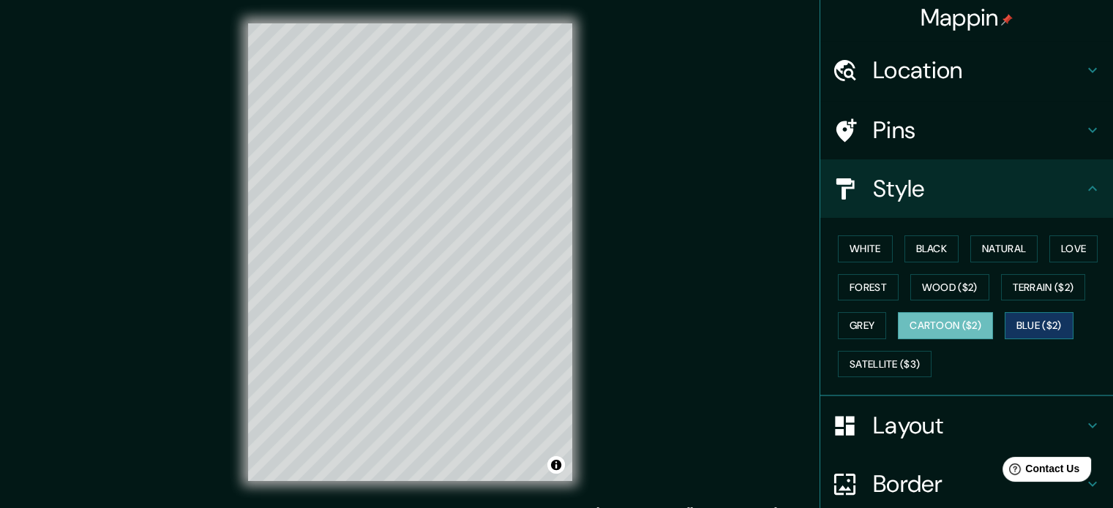
click at [1054, 329] on button "Blue ($2)" at bounding box center [1039, 325] width 69 height 27
click at [908, 367] on button "Satellite ($3)" at bounding box center [885, 364] width 94 height 27
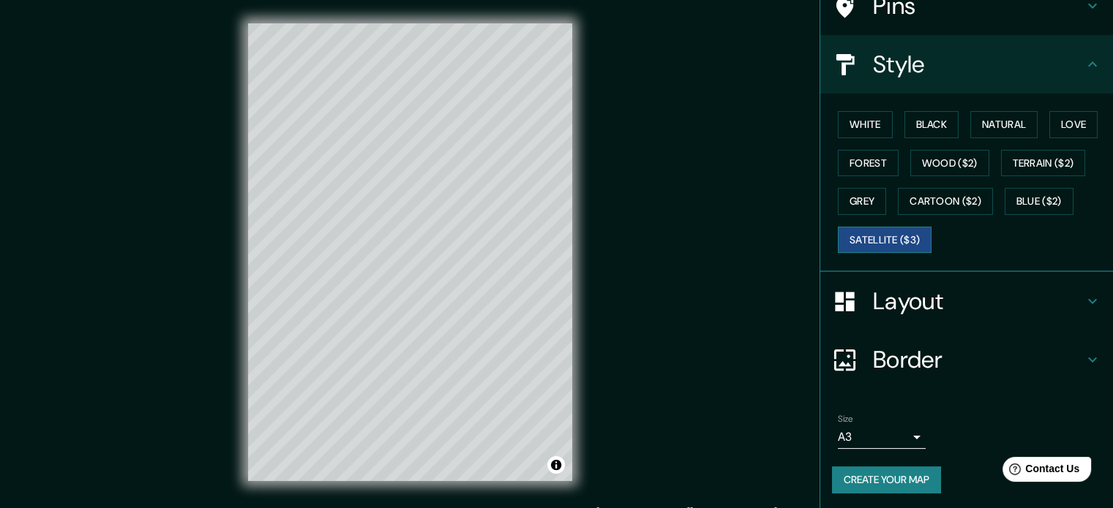
scroll to position [19, 0]
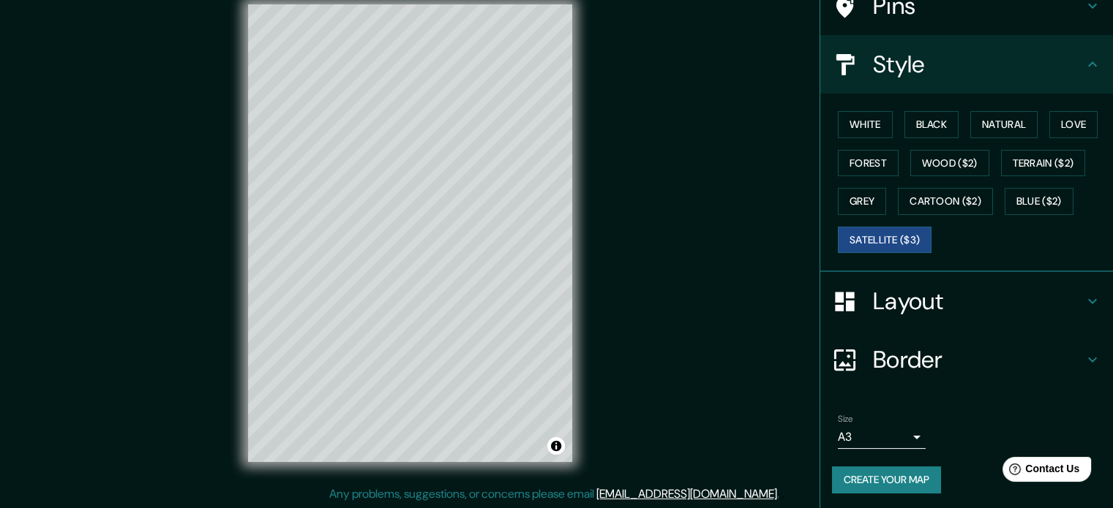
click at [901, 470] on button "Create your map" at bounding box center [886, 480] width 109 height 27
click at [911, 129] on button "Black" at bounding box center [931, 124] width 55 height 27
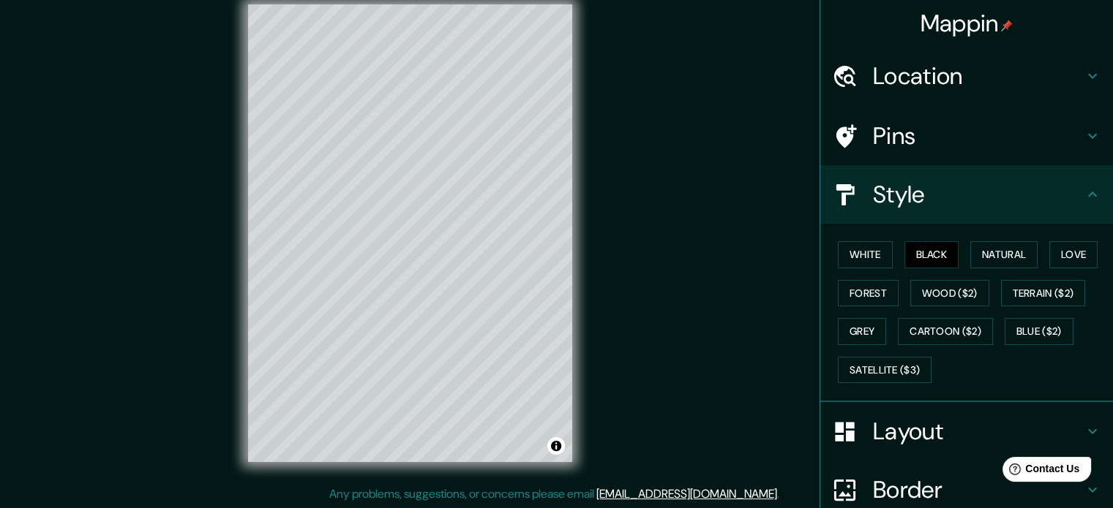
click at [877, 72] on h4 "Location" at bounding box center [978, 75] width 211 height 29
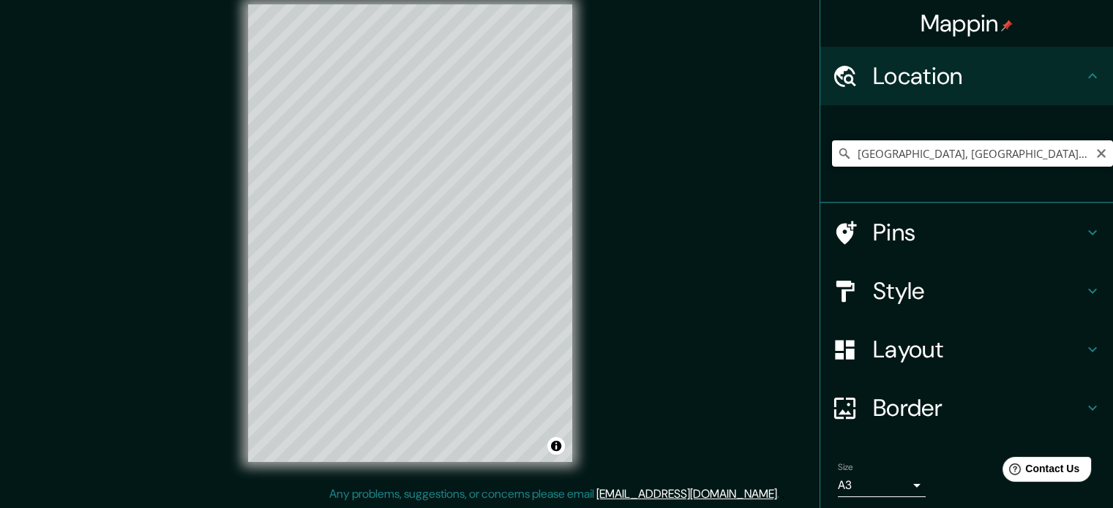
click at [857, 154] on input "[GEOGRAPHIC_DATA], [GEOGRAPHIC_DATA][PERSON_NAME], [GEOGRAPHIC_DATA]" at bounding box center [972, 153] width 281 height 26
click at [1074, 155] on input "[GEOGRAPHIC_DATA], [GEOGRAPHIC_DATA][PERSON_NAME], [GEOGRAPHIC_DATA]" at bounding box center [972, 153] width 281 height 26
click at [1080, 135] on div "[GEOGRAPHIC_DATA], [GEOGRAPHIC_DATA][PERSON_NAME], [GEOGRAPHIC_DATA]" at bounding box center [972, 153] width 281 height 73
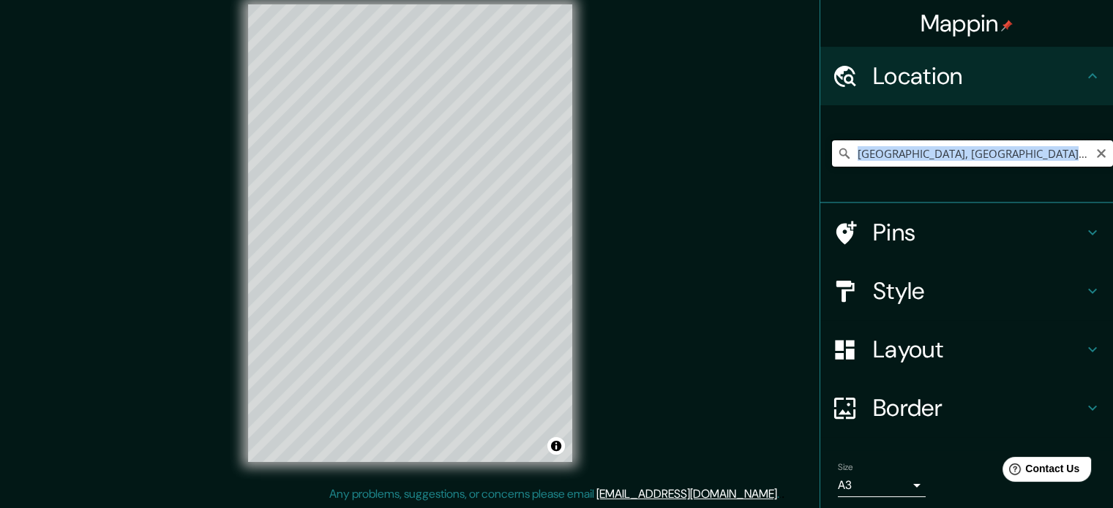
click at [872, 159] on input "[GEOGRAPHIC_DATA], [GEOGRAPHIC_DATA][PERSON_NAME], [GEOGRAPHIC_DATA]" at bounding box center [972, 153] width 281 height 26
click at [1095, 154] on icon "Clear" at bounding box center [1101, 154] width 12 height 12
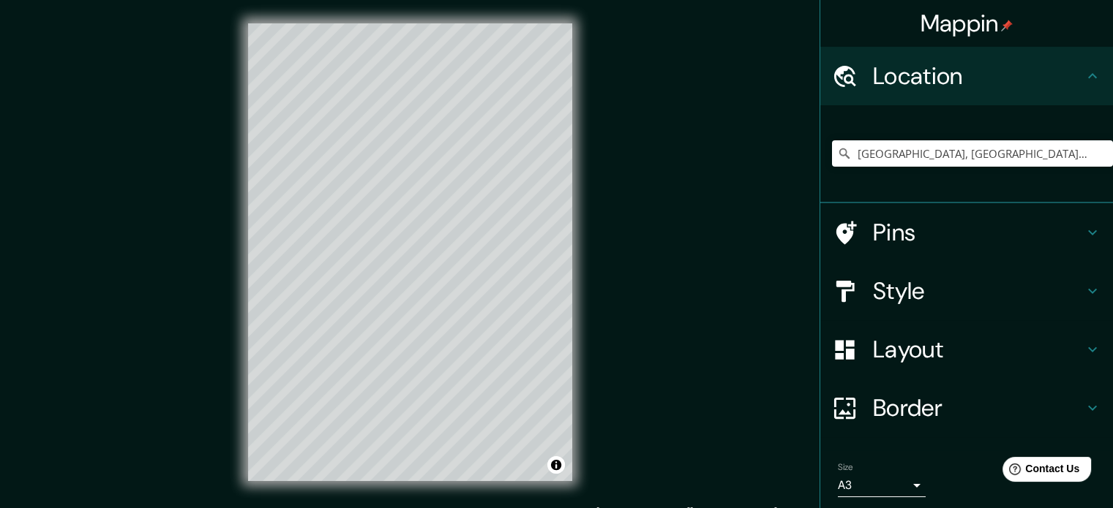
click at [1068, 287] on h4 "Style" at bounding box center [978, 291] width 211 height 29
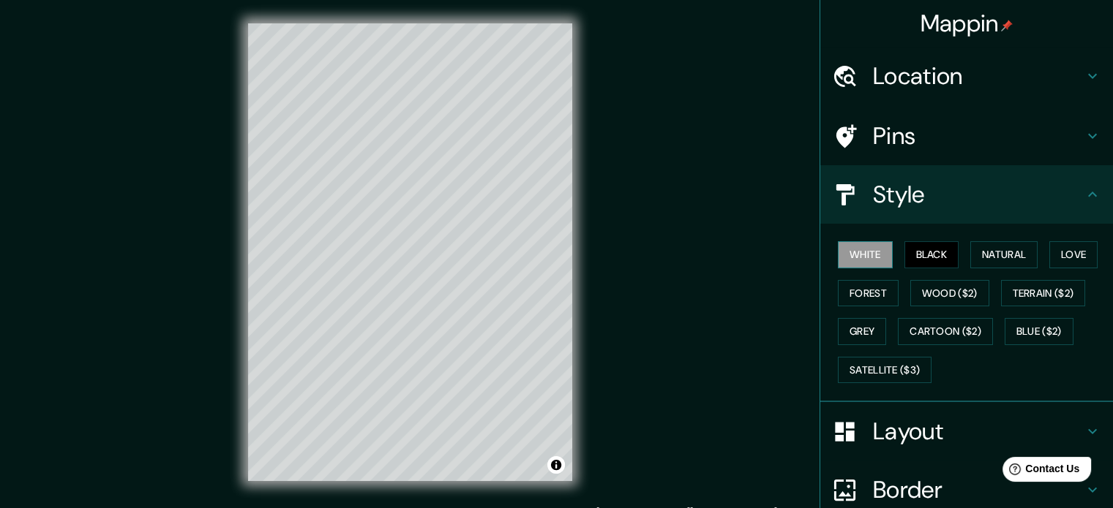
click at [865, 246] on button "White" at bounding box center [865, 254] width 55 height 27
click at [918, 251] on button "Black" at bounding box center [931, 254] width 55 height 27
click at [984, 252] on button "Natural" at bounding box center [1003, 254] width 67 height 27
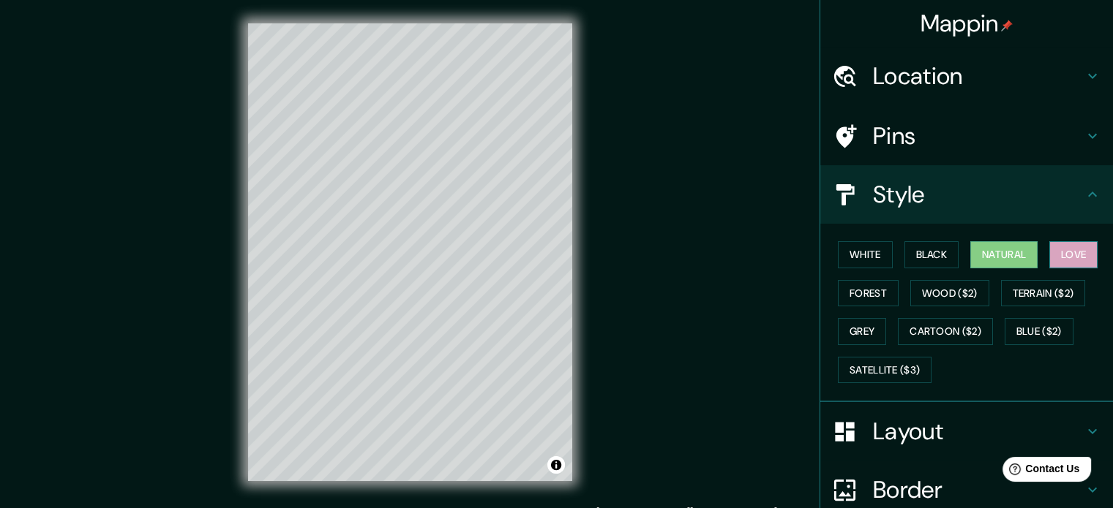
click at [1054, 255] on button "Love" at bounding box center [1073, 254] width 48 height 27
click at [937, 258] on button "Black" at bounding box center [931, 254] width 55 height 27
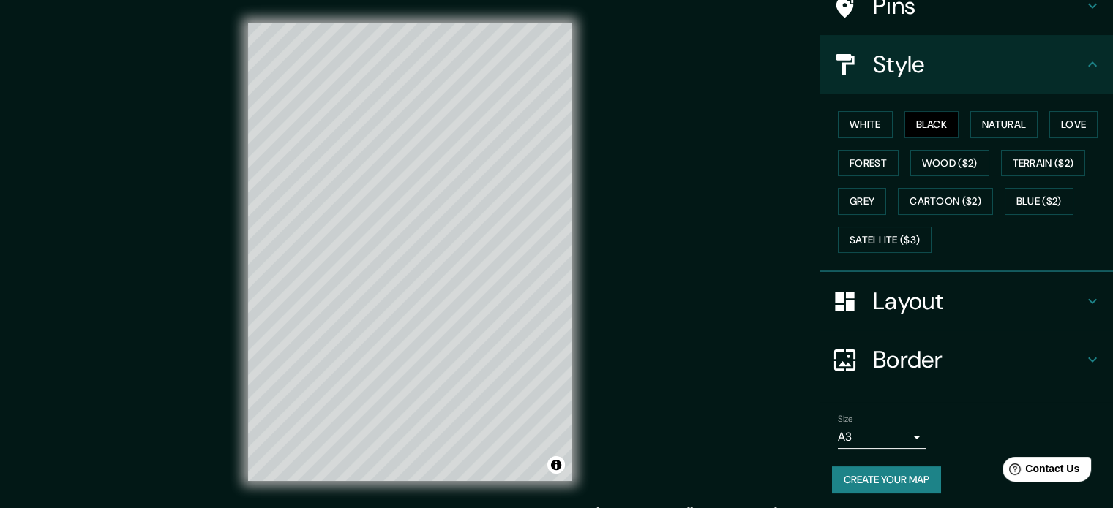
click at [1056, 299] on h4 "Layout" at bounding box center [978, 301] width 211 height 29
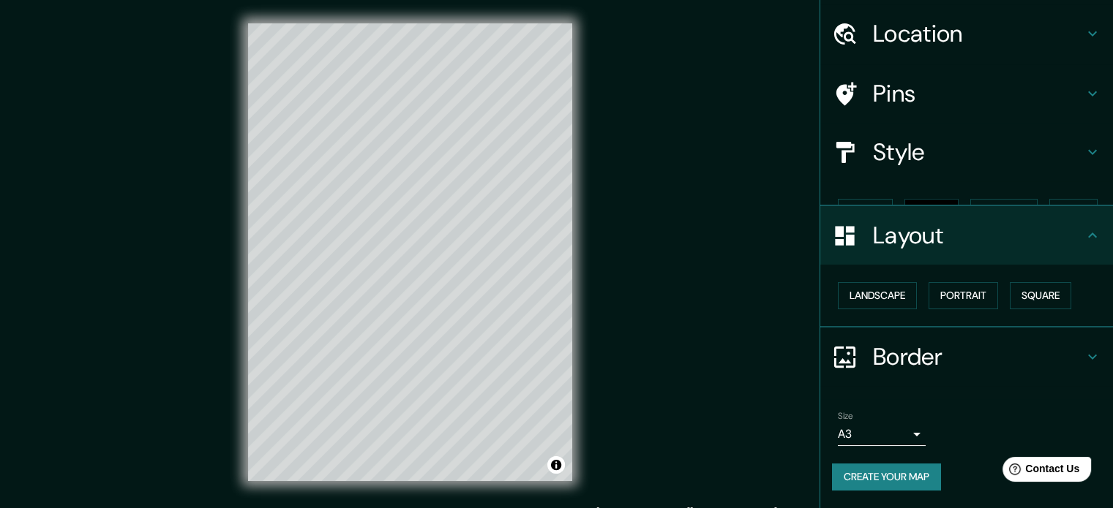
scroll to position [16, 0]
